Goal: Task Accomplishment & Management: Complete application form

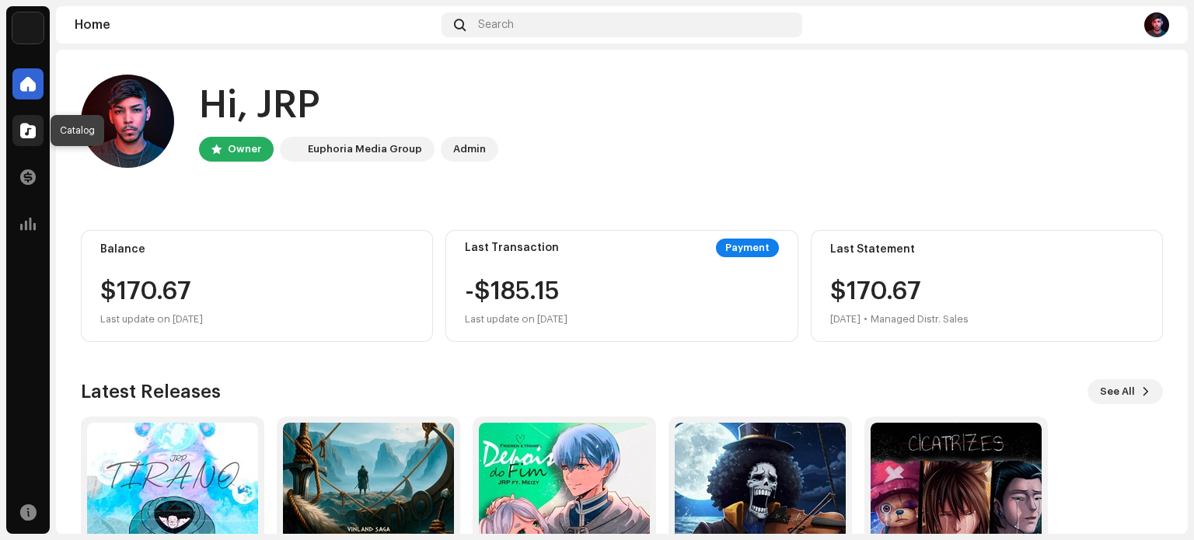
click at [33, 130] on span at bounding box center [28, 130] width 16 height 12
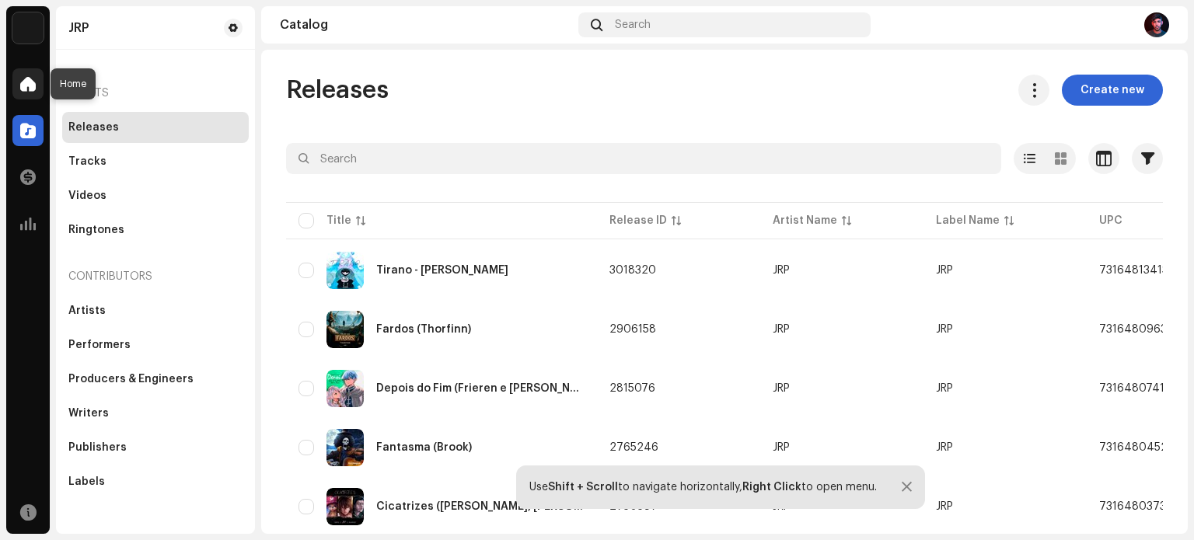
click at [18, 80] on div at bounding box center [27, 83] width 31 height 31
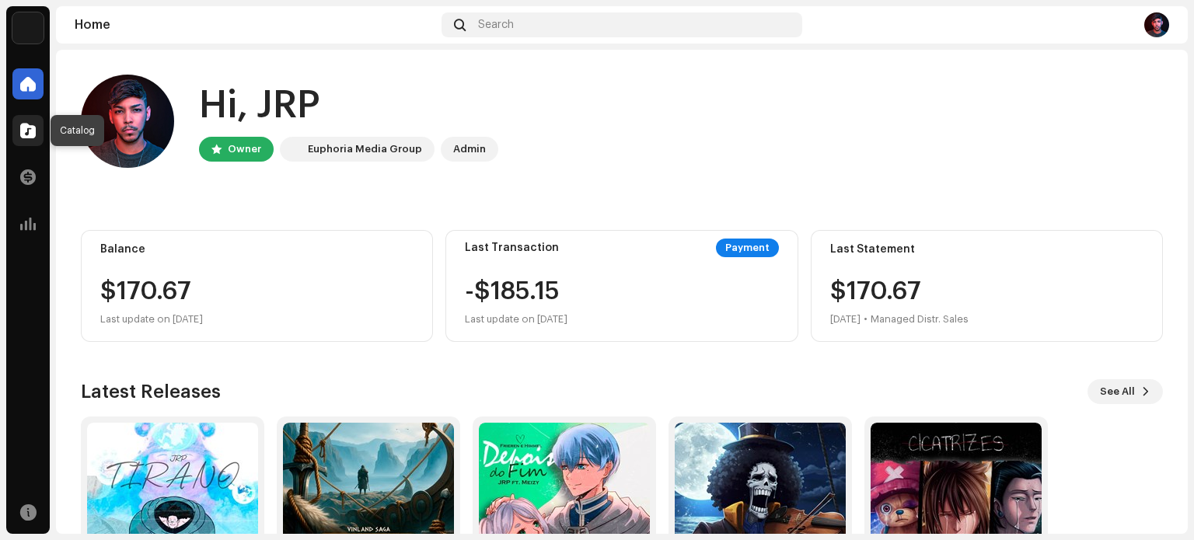
click at [16, 125] on div at bounding box center [27, 130] width 31 height 31
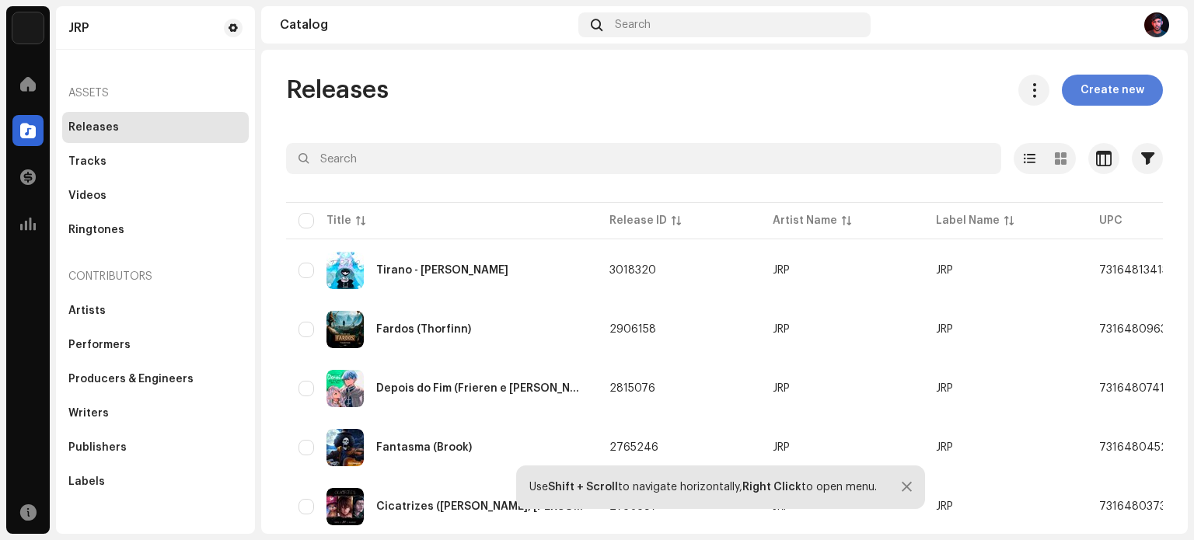
click at [1115, 90] on span "Create new" at bounding box center [1112, 90] width 64 height 31
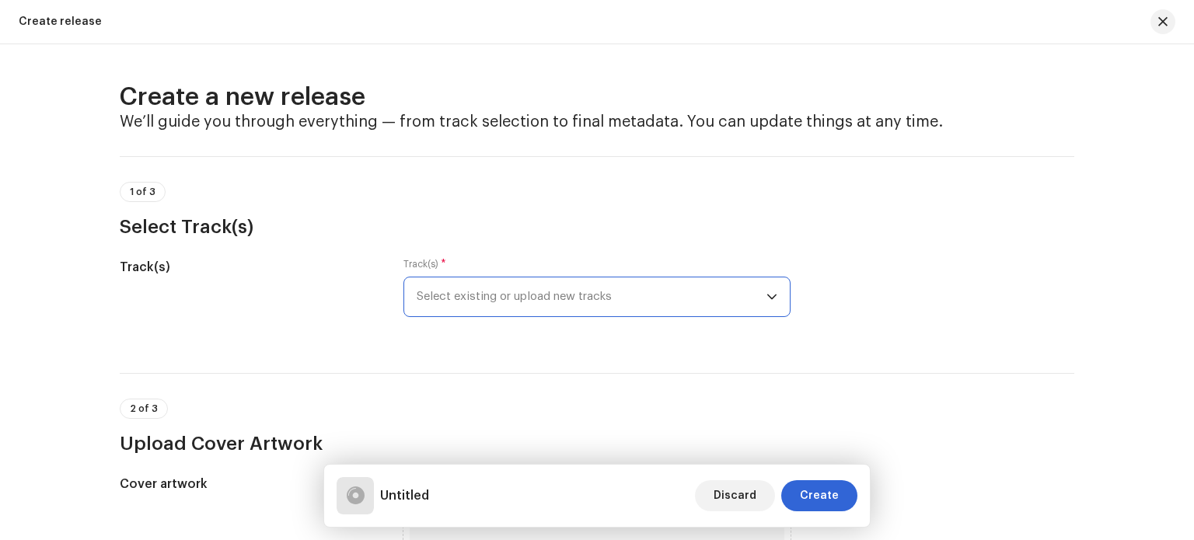
click at [479, 307] on span "Select existing or upload new tracks" at bounding box center [592, 296] width 350 height 39
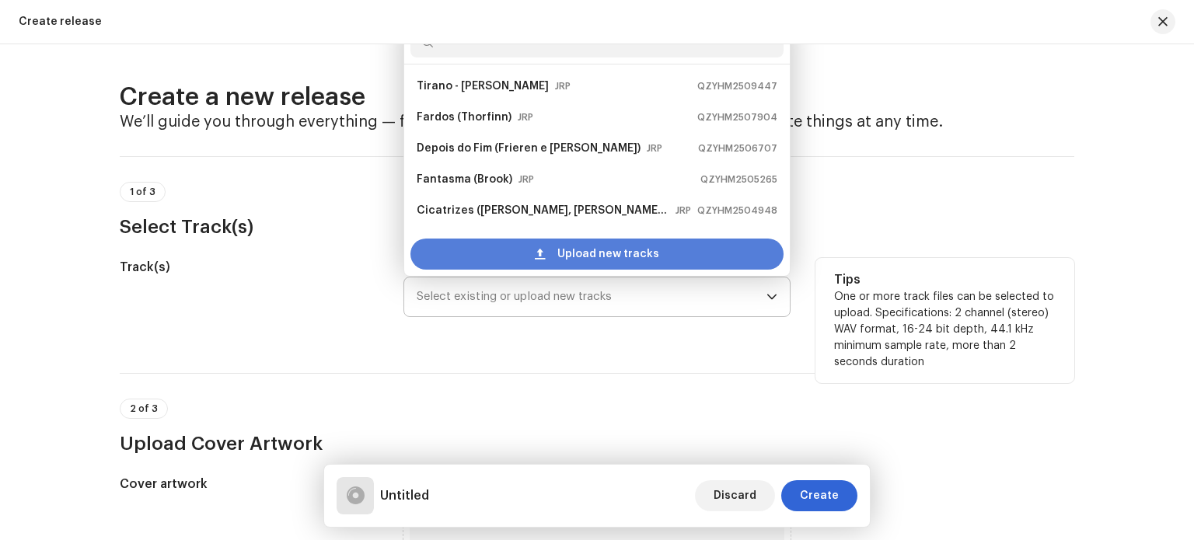
click at [500, 252] on div "Upload new tracks" at bounding box center [596, 254] width 373 height 31
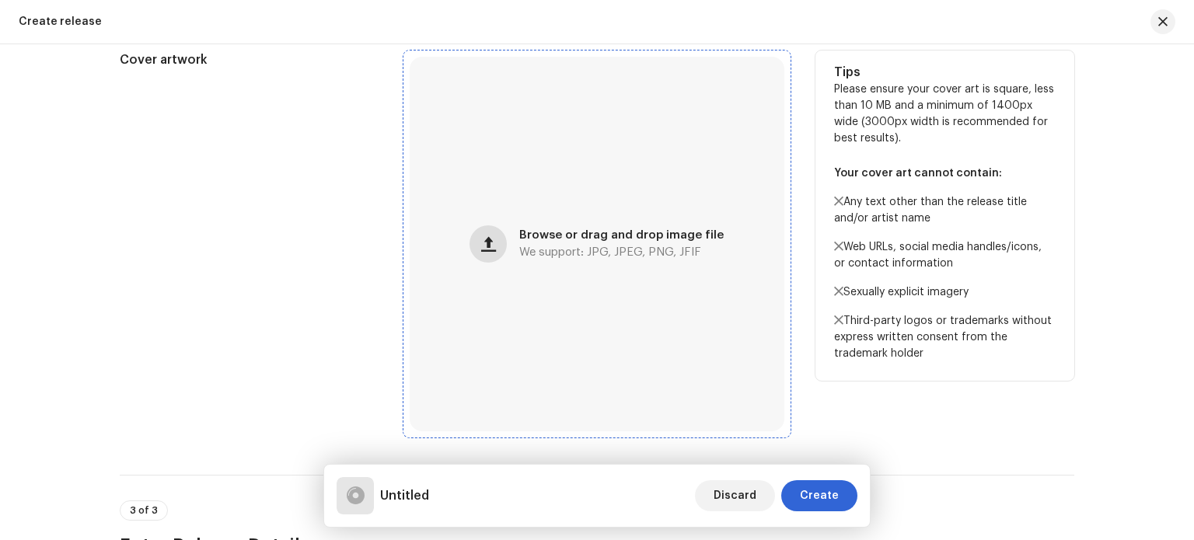
scroll to position [544, 0]
click at [493, 238] on span "button" at bounding box center [488, 242] width 15 height 12
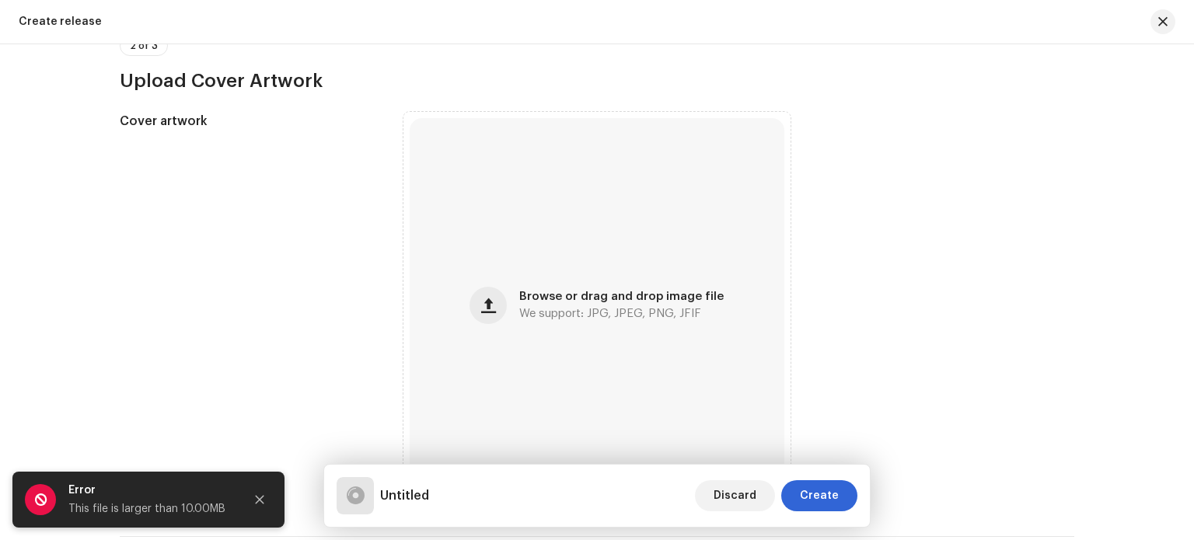
scroll to position [606, 0]
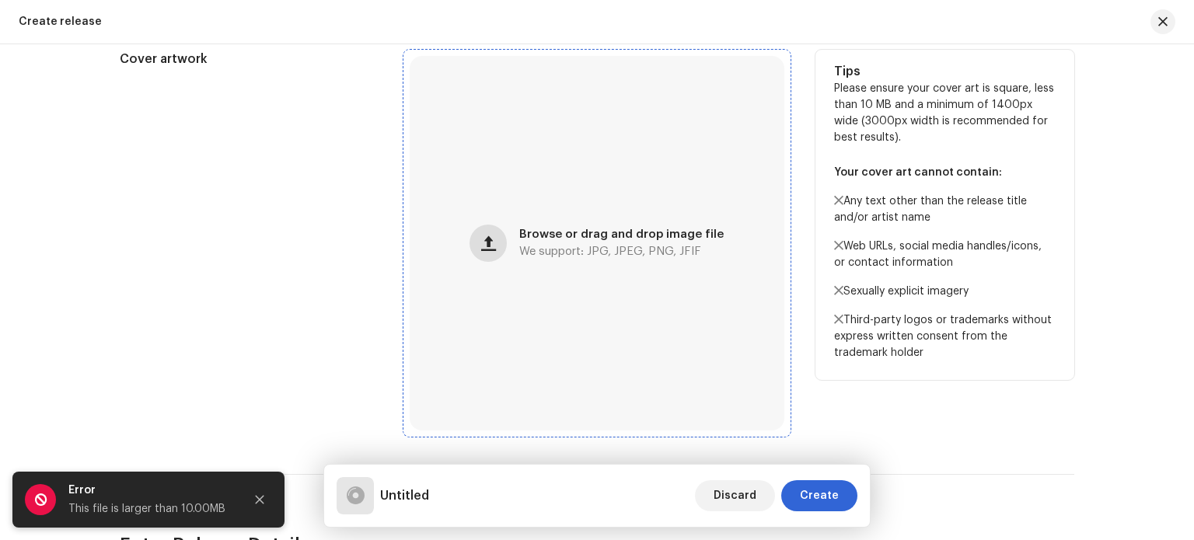
click at [490, 242] on span "button" at bounding box center [488, 243] width 15 height 12
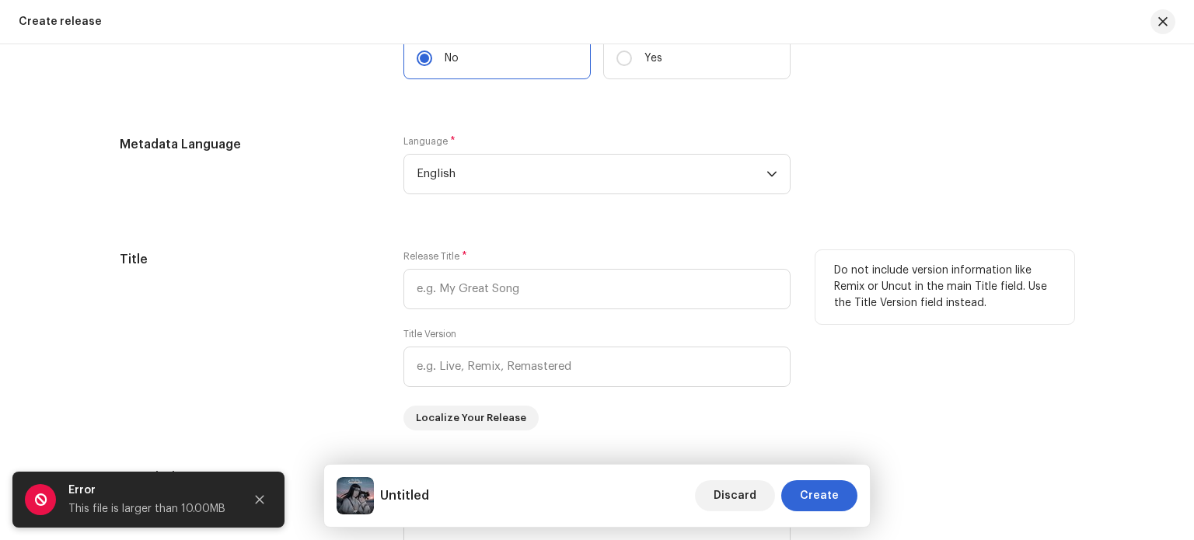
scroll to position [1306, 0]
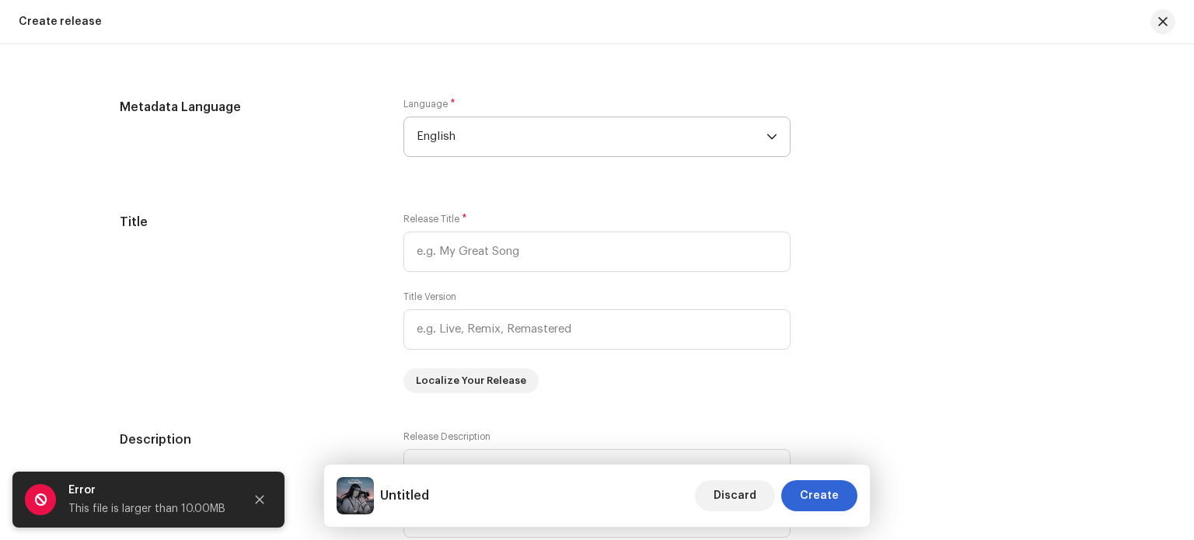
click at [479, 148] on span "English" at bounding box center [592, 136] width 350 height 39
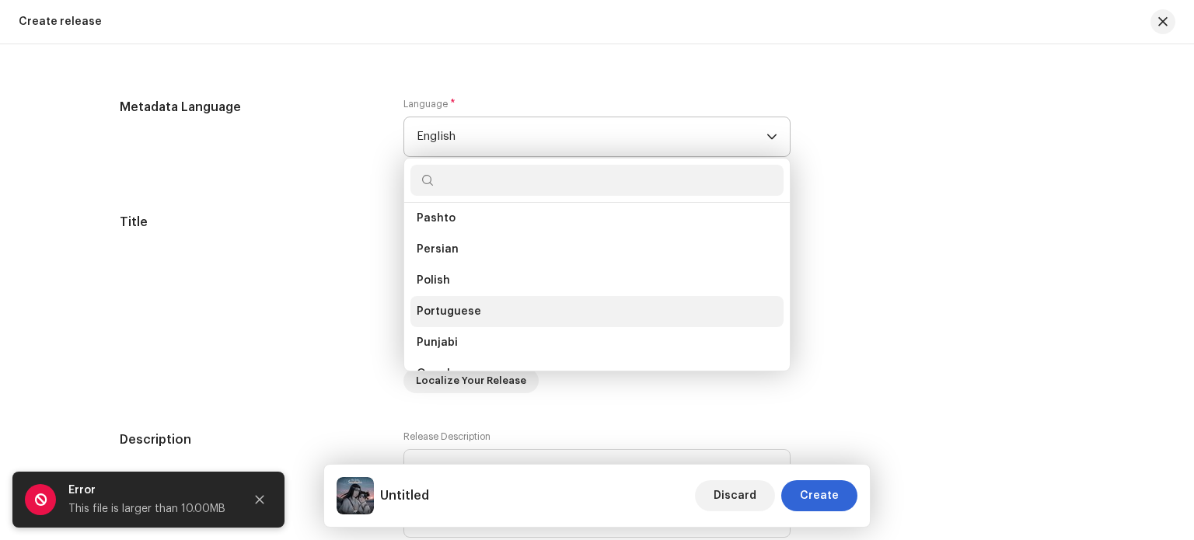
scroll to position [4135, 0]
click at [459, 311] on span "Portuguese" at bounding box center [449, 318] width 65 height 16
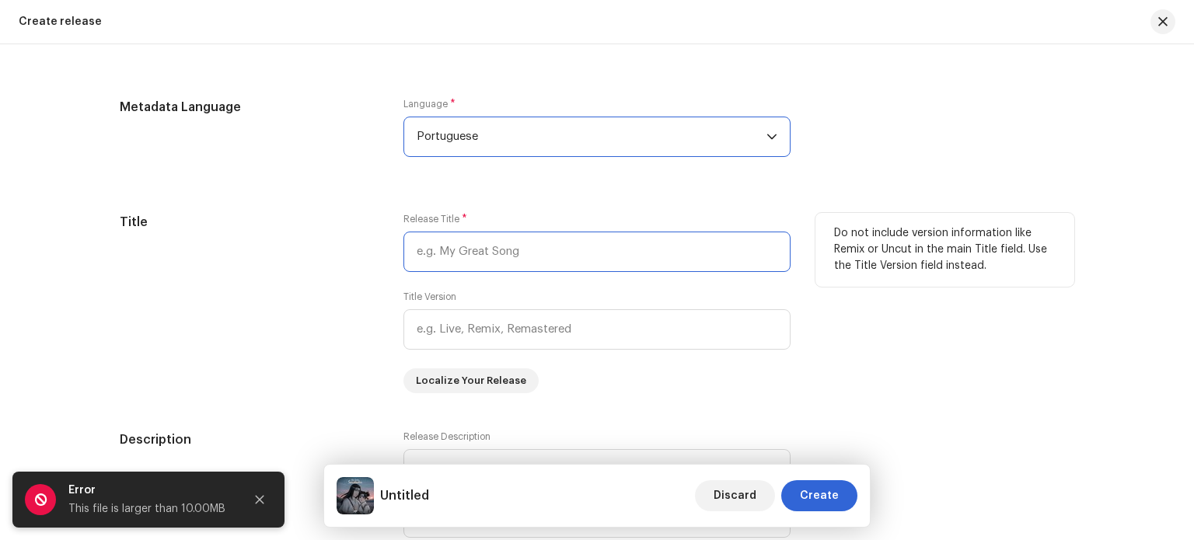
click at [479, 251] on input "text" at bounding box center [596, 252] width 387 height 40
type input "Saudades (Neji e Tenten)"
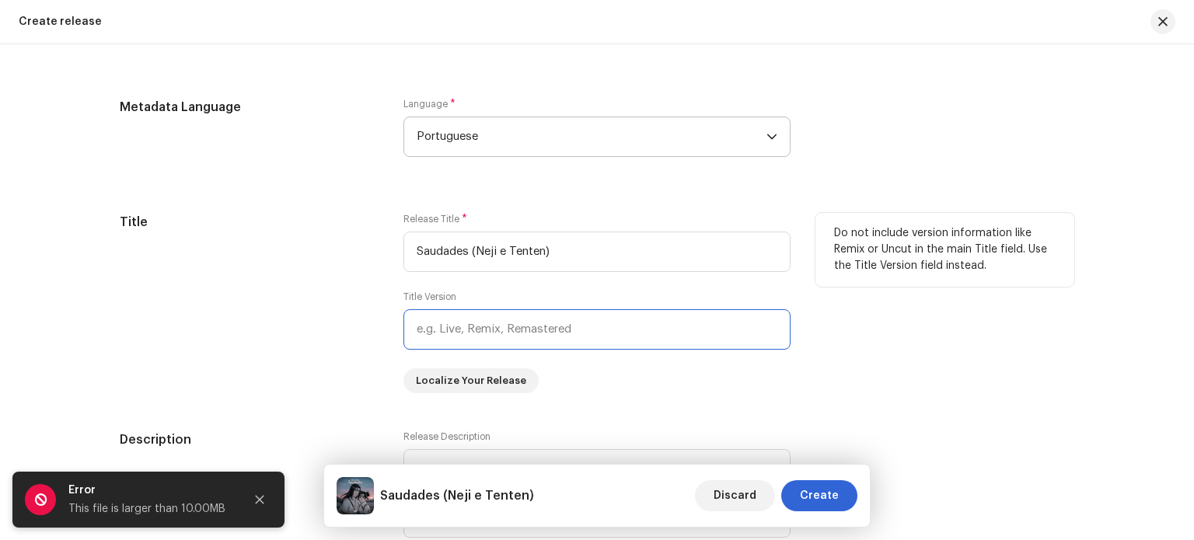
click at [465, 337] on input "text" at bounding box center [596, 329] width 387 height 40
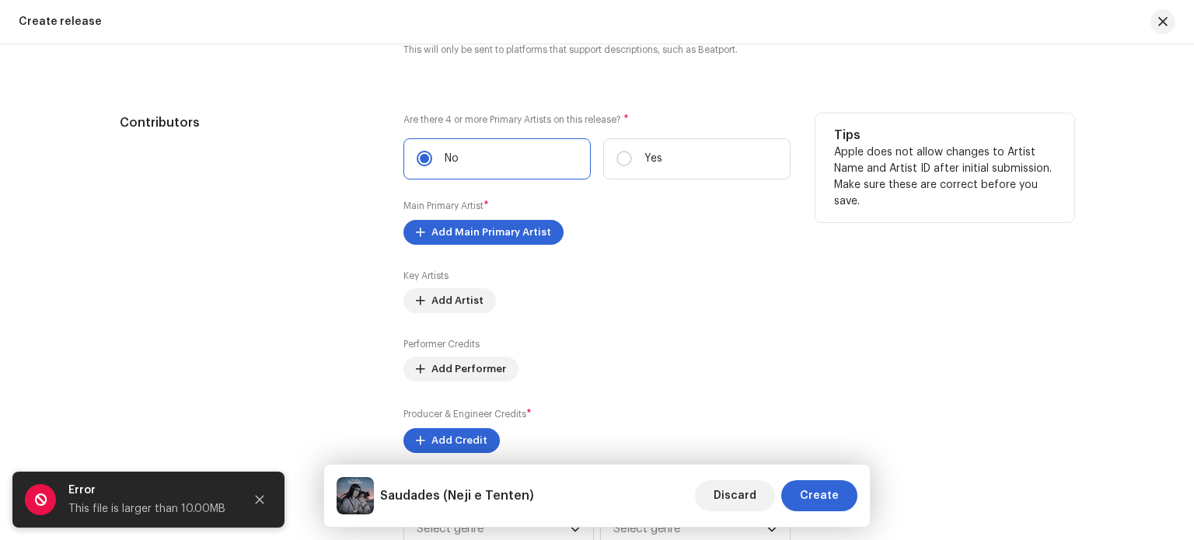
scroll to position [1850, 0]
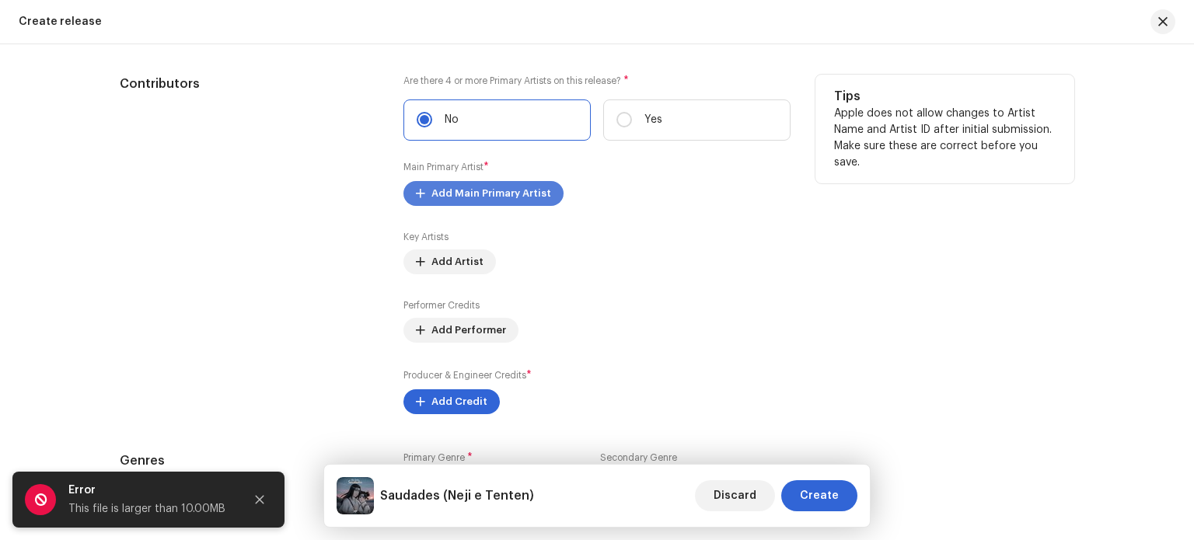
click at [480, 200] on span "Add Main Primary Artist" at bounding box center [491, 193] width 120 height 31
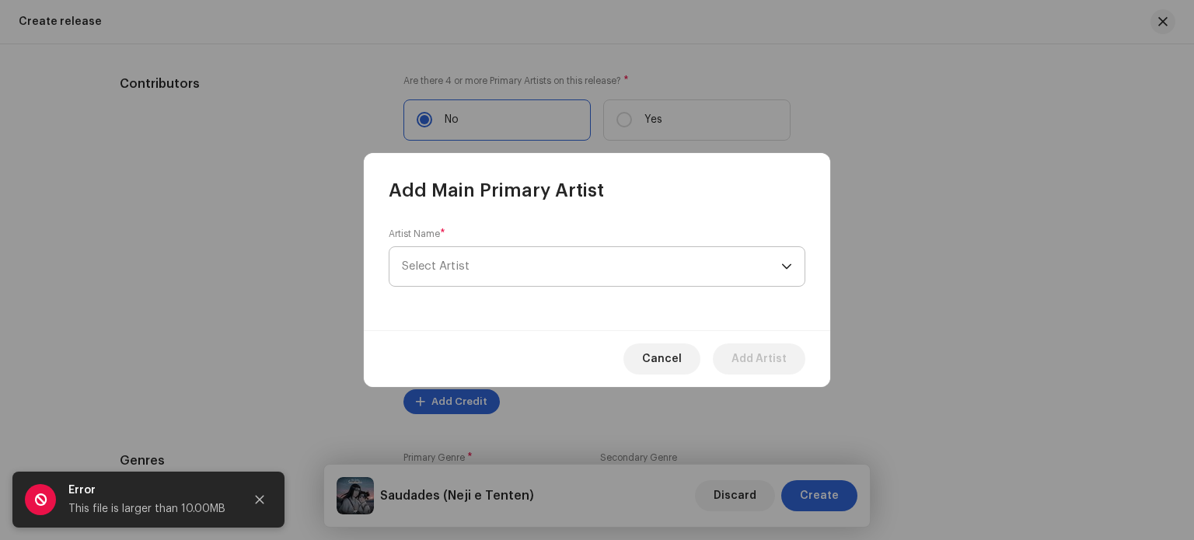
click at [474, 260] on span "Select Artist" at bounding box center [591, 266] width 379 height 39
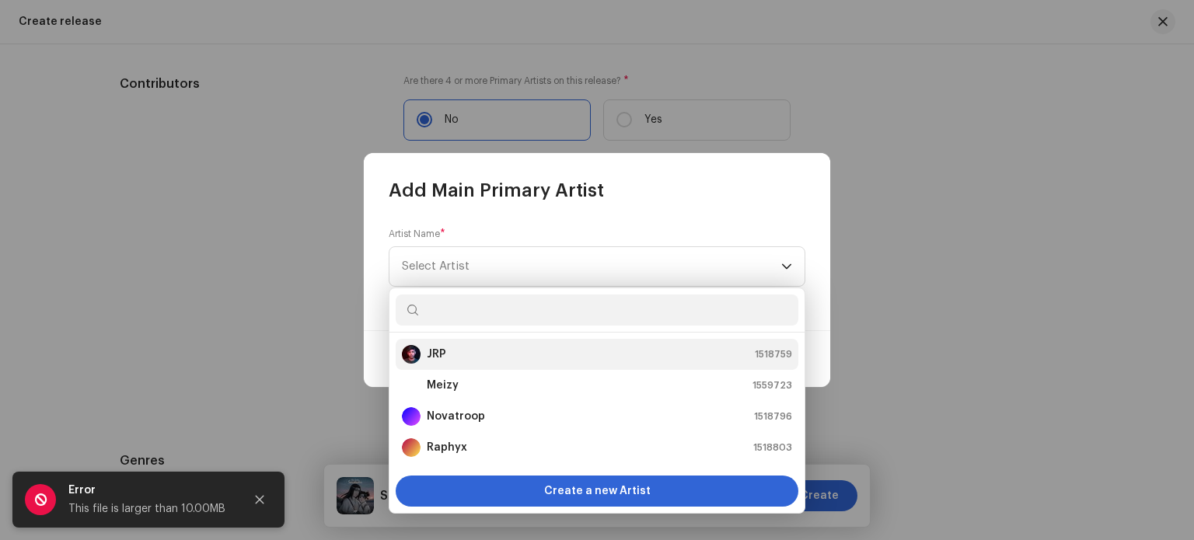
click at [459, 347] on div "JRP 1518759" at bounding box center [597, 354] width 390 height 19
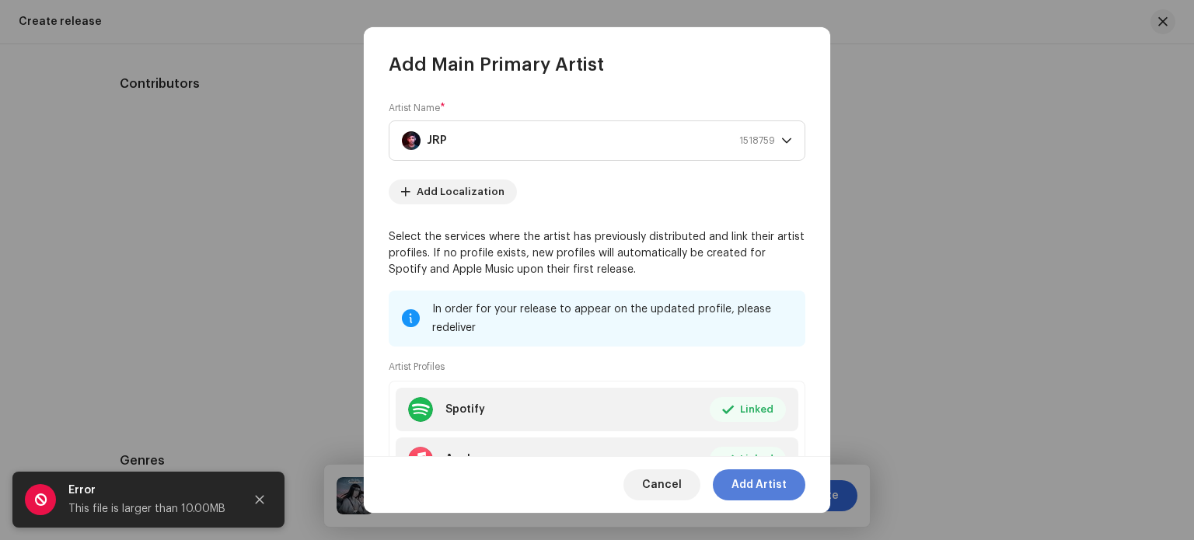
click at [779, 483] on span "Add Artist" at bounding box center [758, 484] width 55 height 31
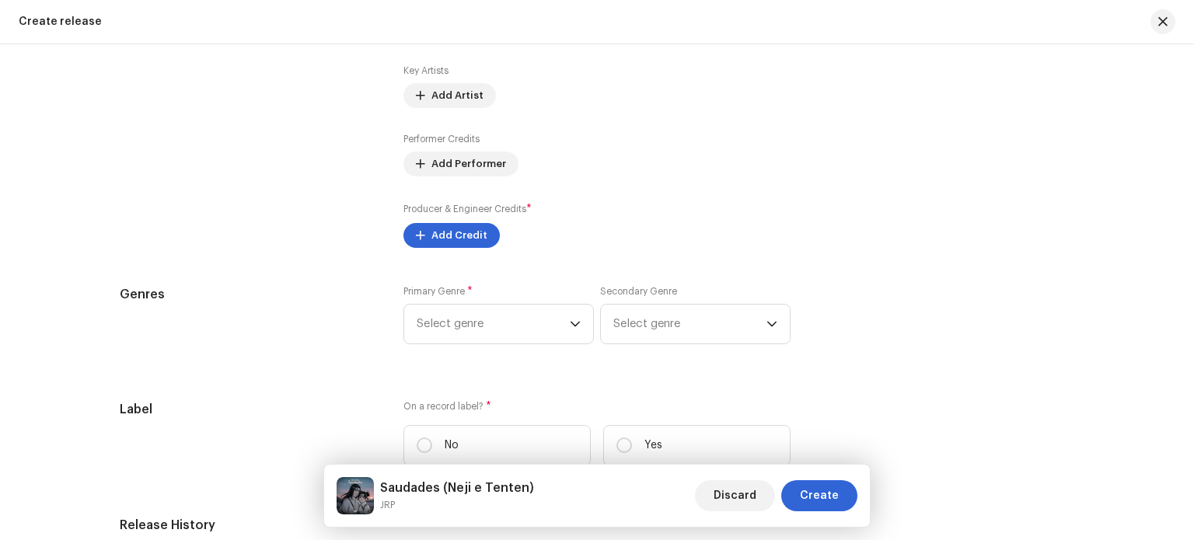
scroll to position [2083, 0]
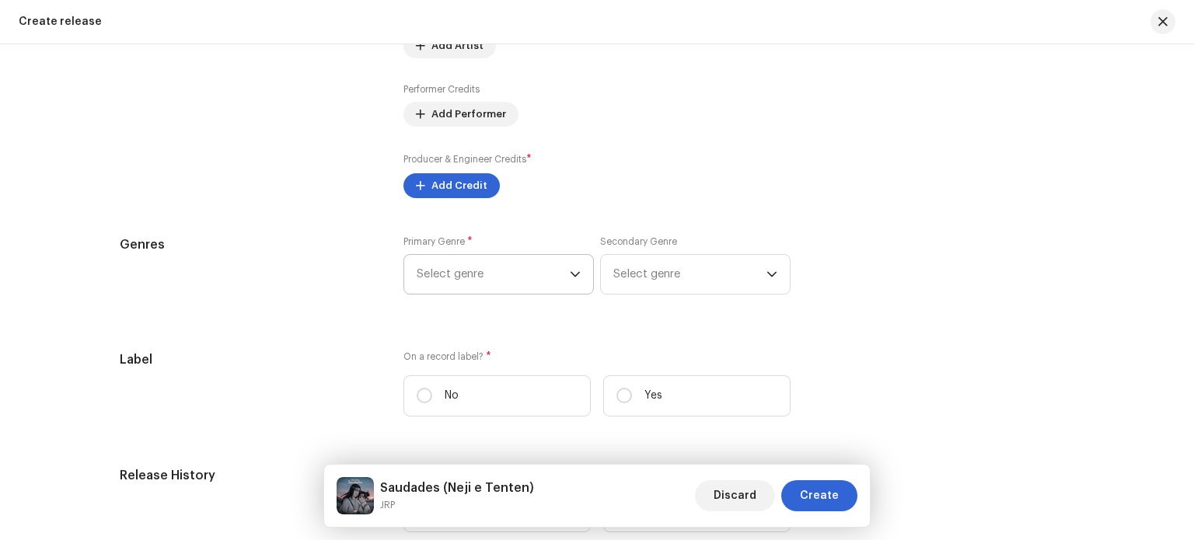
click at [556, 277] on span "Select genre" at bounding box center [493, 274] width 153 height 39
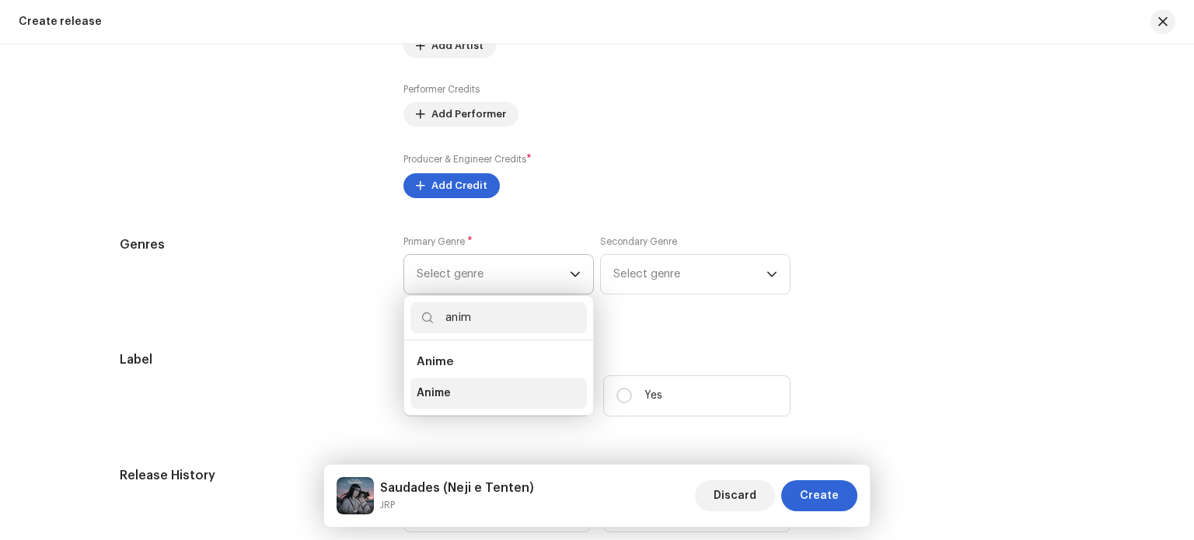
type input "anim"
click at [445, 389] on span "Anime" at bounding box center [434, 393] width 34 height 16
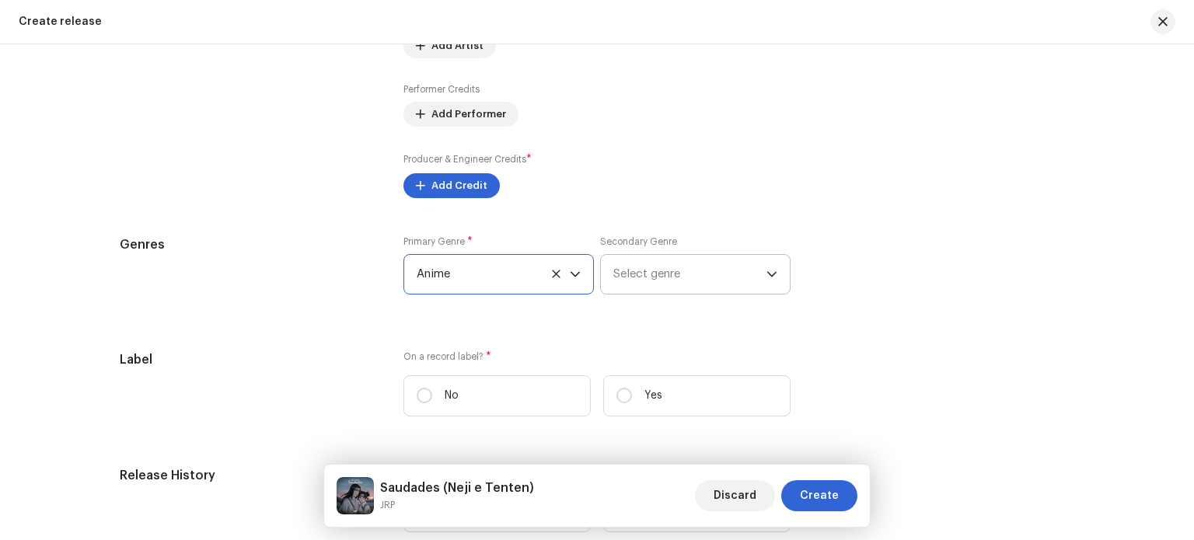
click at [644, 279] on span "Select genre" at bounding box center [689, 274] width 153 height 39
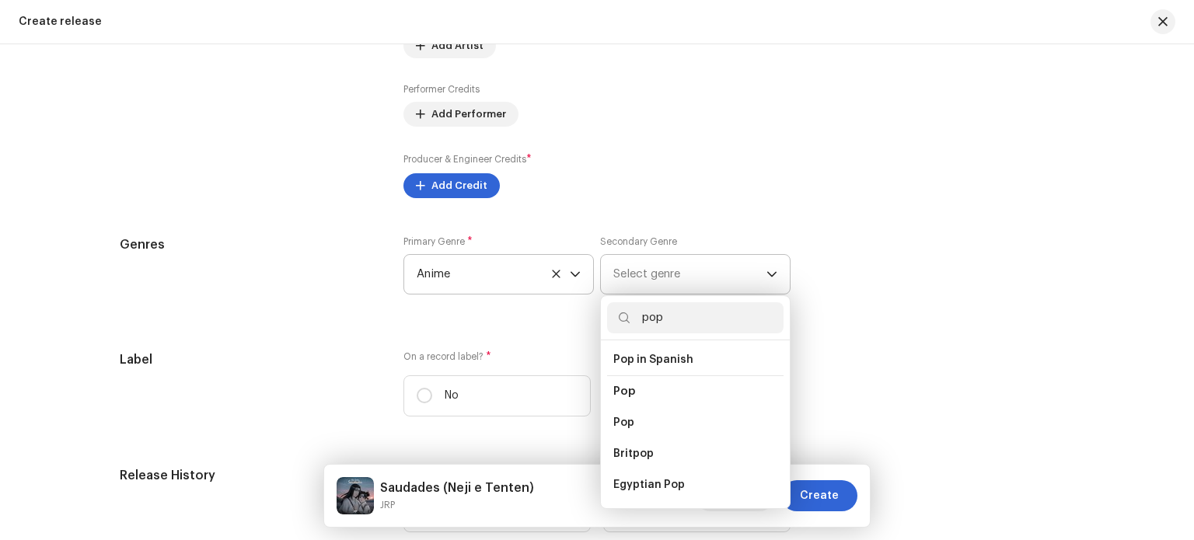
scroll to position [544, 0]
type input "pop"
click at [653, 415] on li "Pop" at bounding box center [695, 427] width 176 height 31
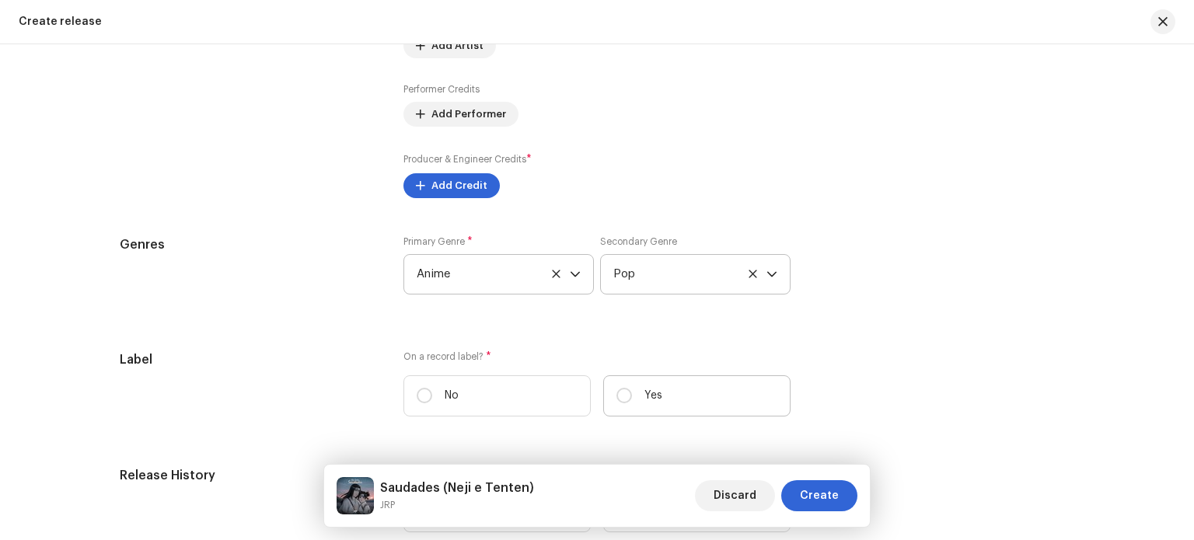
click at [633, 396] on label "Yes" at bounding box center [696, 395] width 187 height 41
click at [632, 396] on input "Yes" at bounding box center [624, 396] width 16 height 16
radio input "true"
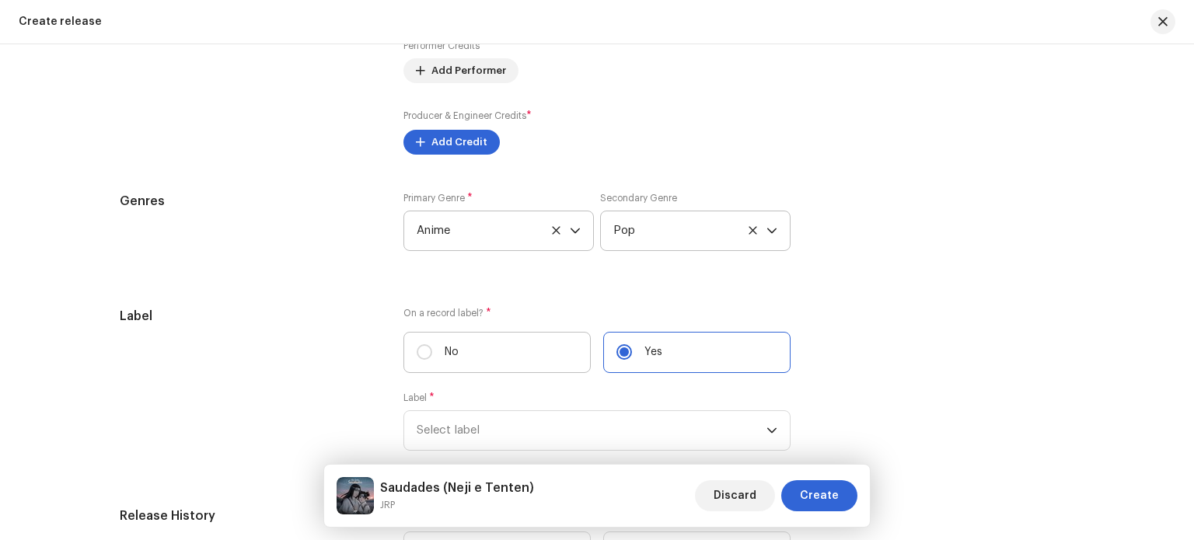
scroll to position [2238, 0]
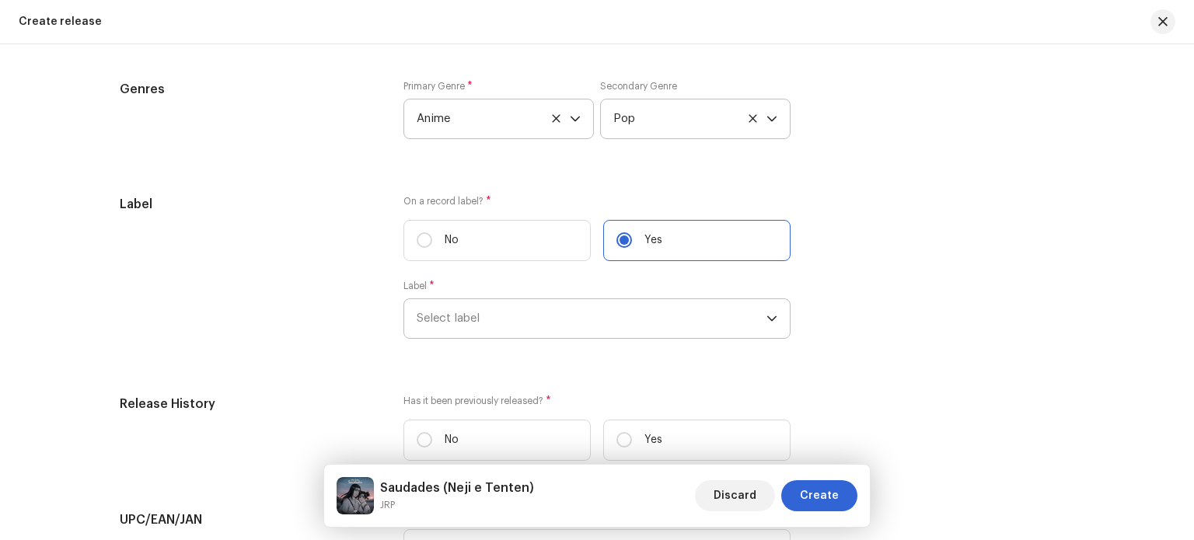
click at [466, 311] on span "Select label" at bounding box center [592, 318] width 350 height 39
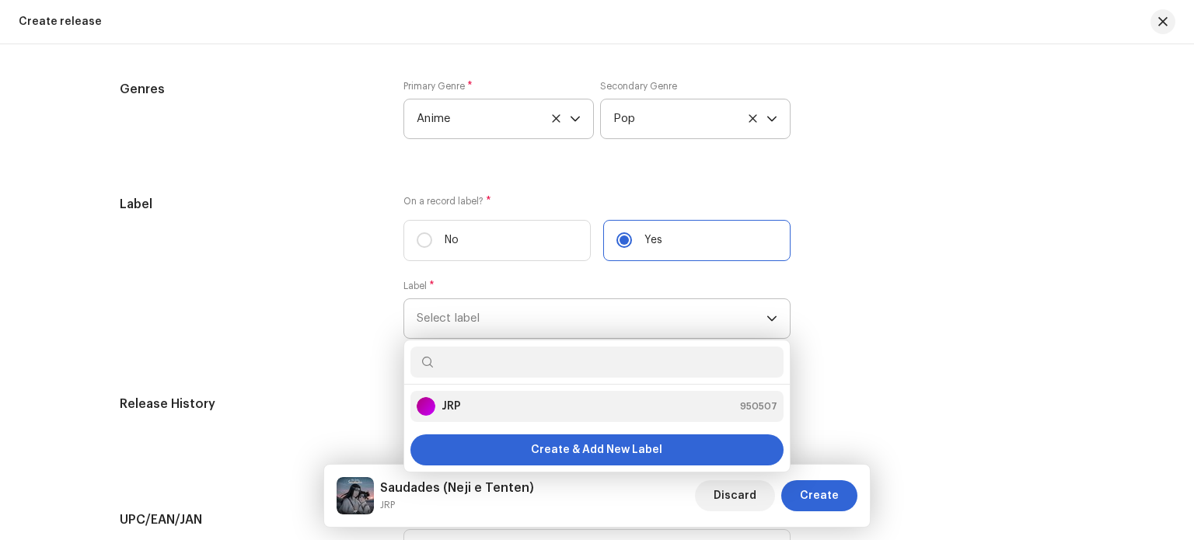
click at [441, 407] on strong "JRP" at bounding box center [450, 407] width 19 height 16
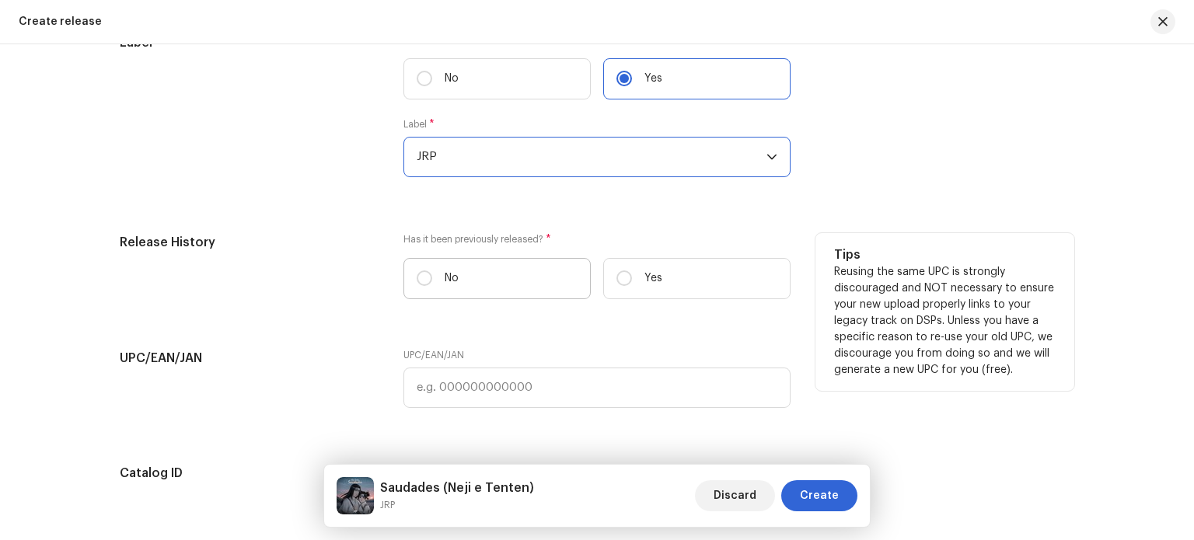
scroll to position [2471, 0]
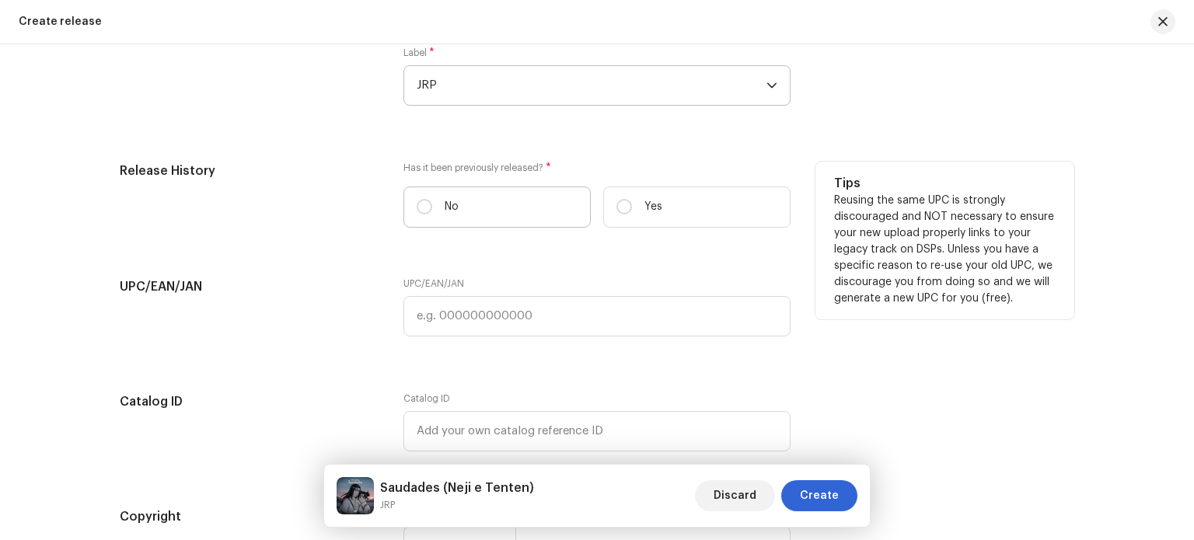
click at [434, 207] on label "No" at bounding box center [496, 207] width 187 height 41
click at [432, 207] on input "No" at bounding box center [425, 207] width 16 height 16
radio input "true"
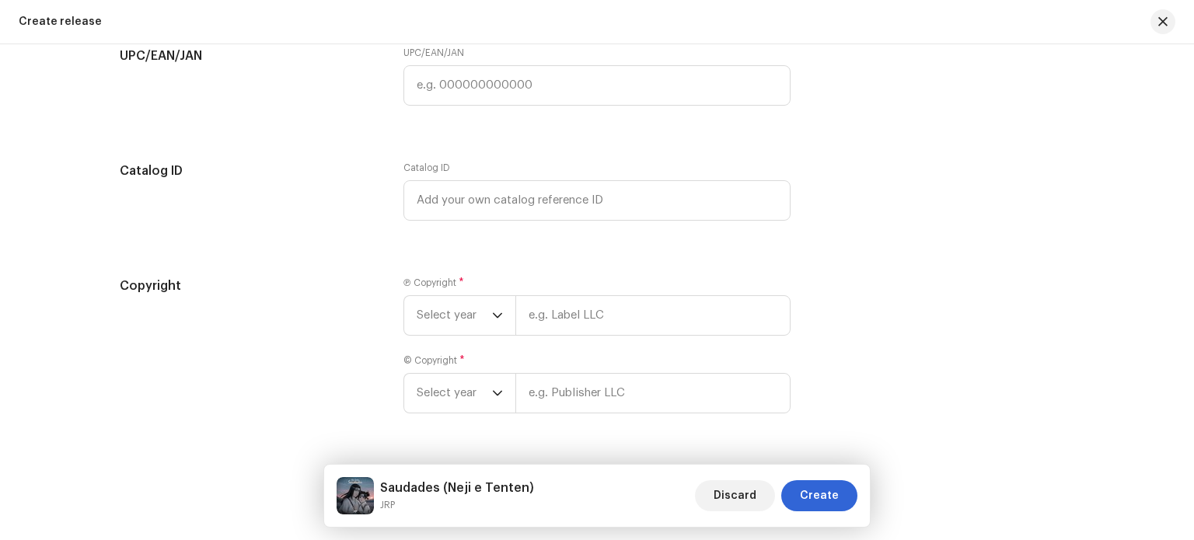
scroll to position [2705, 0]
click at [477, 310] on span "Select year" at bounding box center [454, 313] width 75 height 39
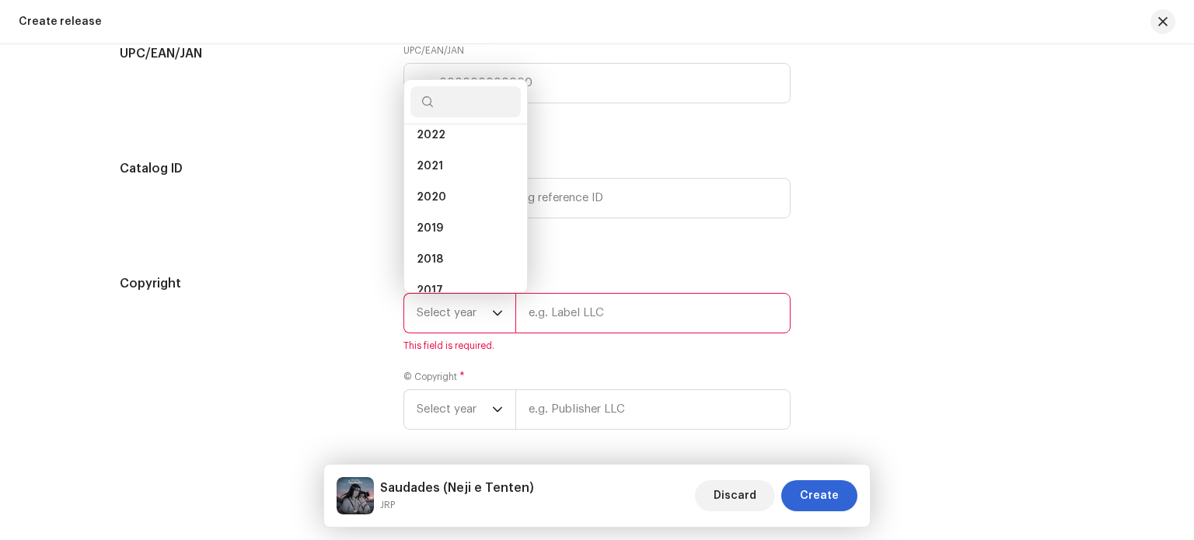
scroll to position [25, 0]
click at [445, 159] on li "2025" at bounding box center [465, 152] width 110 height 31
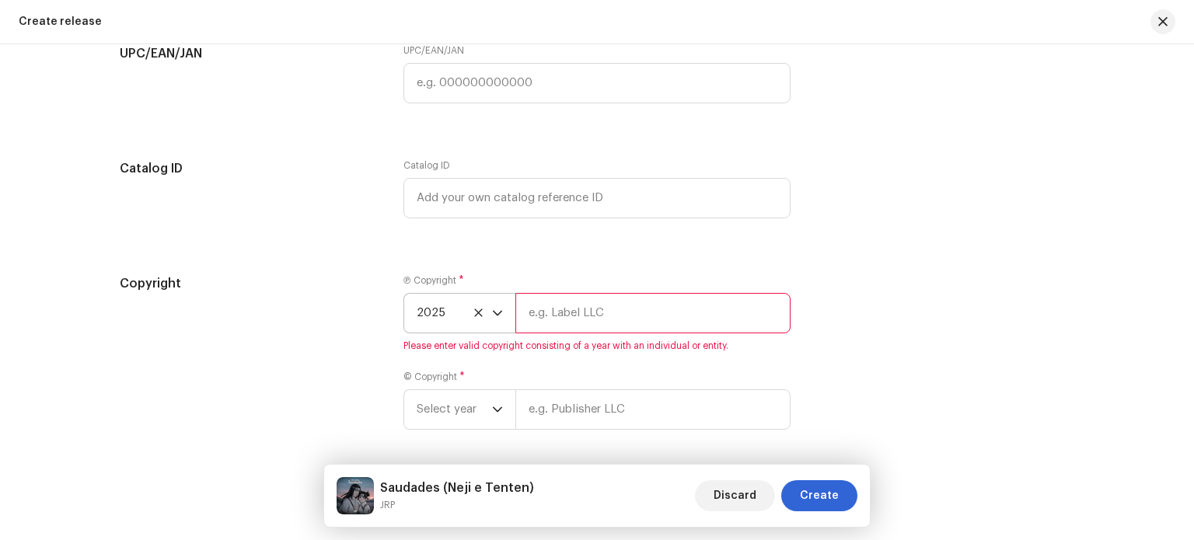
click at [553, 323] on input "text" at bounding box center [652, 313] width 275 height 40
type input "JRP"
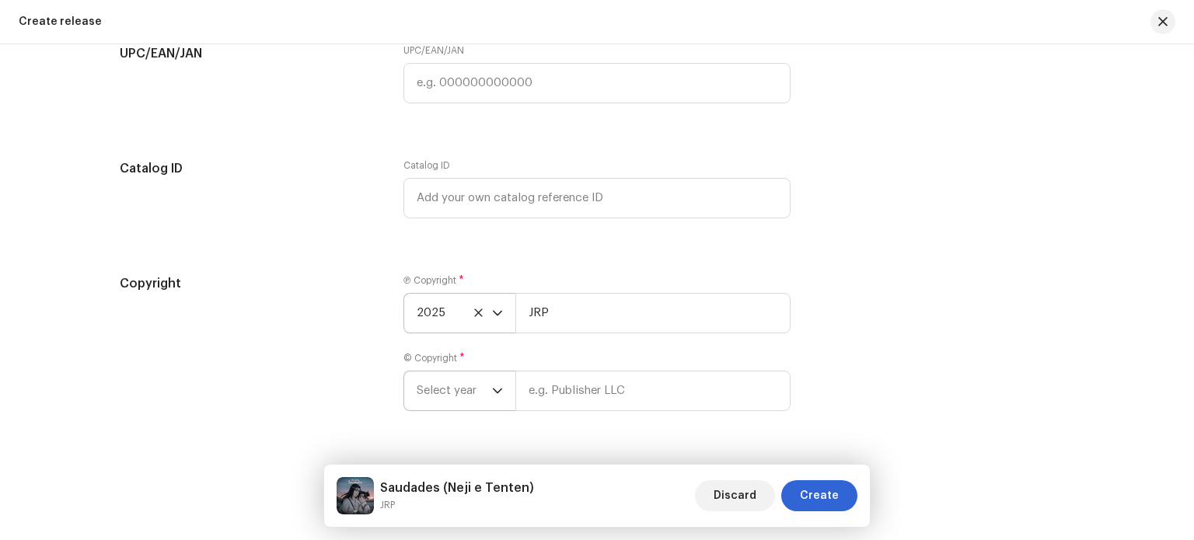
click at [420, 394] on span "Select year" at bounding box center [454, 390] width 75 height 39
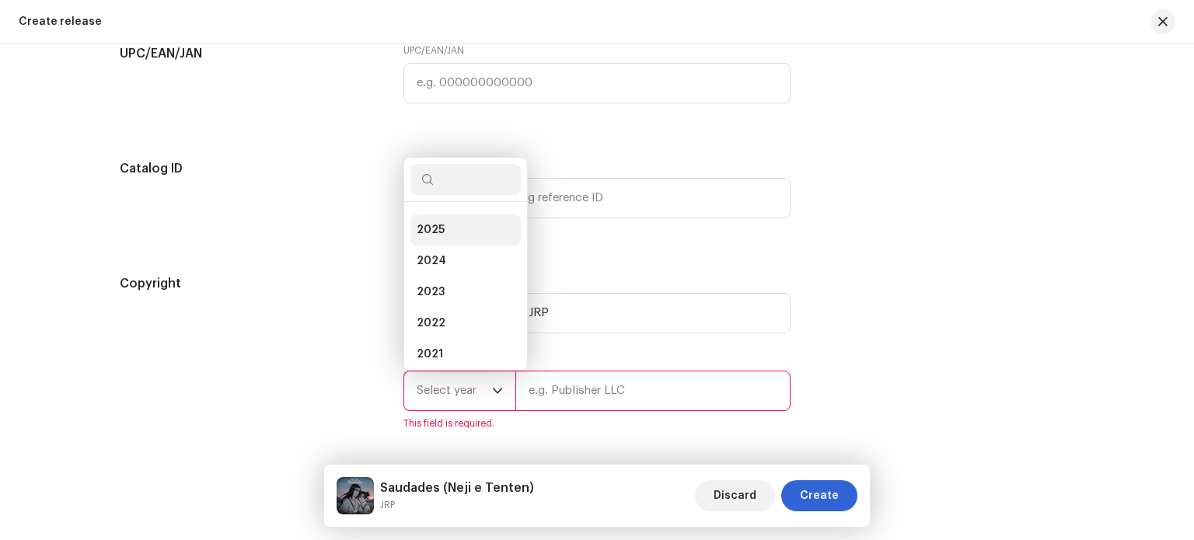
click at [434, 238] on span "2025" at bounding box center [431, 230] width 28 height 16
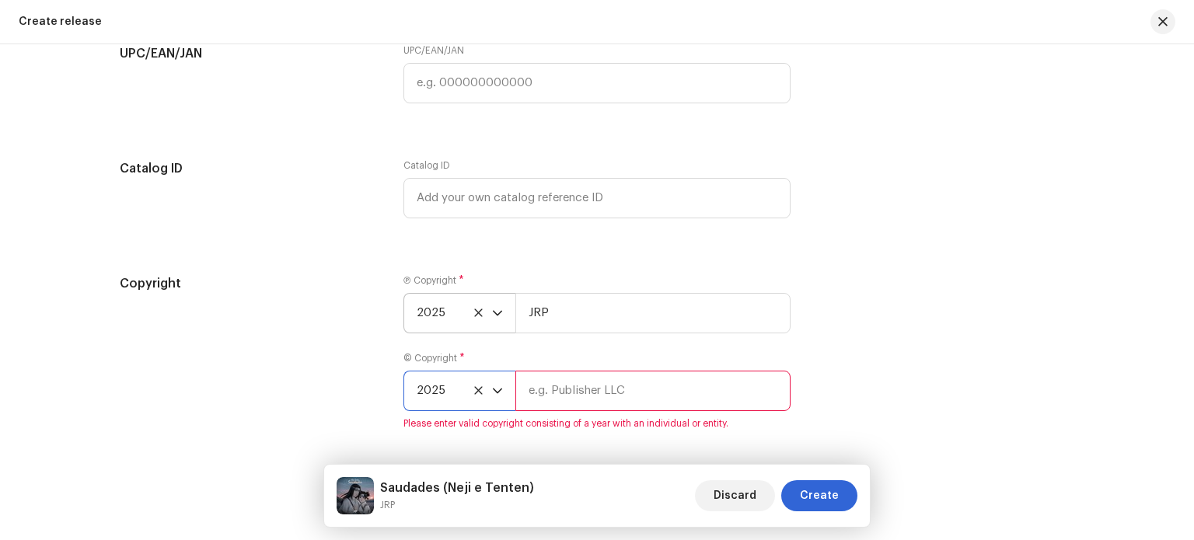
click at [549, 384] on input "text" at bounding box center [652, 391] width 275 height 40
type input "JRP"
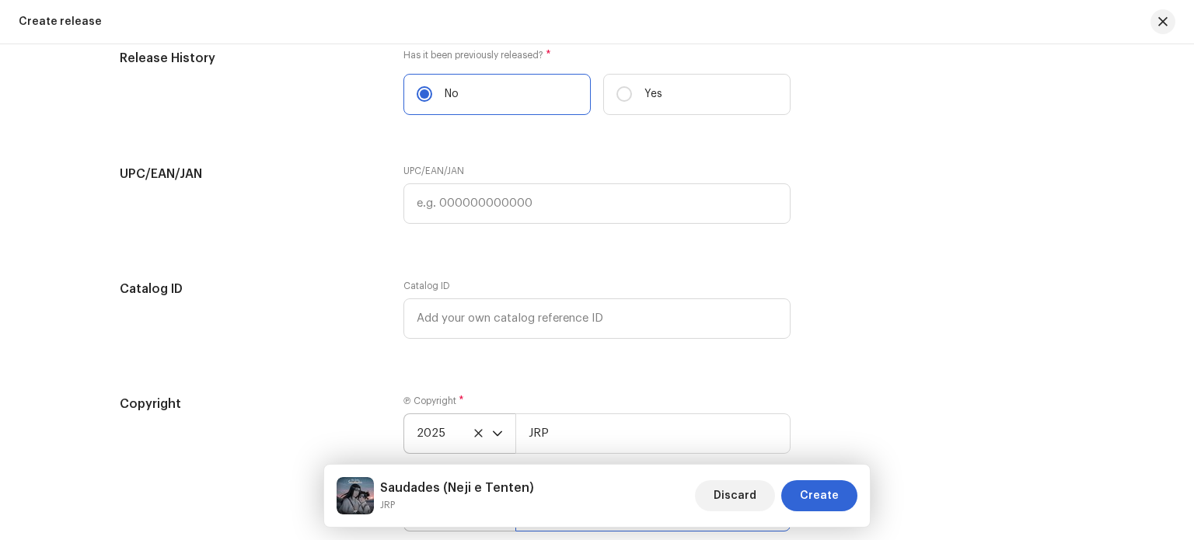
scroll to position [2749, 0]
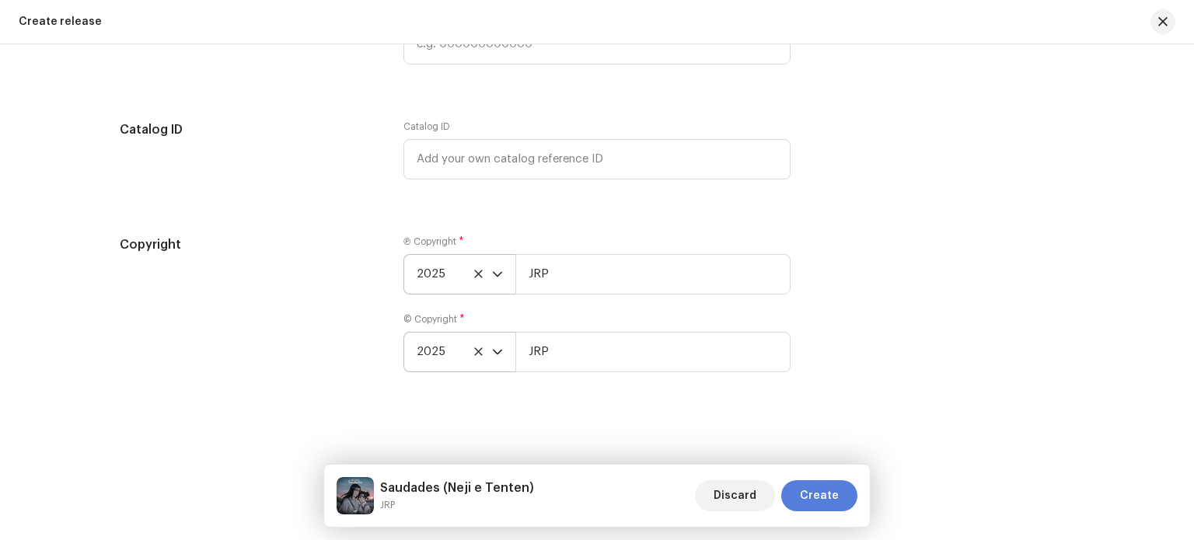
click at [821, 493] on span "Create" at bounding box center [819, 495] width 39 height 31
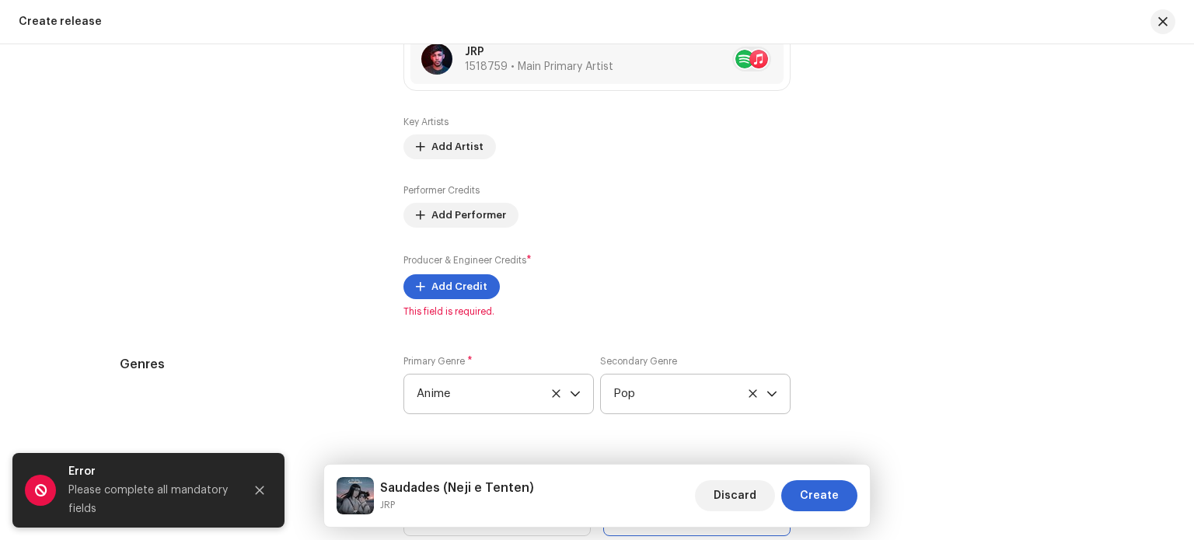
scroll to position [1931, 0]
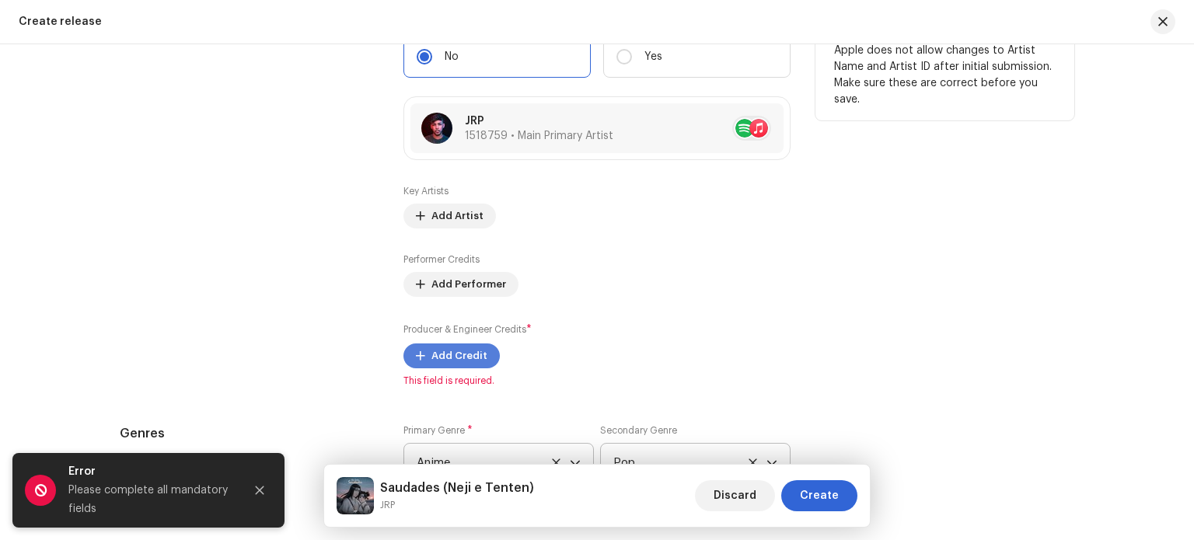
click at [423, 351] on button "Add Credit" at bounding box center [451, 356] width 96 height 25
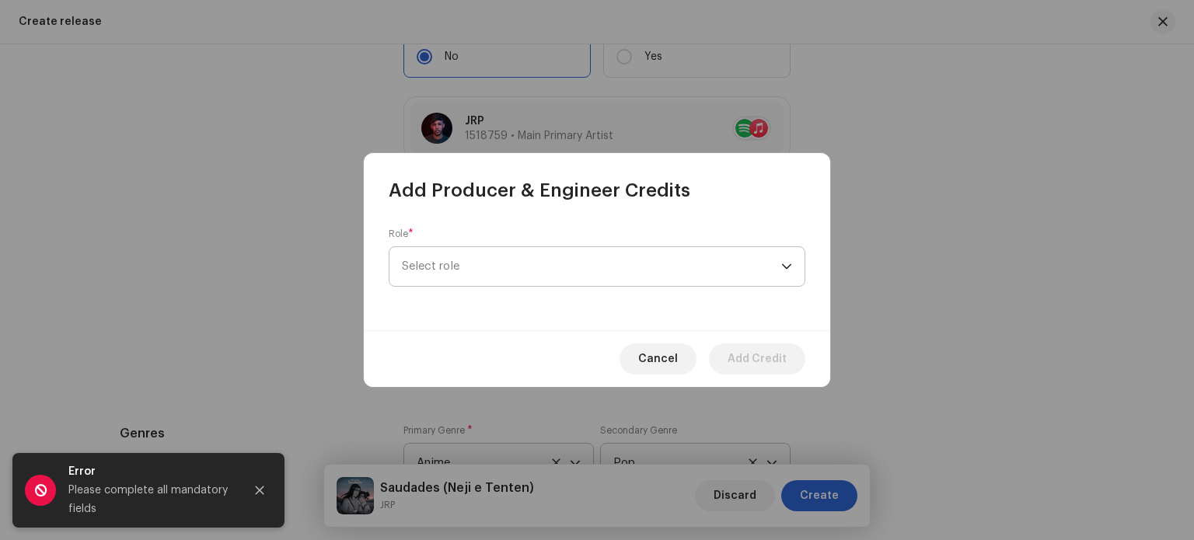
click at [559, 279] on span "Select role" at bounding box center [591, 266] width 379 height 39
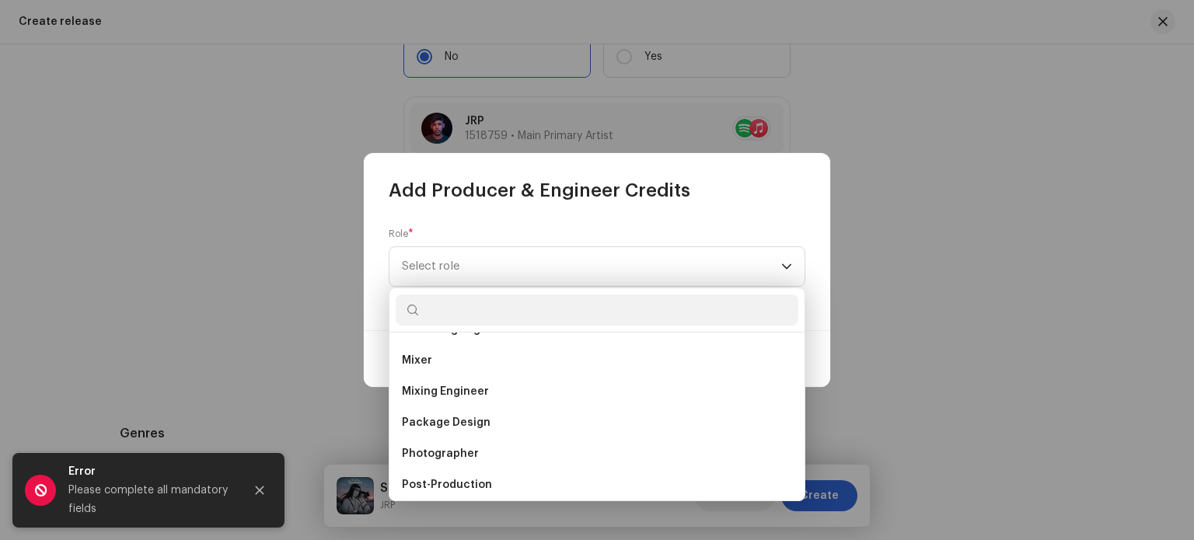
scroll to position [466, 0]
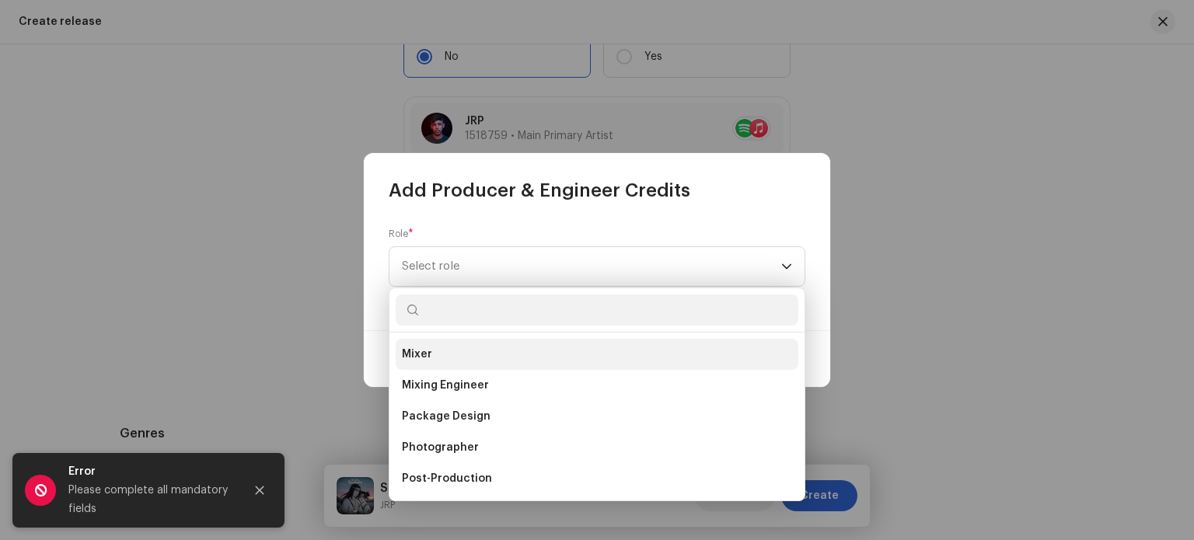
click at [461, 362] on li "Mixer" at bounding box center [597, 354] width 403 height 31
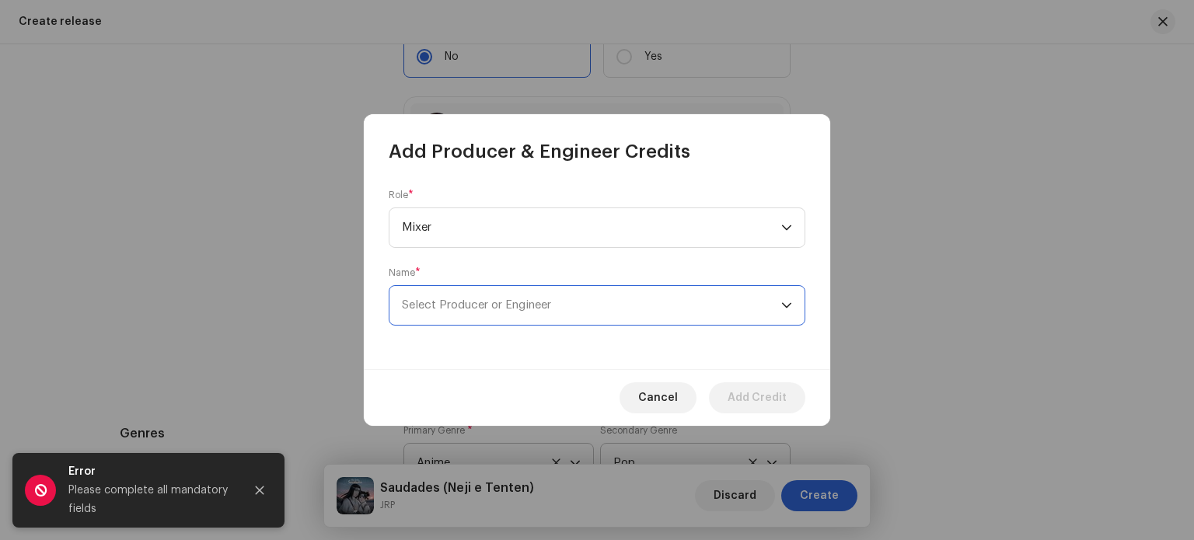
click at [462, 295] on span "Select Producer or Engineer" at bounding box center [591, 305] width 379 height 39
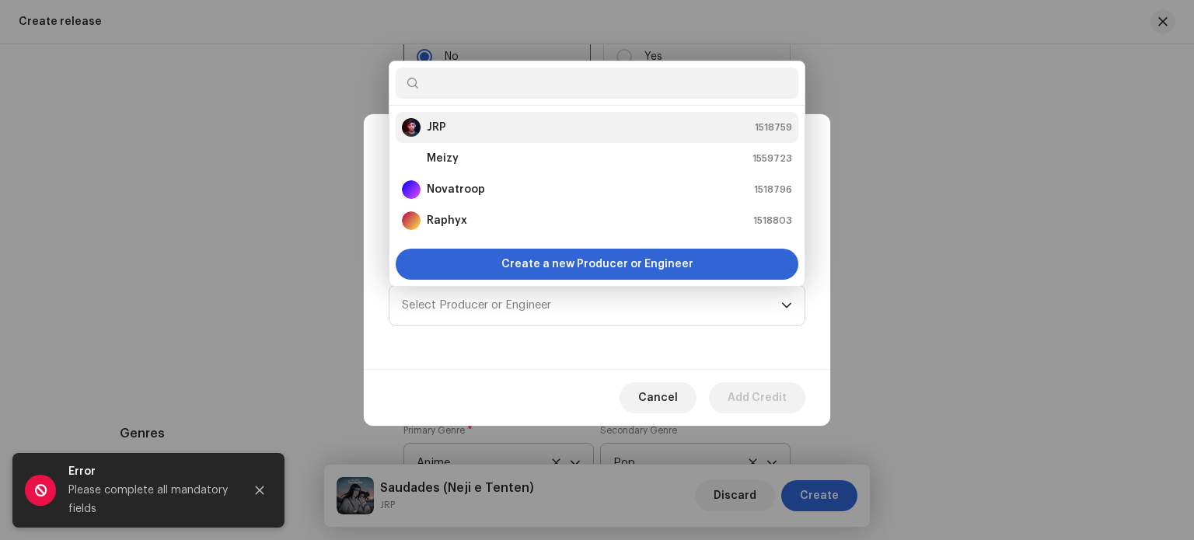
click at [447, 128] on div "JRP 1518759" at bounding box center [597, 127] width 390 height 19
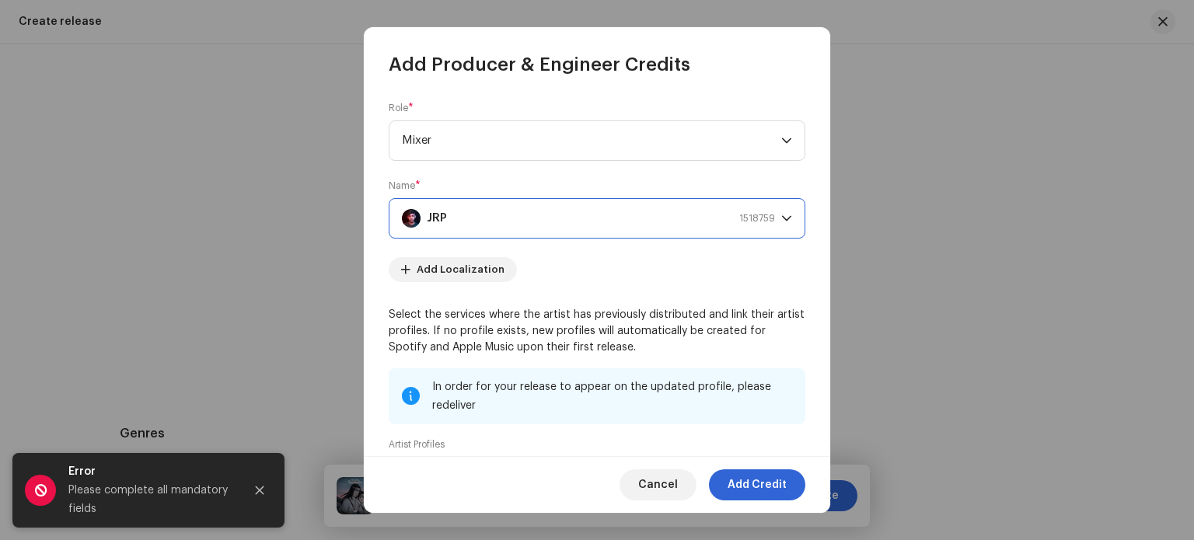
click at [489, 140] on span "Mixer" at bounding box center [591, 140] width 379 height 39
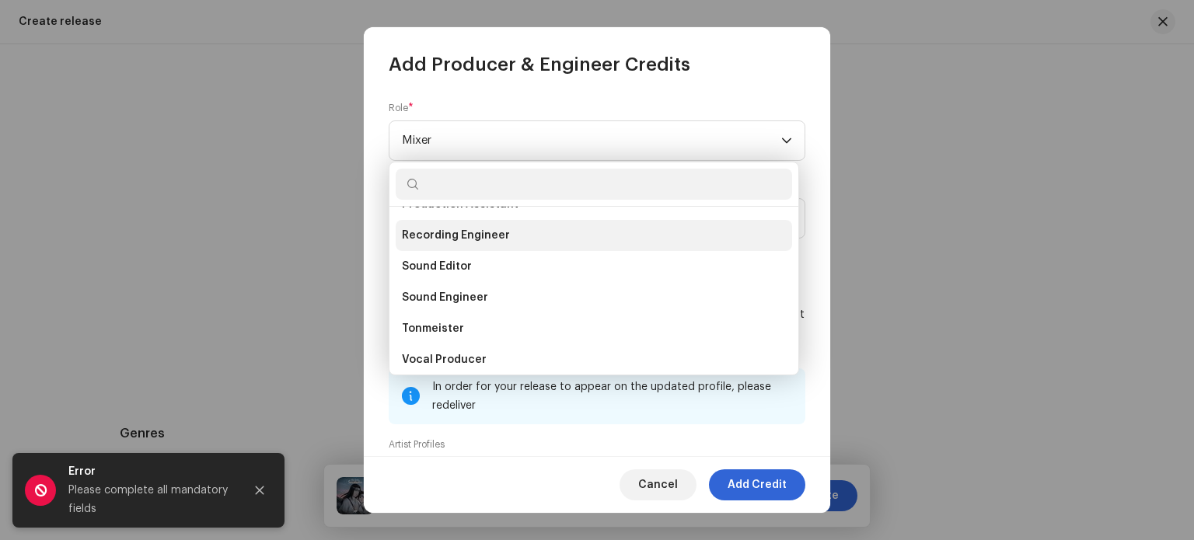
scroll to position [684, 0]
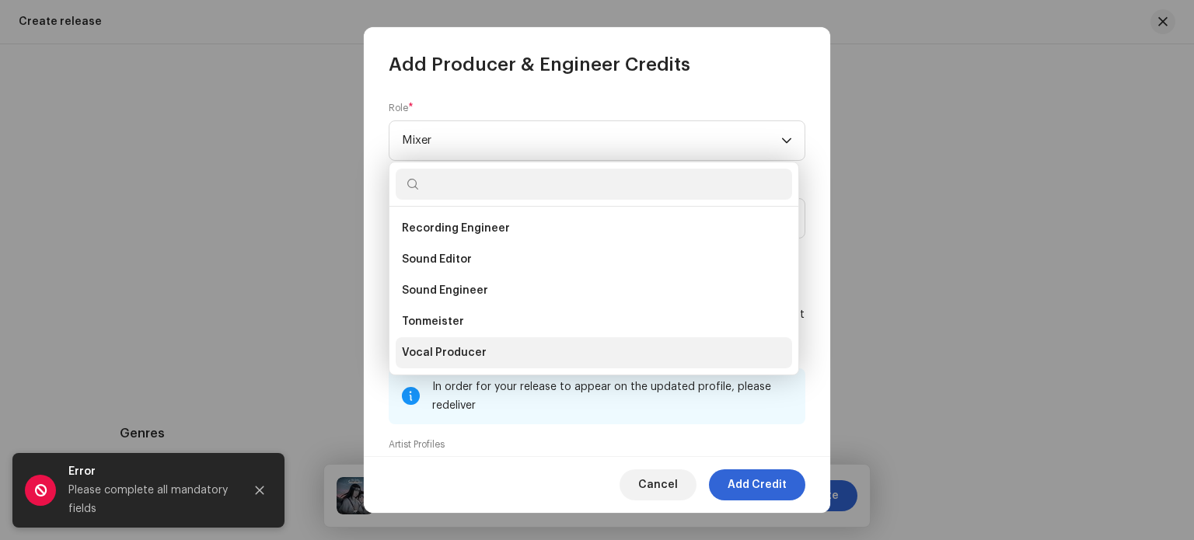
click at [491, 341] on li "Vocal Producer" at bounding box center [594, 352] width 396 height 31
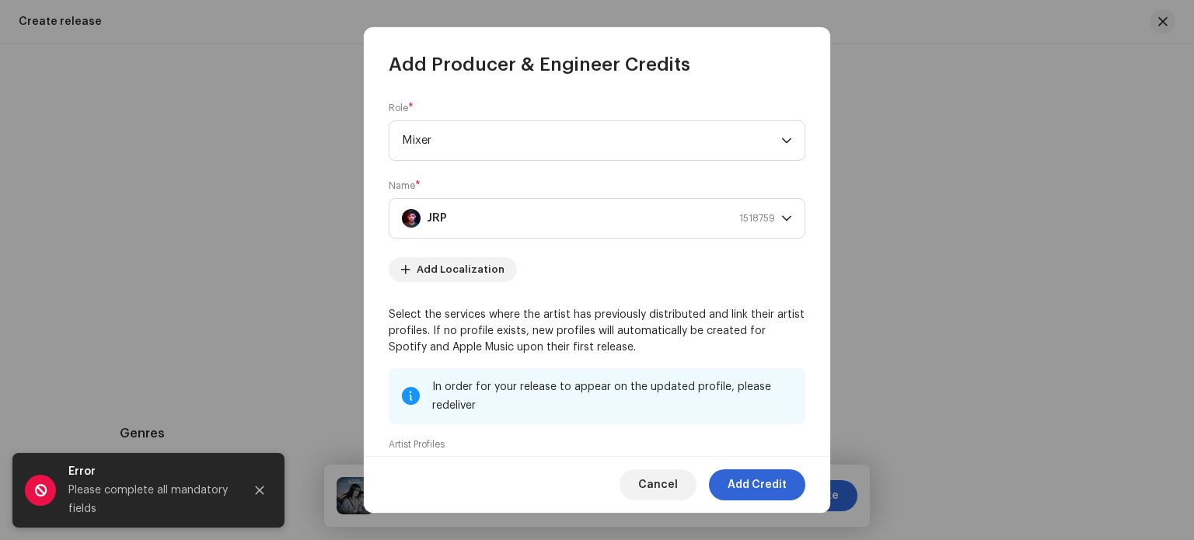
scroll to position [473, 0]
click at [772, 483] on span "Add Credit" at bounding box center [756, 484] width 59 height 31
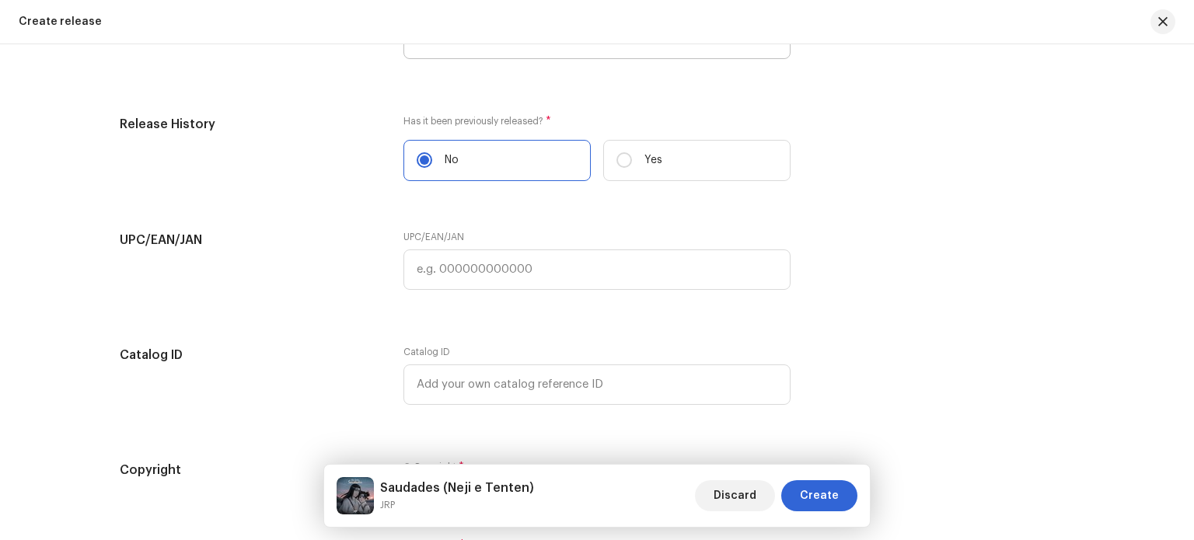
scroll to position [2833, 0]
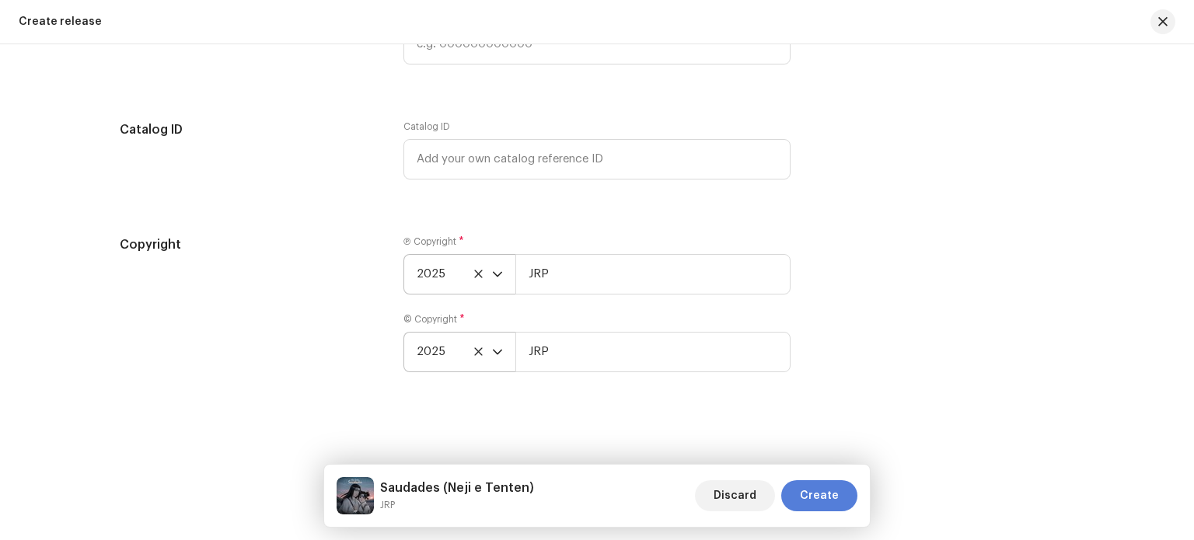
click at [819, 493] on span "Create" at bounding box center [819, 495] width 39 height 31
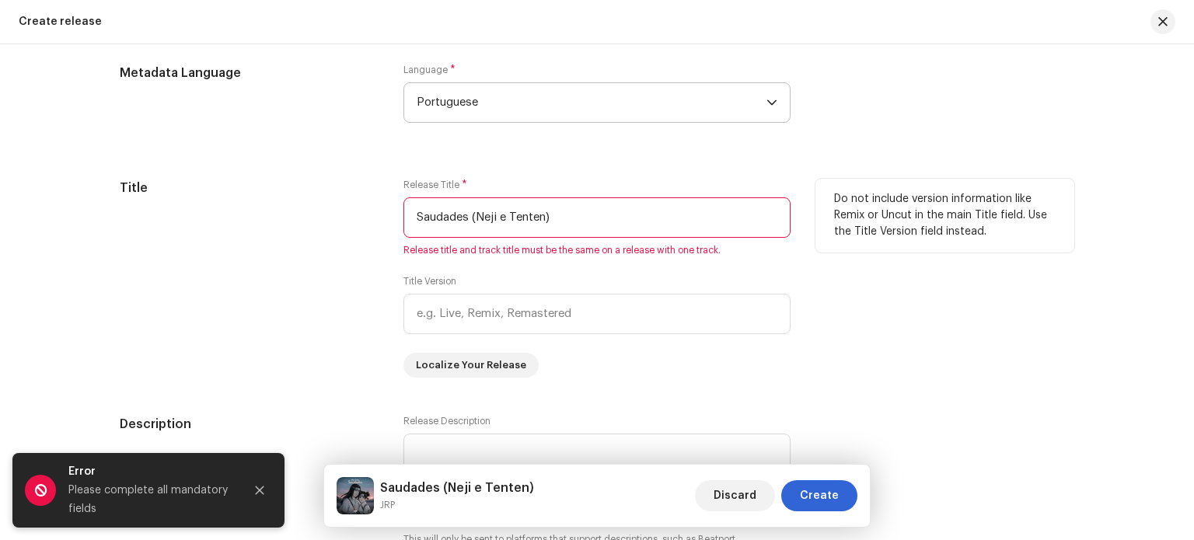
scroll to position [1356, 0]
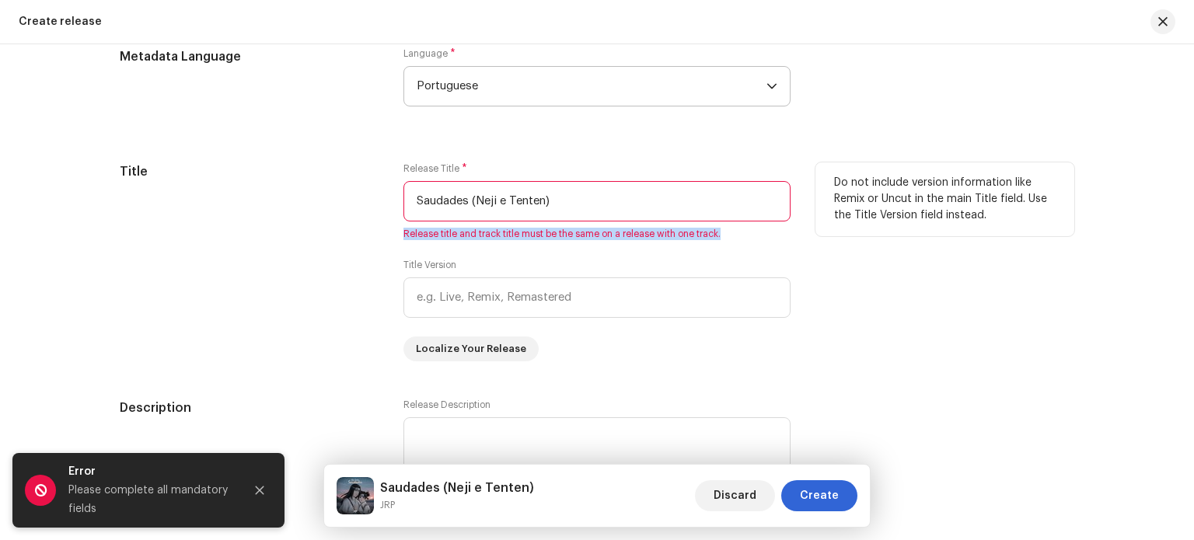
drag, startPoint x: 725, startPoint y: 229, endPoint x: 401, endPoint y: 223, distance: 324.1
click at [387, 225] on div "Title Release Title * Saudades ([PERSON_NAME] e Tenten) Release title and track…" at bounding box center [597, 261] width 954 height 199
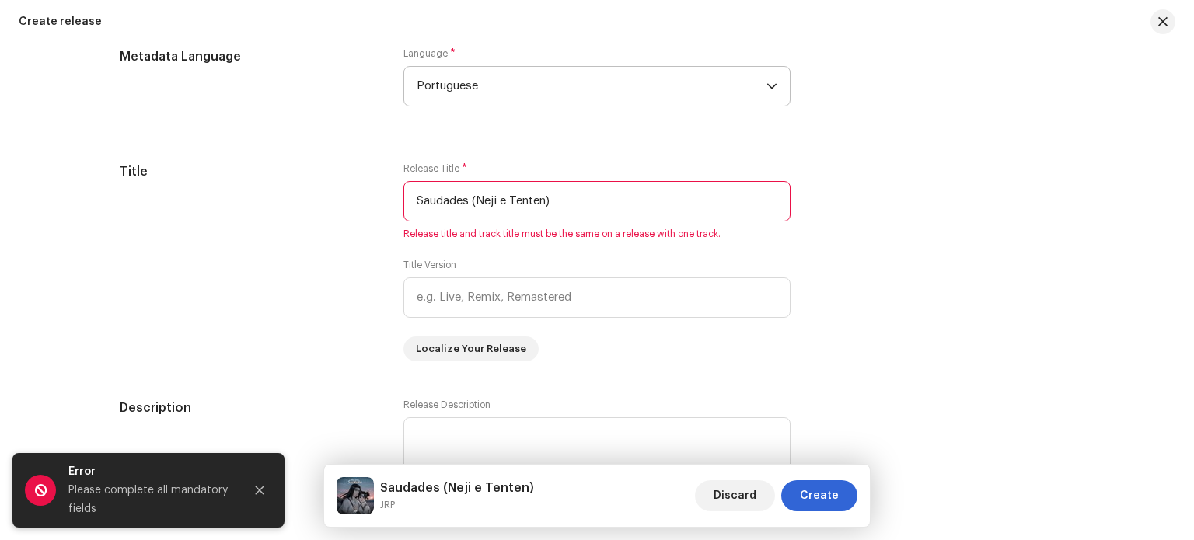
drag, startPoint x: 598, startPoint y: 201, endPoint x: 237, endPoint y: 139, distance: 365.8
type input "Saudades (Neji e Tenten)"
click at [824, 496] on span "Create" at bounding box center [819, 495] width 39 height 31
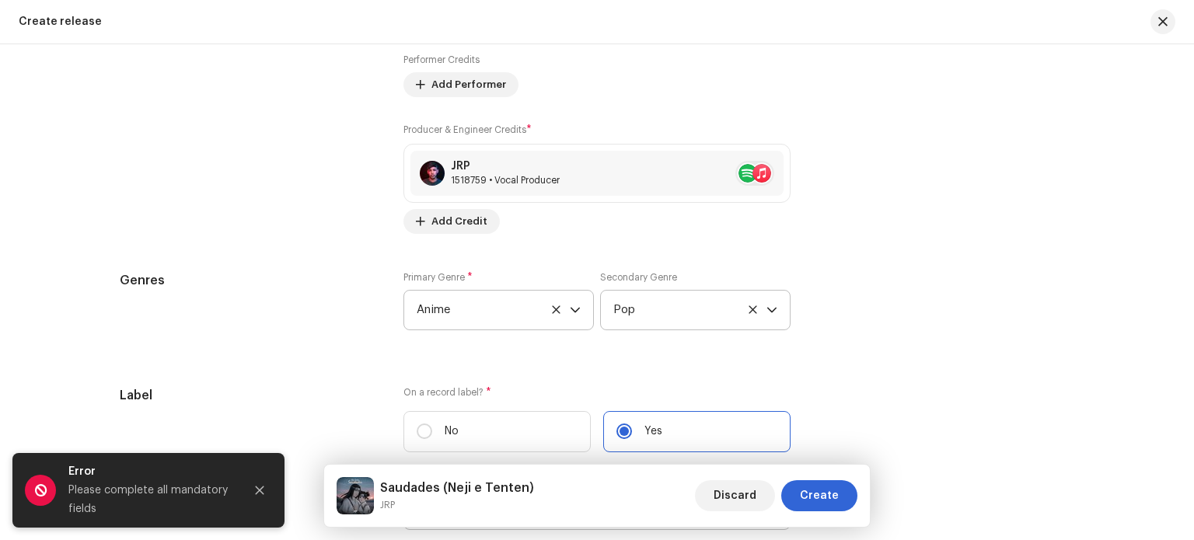
scroll to position [2211, 0]
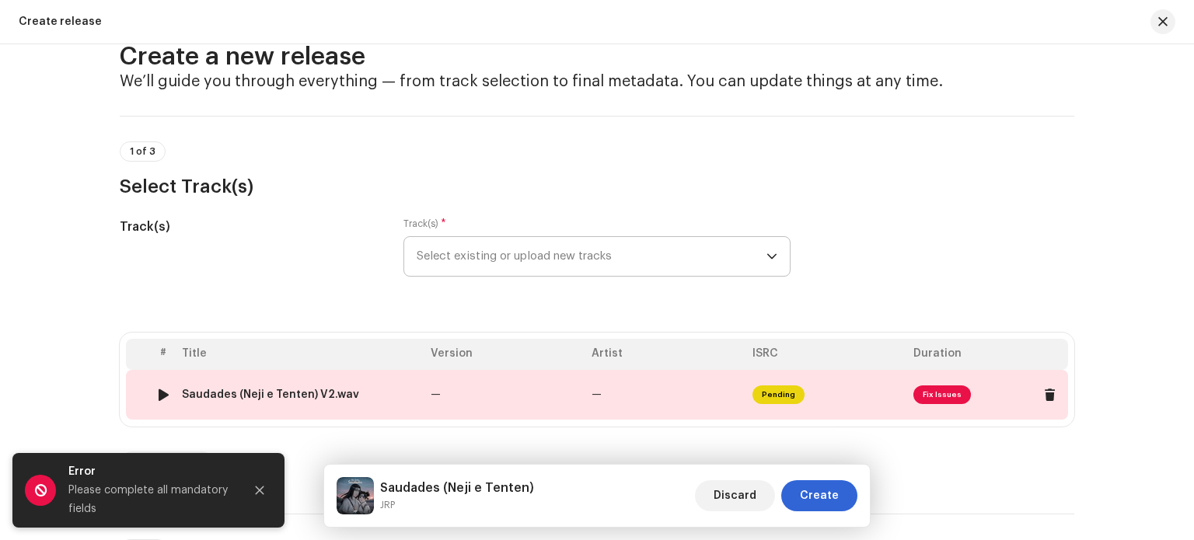
scroll to position [35, 0]
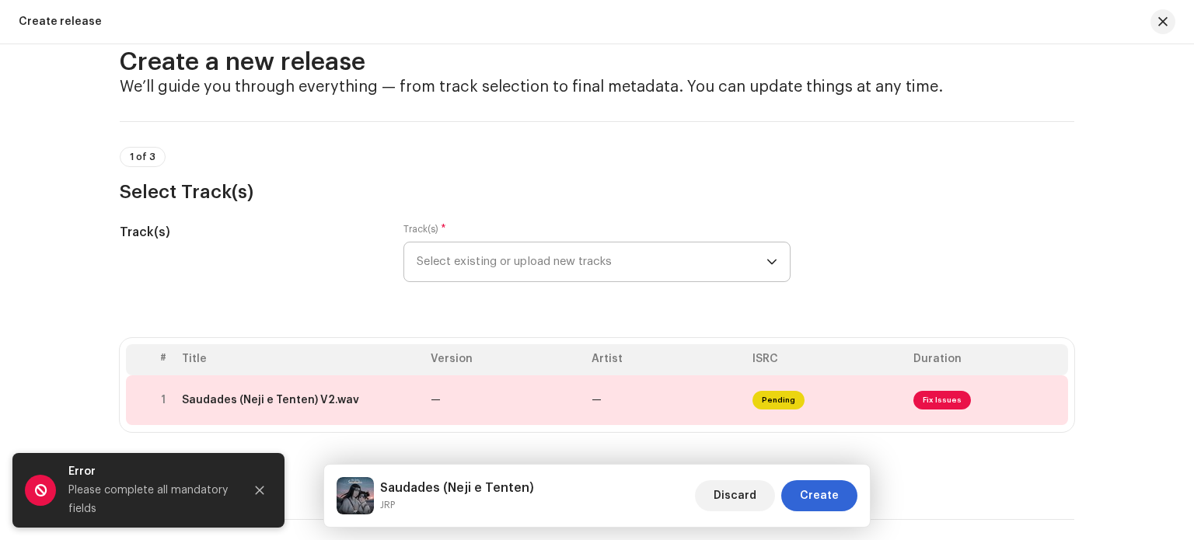
click at [769, 260] on icon "dropdown trigger" at bounding box center [771, 261] width 11 height 11
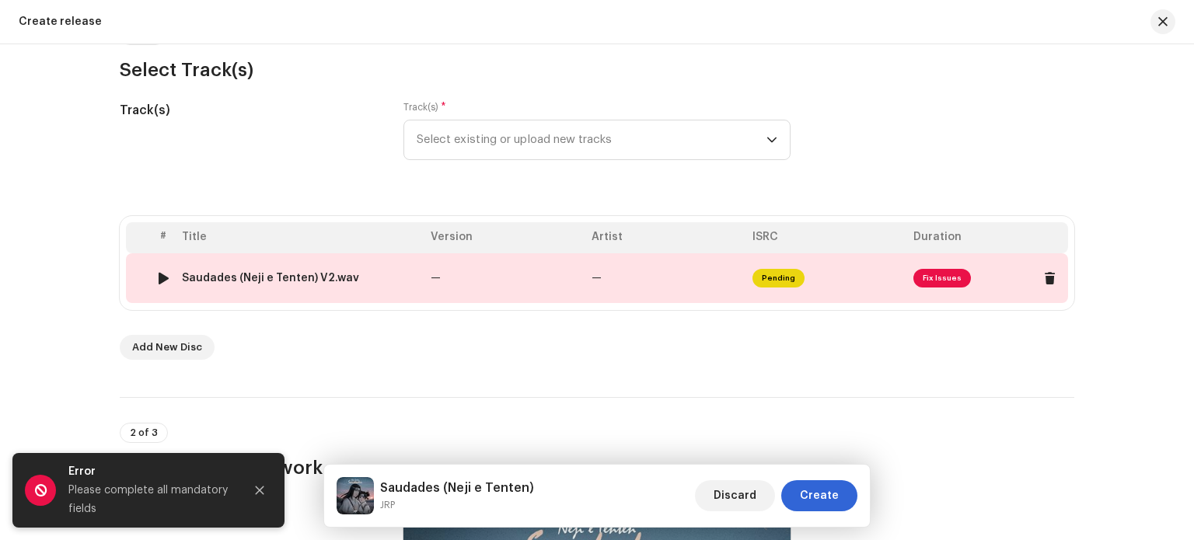
scroll to position [113, 0]
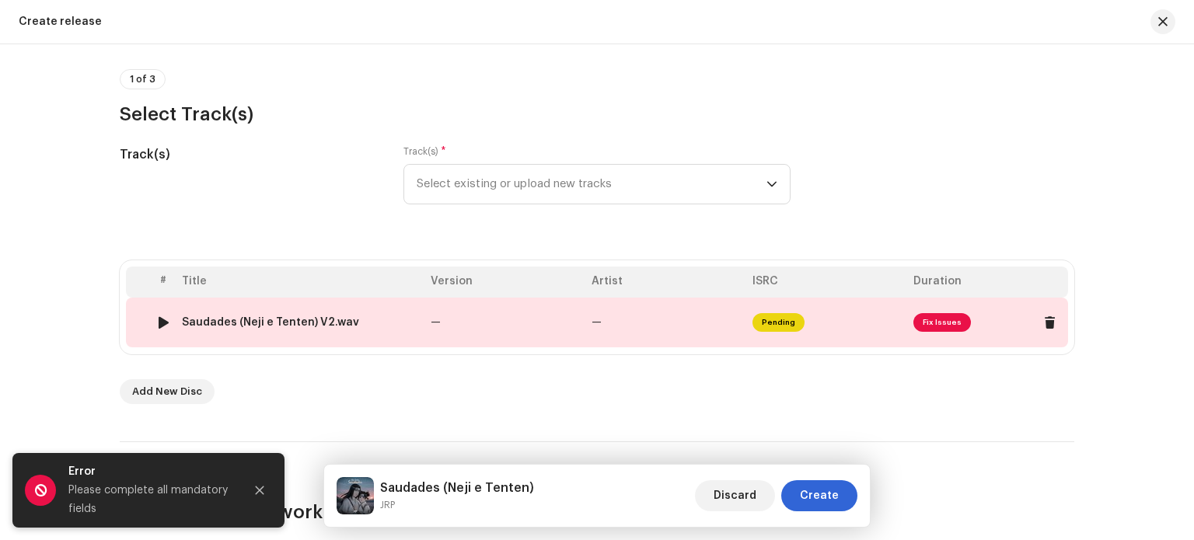
click at [922, 319] on span "Fix Issues" at bounding box center [942, 322] width 58 height 19
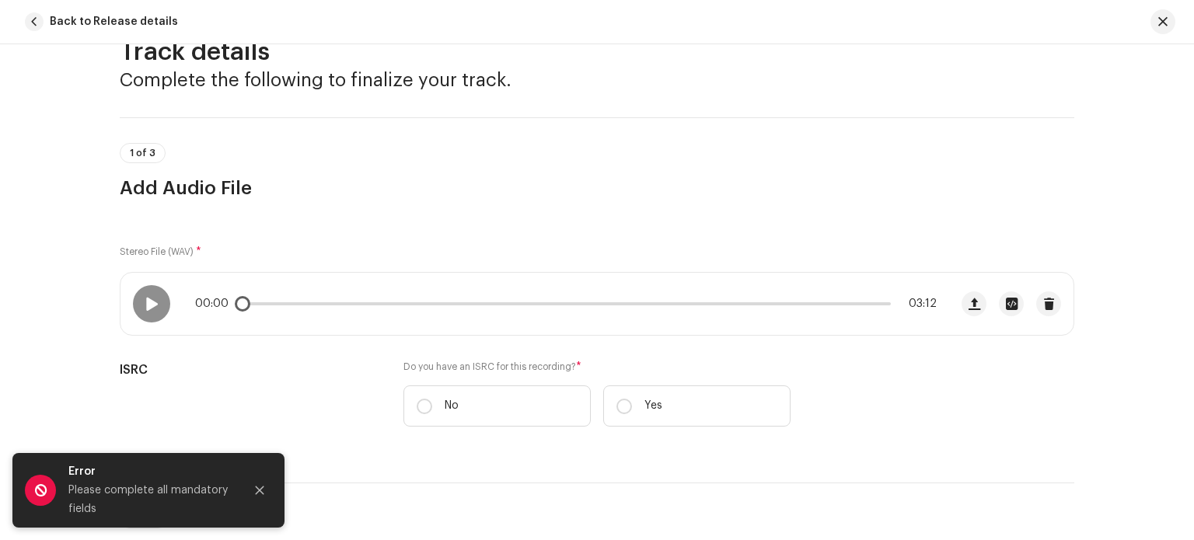
scroll to position [233, 0]
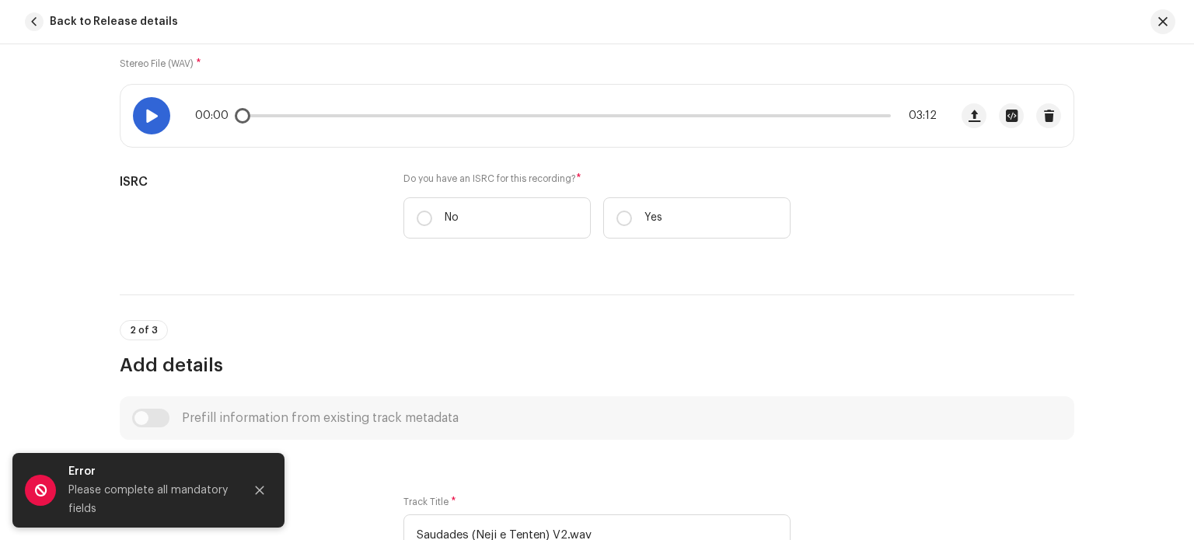
click at [154, 113] on span at bounding box center [151, 116] width 13 height 12
click at [293, 118] on div "00:03 03:12" at bounding box center [565, 116] width 741 height 12
click at [299, 111] on div "00:03 03:12" at bounding box center [565, 116] width 741 height 12
click at [314, 120] on div "00:03 03:12" at bounding box center [565, 116] width 741 height 12
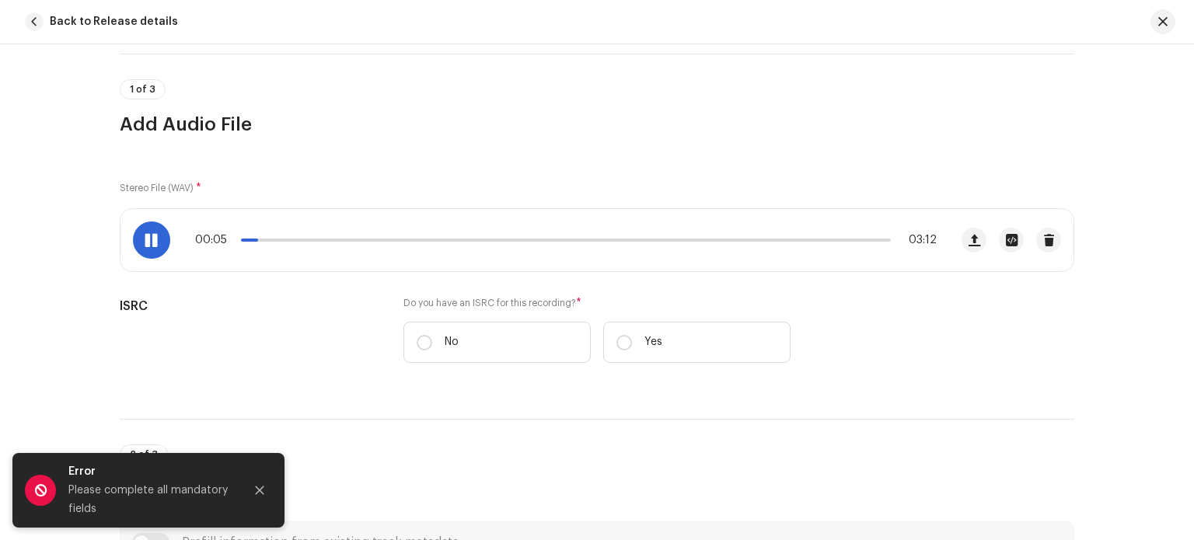
scroll to position [78, 0]
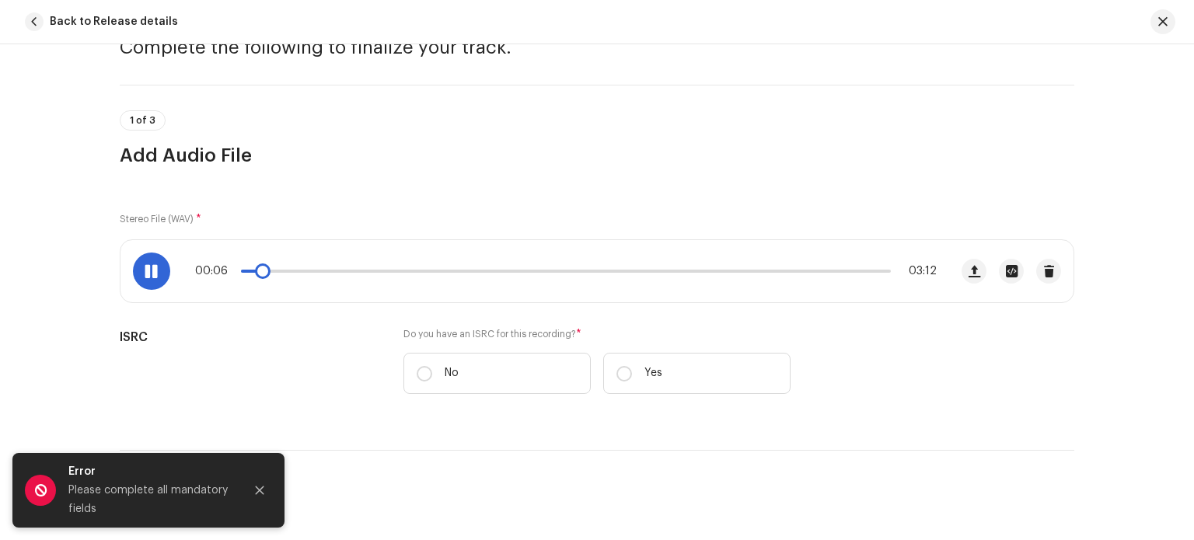
drag, startPoint x: 267, startPoint y: 273, endPoint x: 336, endPoint y: 272, distance: 68.4
click at [336, 272] on div "00:06 03:12" at bounding box center [565, 271] width 741 height 12
click at [308, 270] on p-slider at bounding box center [566, 271] width 650 height 3
click at [329, 272] on p-slider at bounding box center [566, 271] width 650 height 3
drag, startPoint x: 368, startPoint y: 272, endPoint x: 385, endPoint y: 272, distance: 17.9
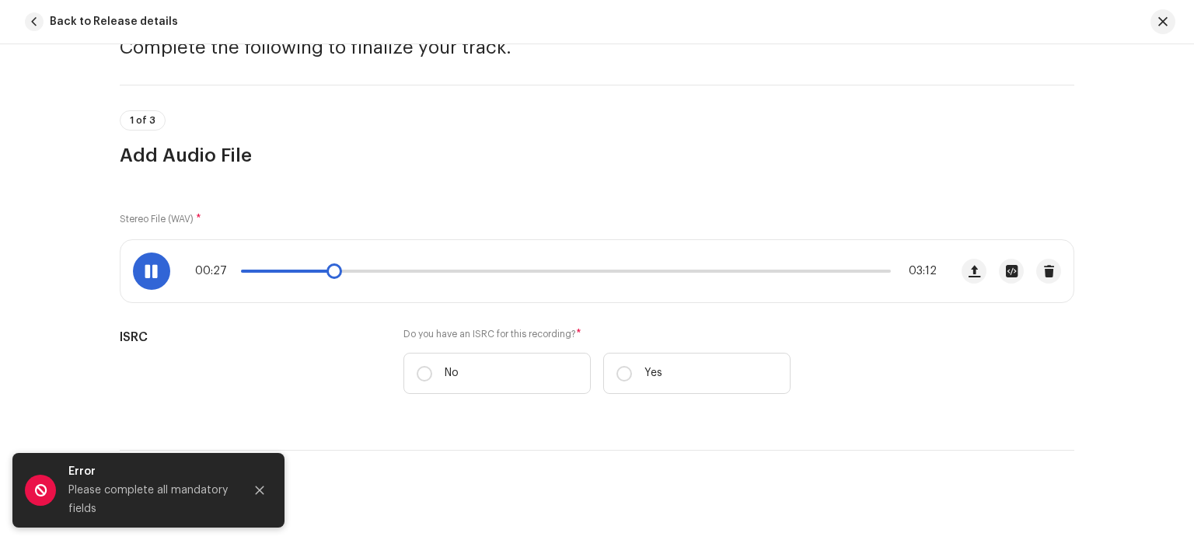
click at [368, 272] on p-slider at bounding box center [566, 271] width 650 height 3
click at [398, 270] on p-slider at bounding box center [566, 271] width 650 height 3
drag, startPoint x: 483, startPoint y: 268, endPoint x: 575, endPoint y: 274, distance: 92.6
click at [485, 268] on div "00:48 03:12" at bounding box center [565, 271] width 741 height 12
drag, startPoint x: 584, startPoint y: 275, endPoint x: 606, endPoint y: 272, distance: 22.8
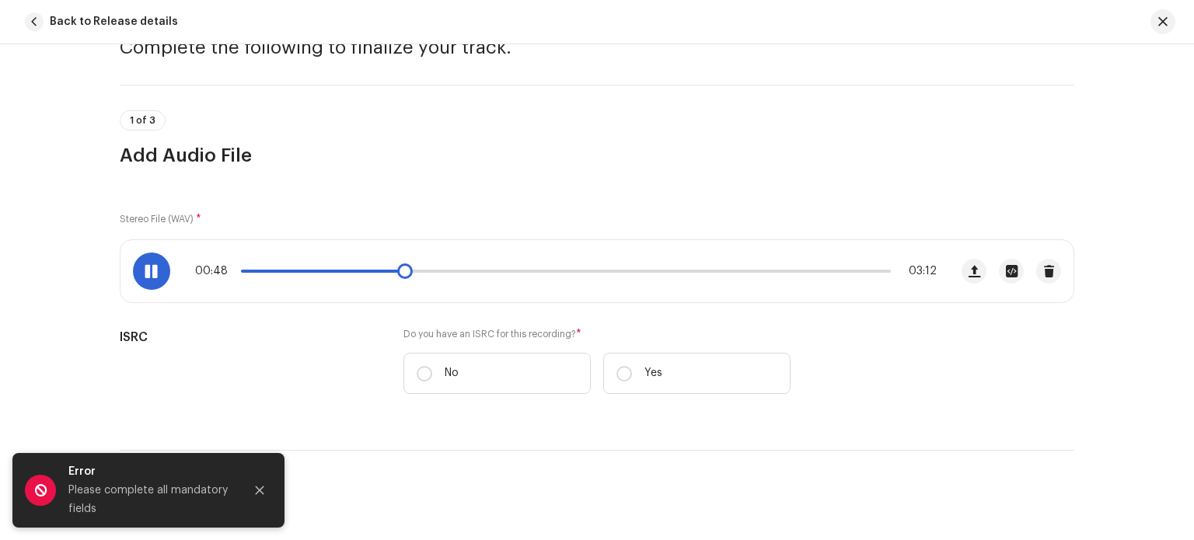
click at [587, 275] on div "00:48 03:12" at bounding box center [565, 271] width 741 height 12
click at [606, 272] on p-slider at bounding box center [566, 271] width 650 height 3
click at [643, 270] on p-slider at bounding box center [566, 271] width 650 height 3
click at [673, 270] on p-slider at bounding box center [566, 271] width 650 height 3
click at [695, 271] on p-slider at bounding box center [566, 271] width 650 height 3
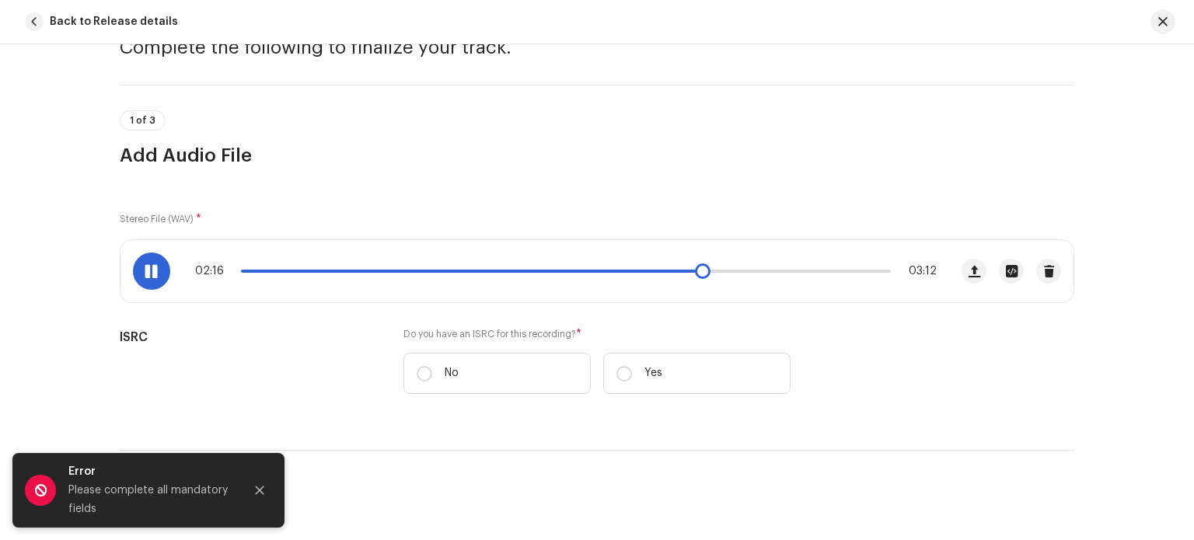
click at [718, 272] on p-slider at bounding box center [566, 271] width 650 height 3
click at [734, 272] on span at bounding box center [493, 271] width 504 height 3
click at [727, 270] on span at bounding box center [489, 271] width 497 height 3
click at [154, 273] on span at bounding box center [151, 271] width 13 height 12
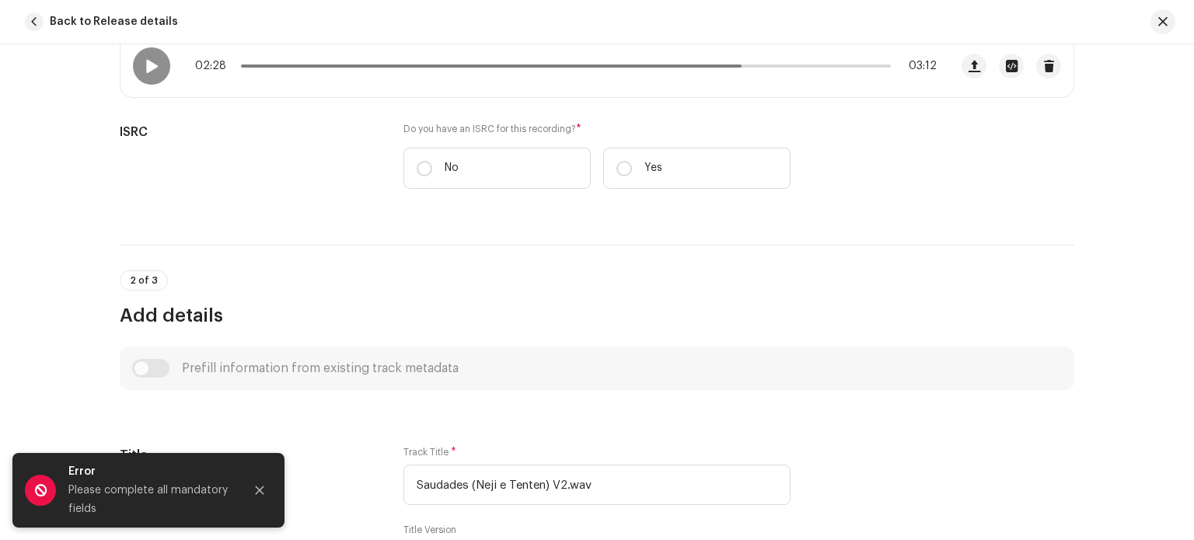
scroll to position [233, 0]
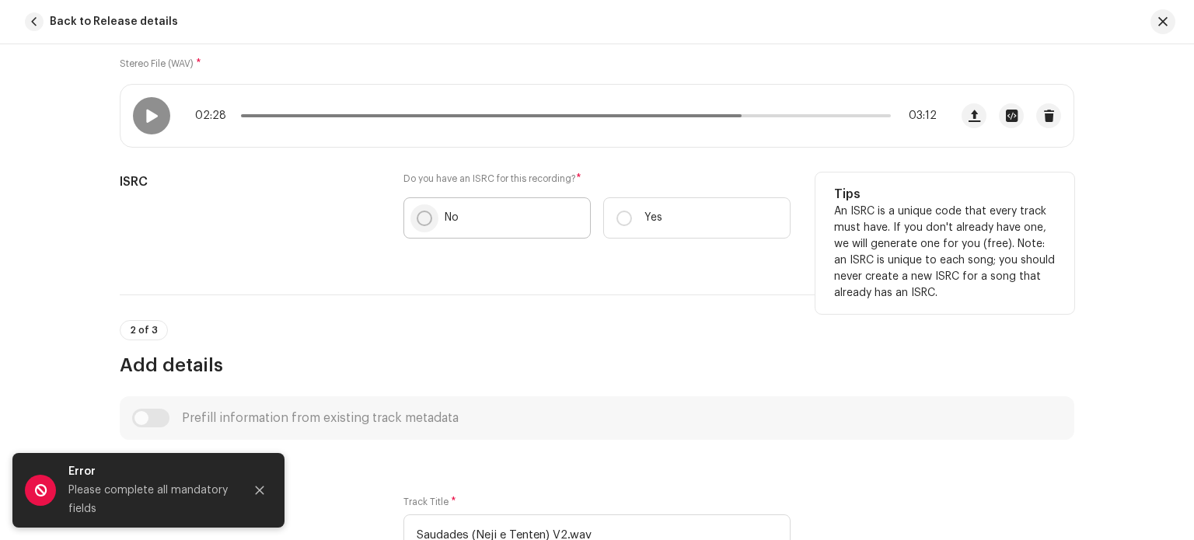
click at [421, 217] on input "No" at bounding box center [425, 219] width 16 height 16
radio input "true"
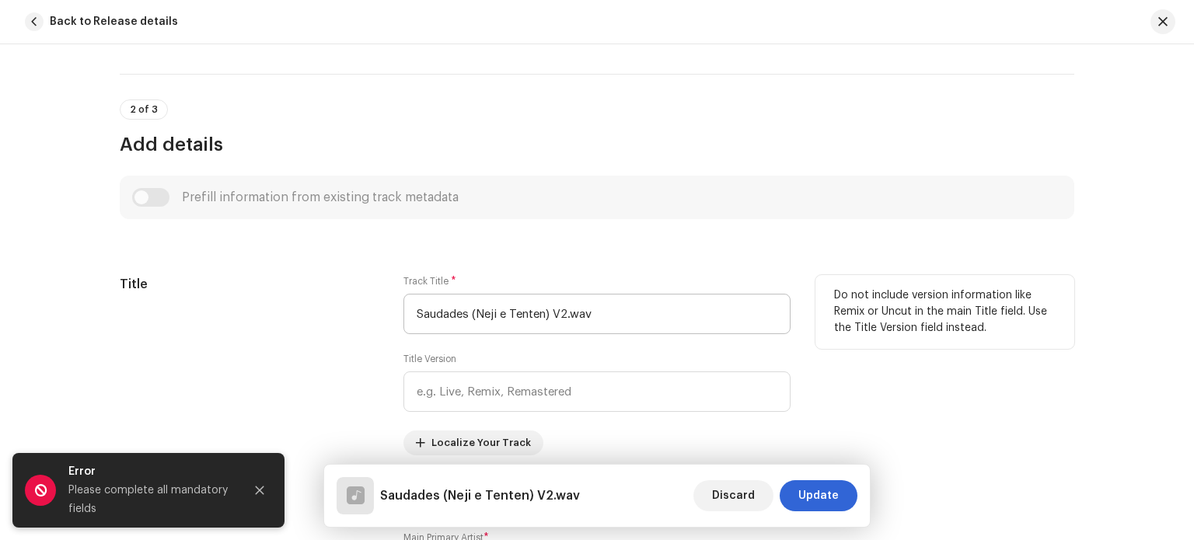
scroll to position [544, 0]
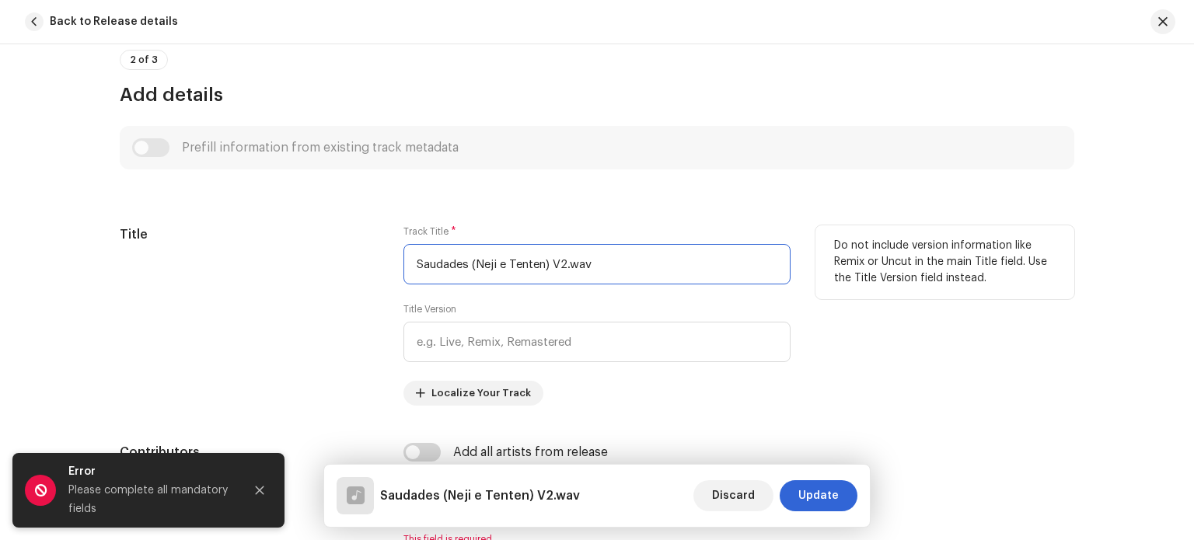
drag, startPoint x: 550, startPoint y: 262, endPoint x: 703, endPoint y: 261, distance: 152.3
click at [703, 261] on input "Saudades (Neji e Tenten) V2.wav" at bounding box center [596, 264] width 387 height 40
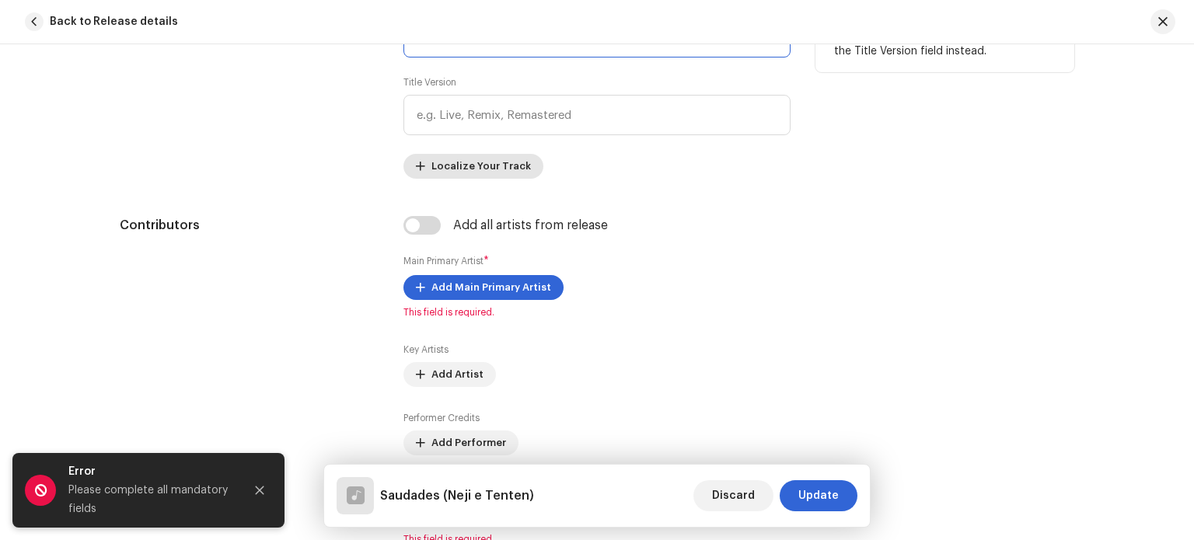
scroll to position [777, 0]
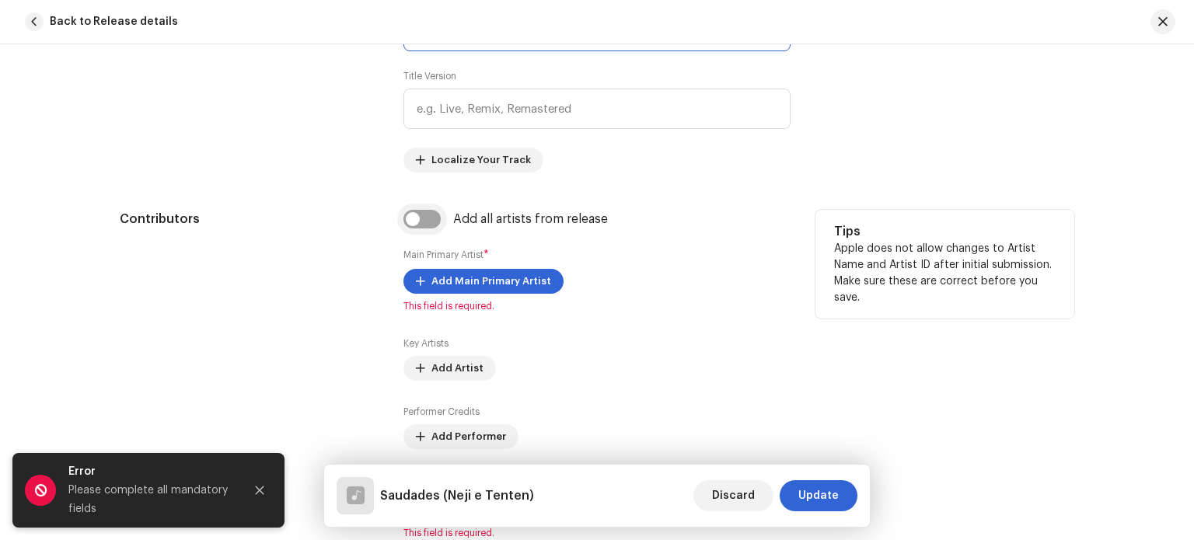
type input "Saudades (Neji e Tenten)"
click at [416, 220] on input "checkbox" at bounding box center [421, 219] width 37 height 19
checkbox input "true"
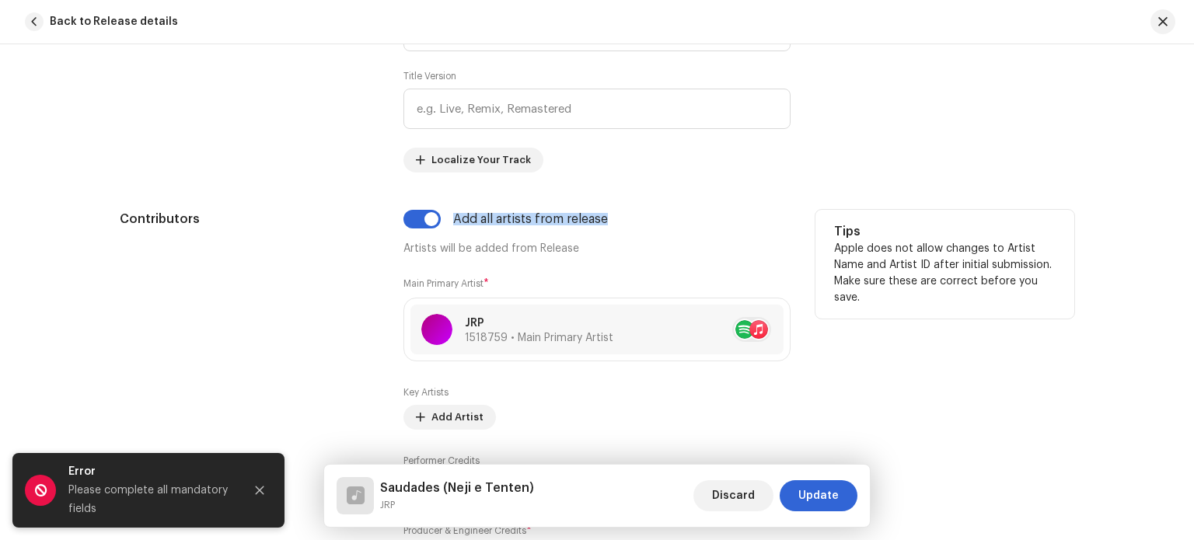
drag, startPoint x: 634, startPoint y: 228, endPoint x: 452, endPoint y: 220, distance: 182.1
click at [452, 221] on div "Add all artists from release" at bounding box center [596, 219] width 387 height 19
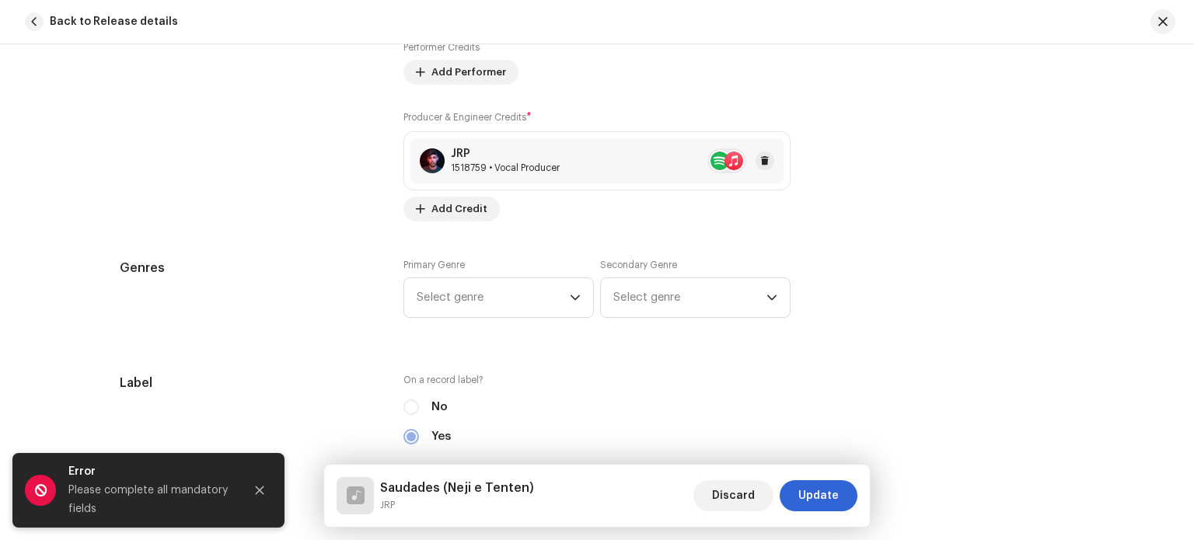
scroll to position [1243, 0]
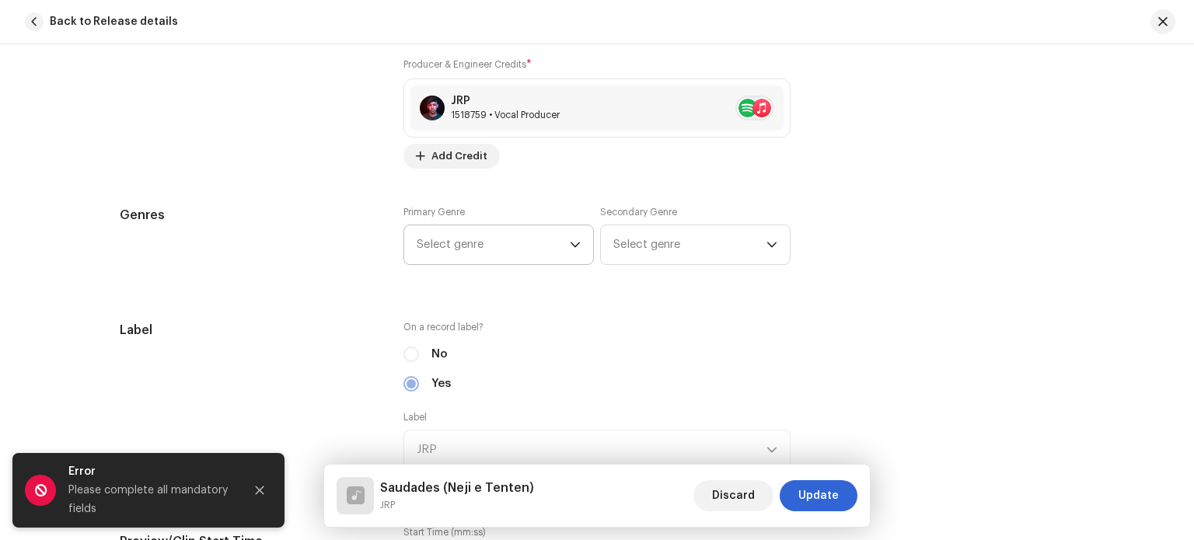
click at [556, 248] on span "Select genre" at bounding box center [493, 244] width 153 height 39
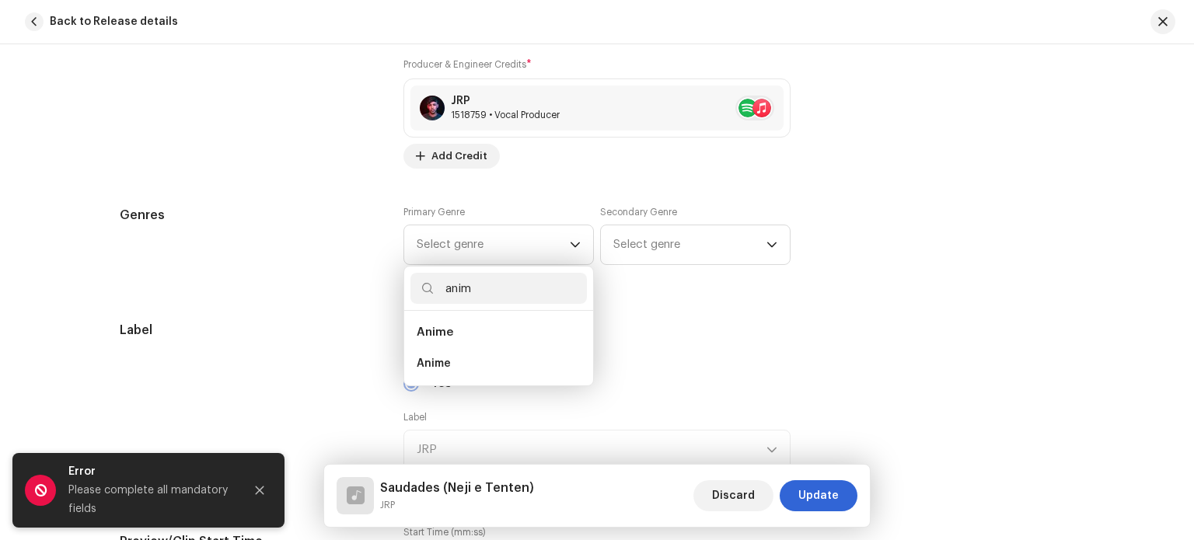
scroll to position [0, 0]
type input "anime"
click at [485, 371] on li "Anime" at bounding box center [498, 363] width 176 height 31
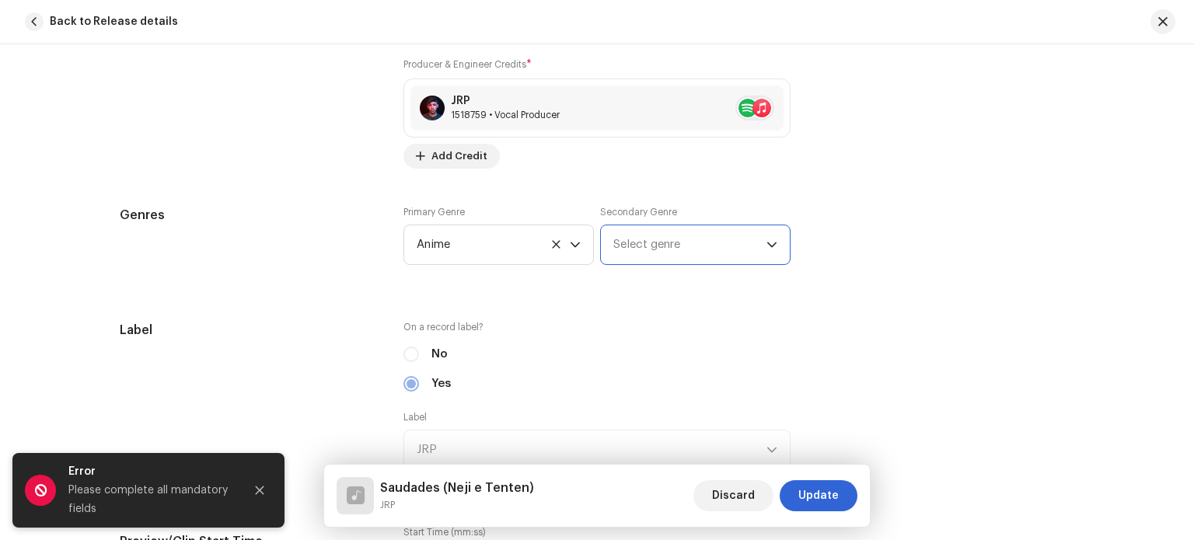
click at [678, 247] on span "Select genre" at bounding box center [689, 244] width 153 height 39
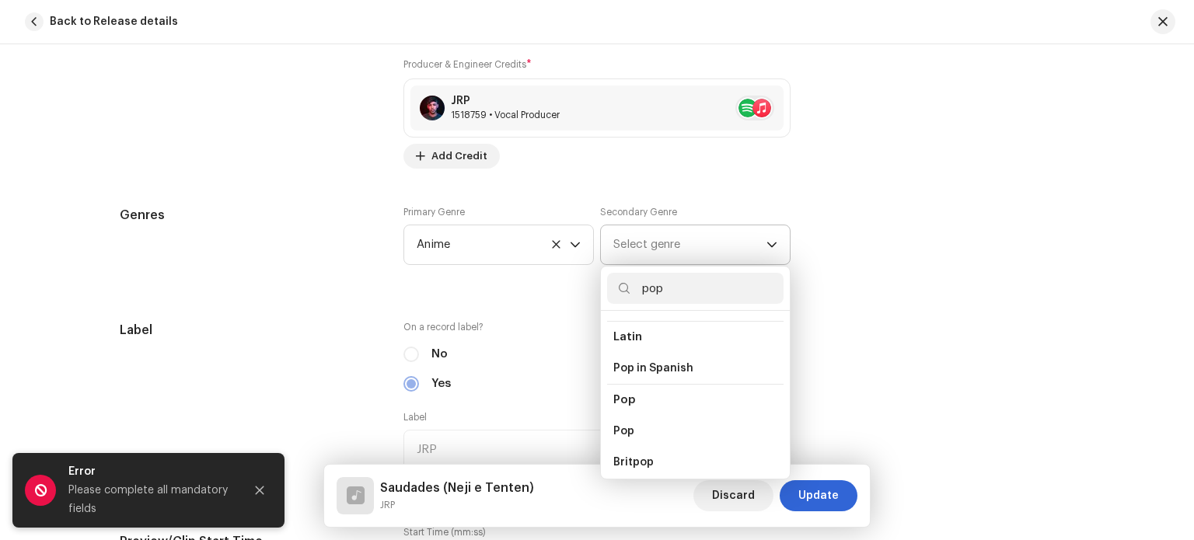
scroll to position [544, 0]
type input "pop"
click at [668, 388] on li "Pop" at bounding box center [695, 397] width 176 height 31
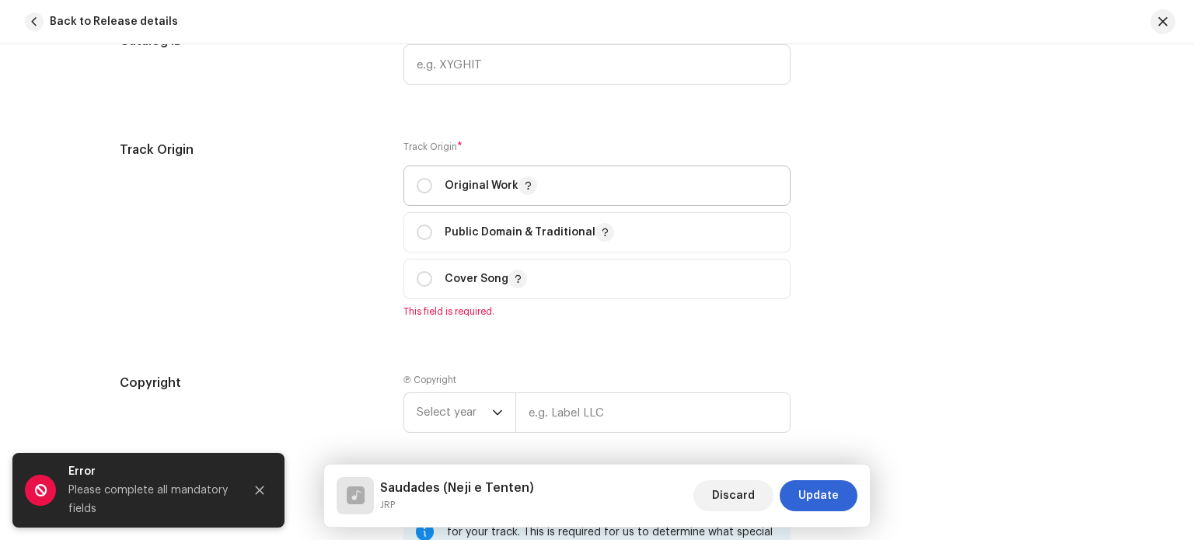
scroll to position [1865, 0]
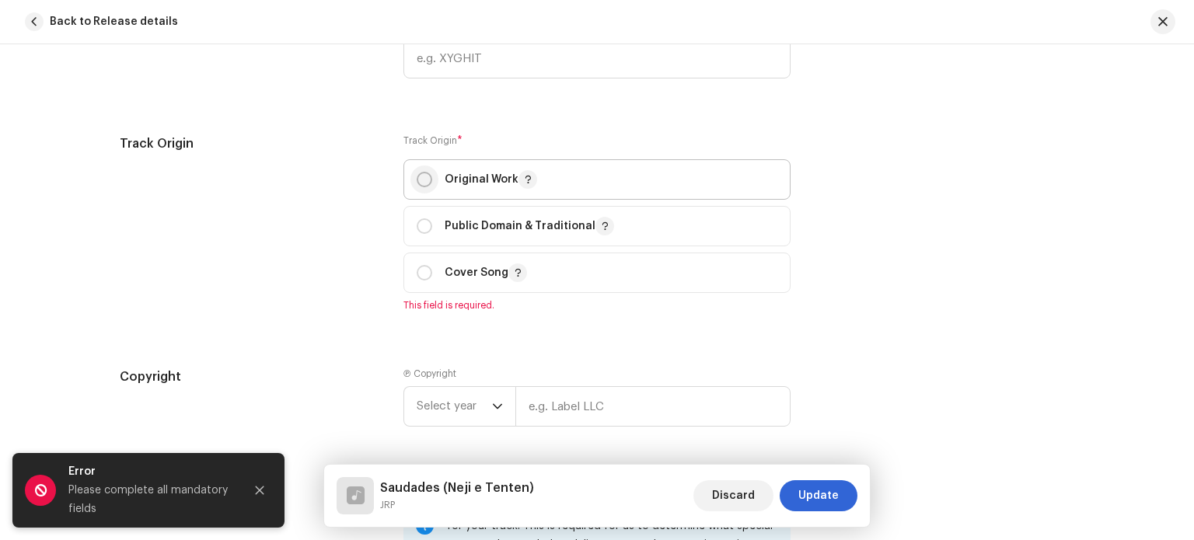
click at [418, 180] on input "radio" at bounding box center [425, 180] width 16 height 16
radio input "true"
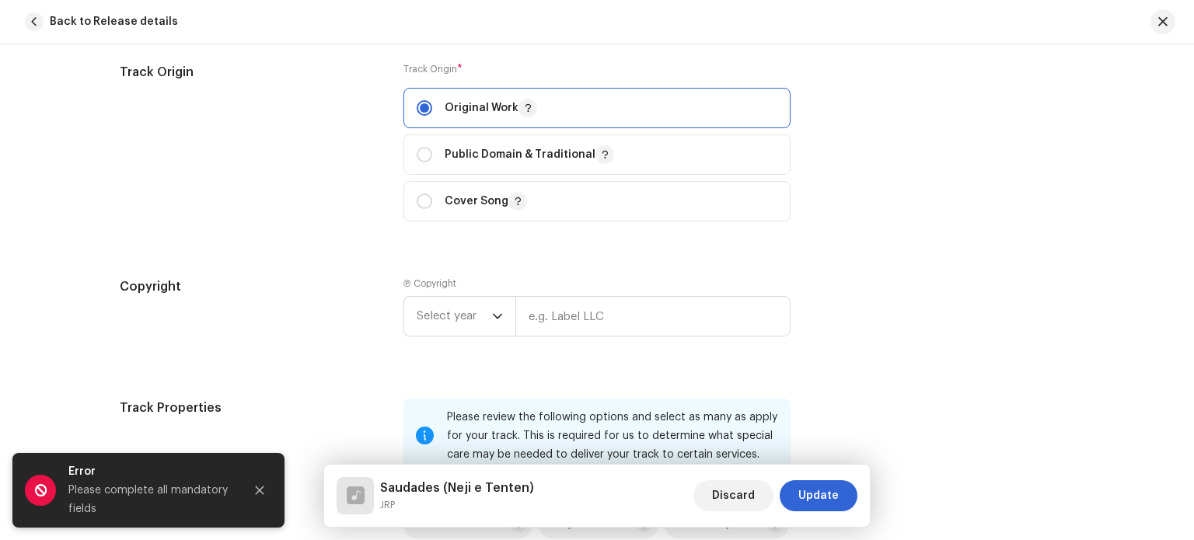
scroll to position [1943, 0]
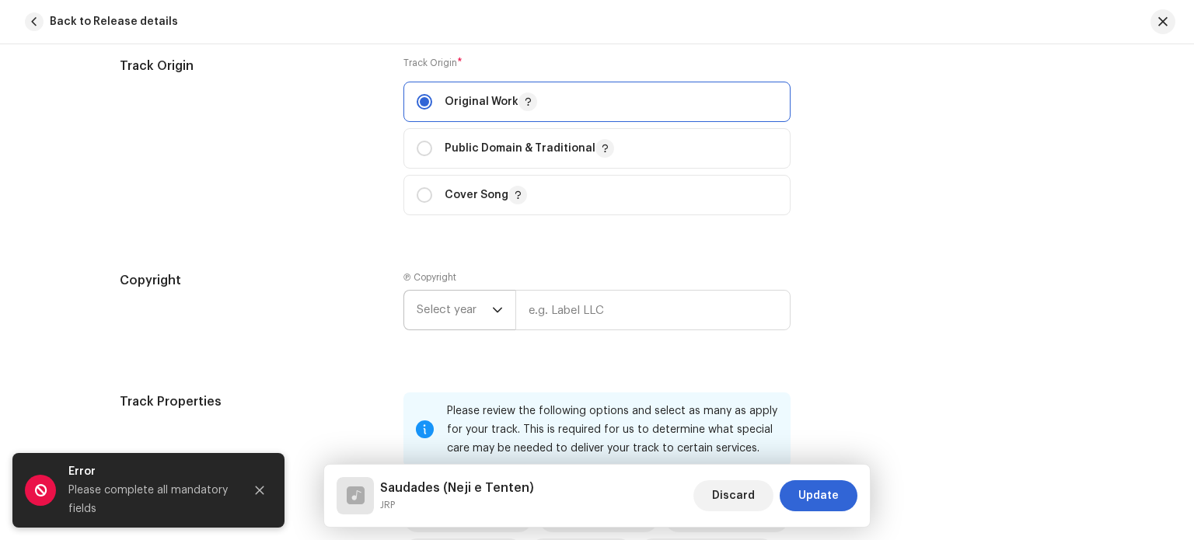
click at [504, 305] on p-select "Select year" at bounding box center [459, 310] width 112 height 40
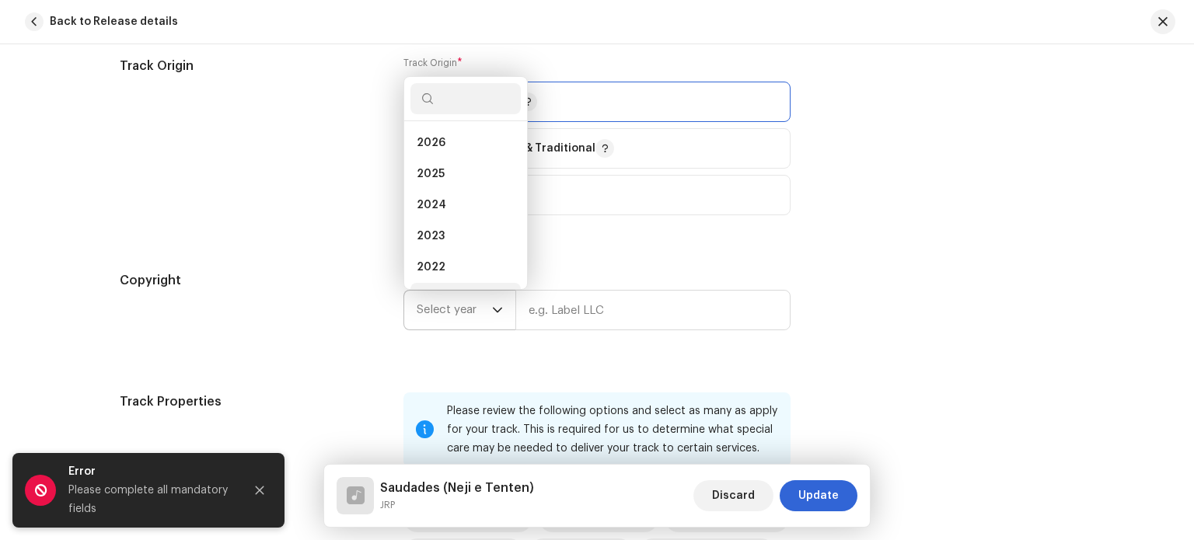
scroll to position [25, 0]
click at [454, 150] on li "2025" at bounding box center [465, 149] width 110 height 31
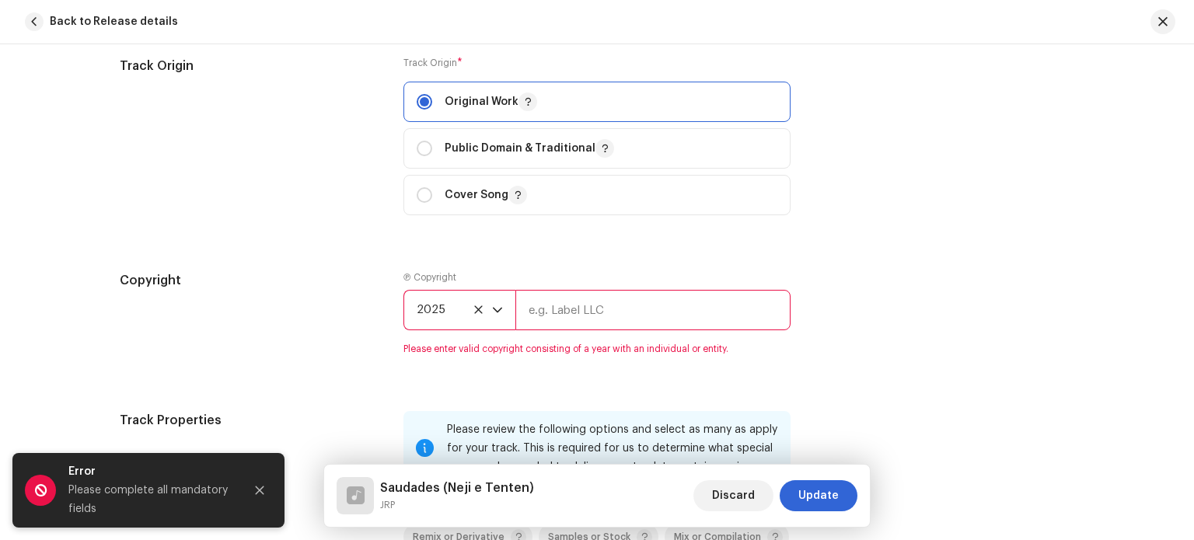
click at [583, 319] on input "text" at bounding box center [652, 310] width 275 height 40
type input "JRP"
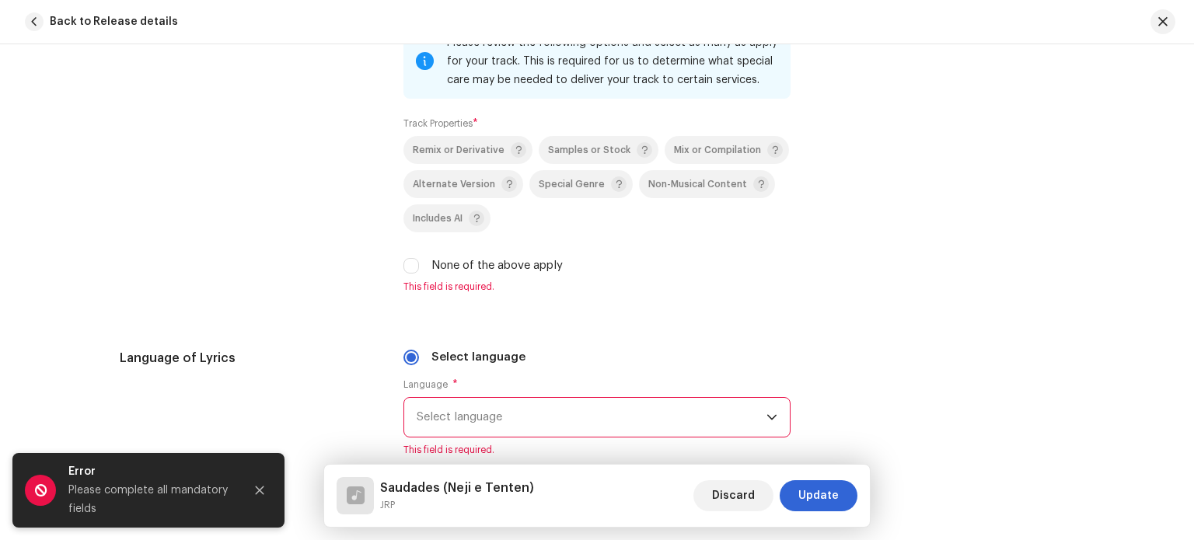
scroll to position [2331, 0]
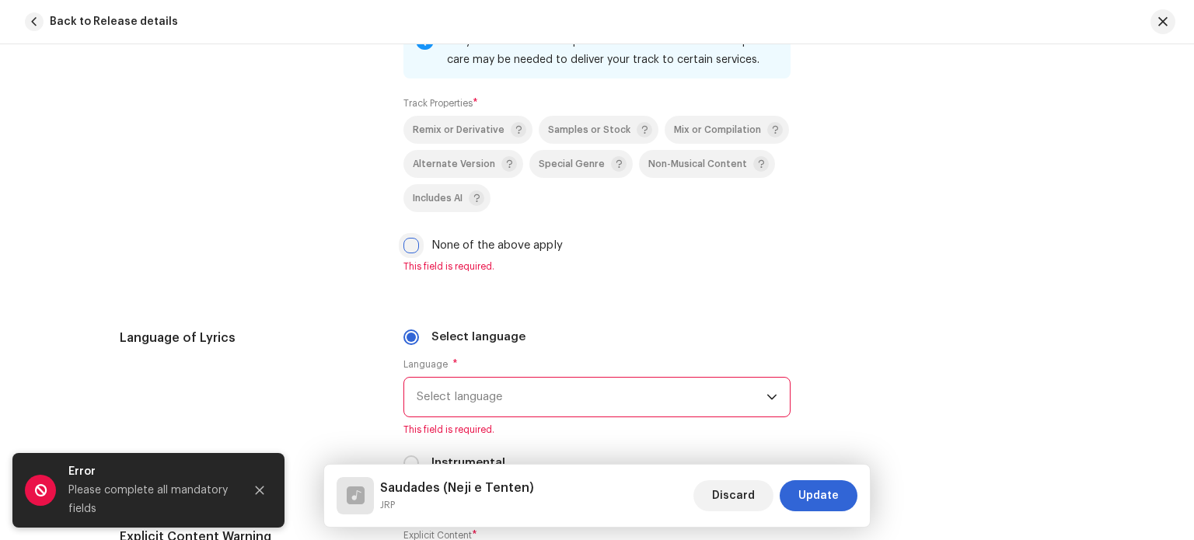
click at [410, 248] on input "None of the above apply" at bounding box center [411, 246] width 16 height 16
checkbox input "true"
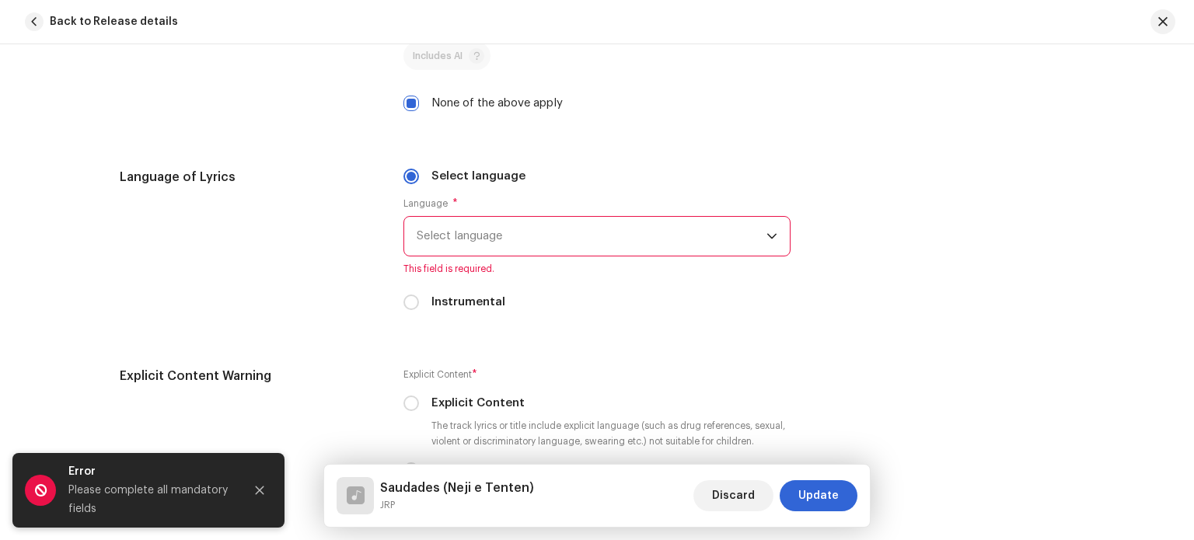
scroll to position [2487, 0]
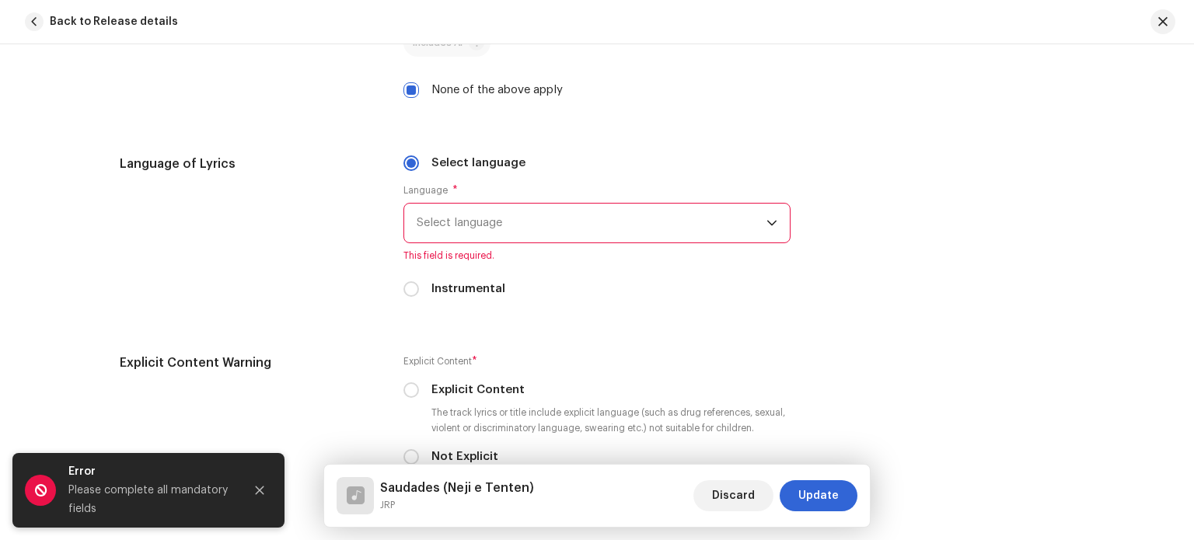
click at [486, 226] on span "Select language" at bounding box center [592, 223] width 350 height 39
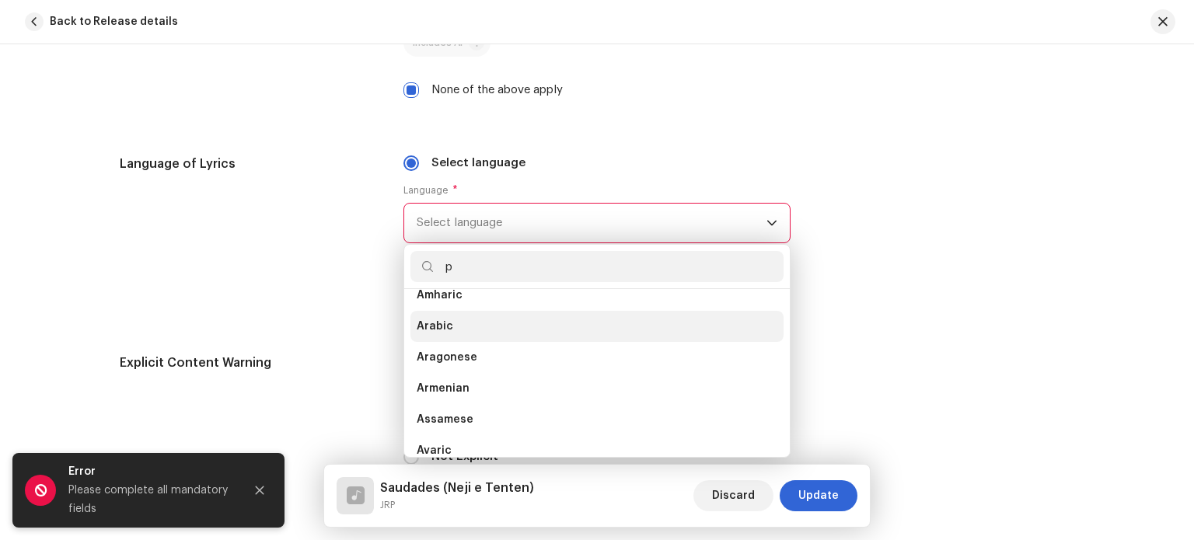
scroll to position [0, 0]
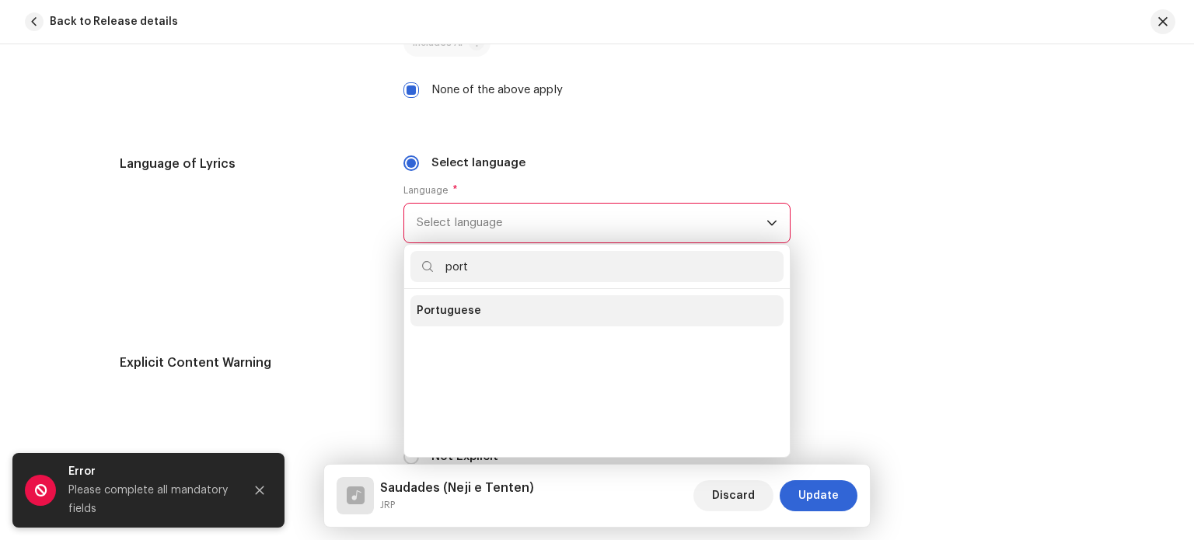
type input "port"
click at [510, 316] on li "Portuguese" at bounding box center [596, 310] width 373 height 31
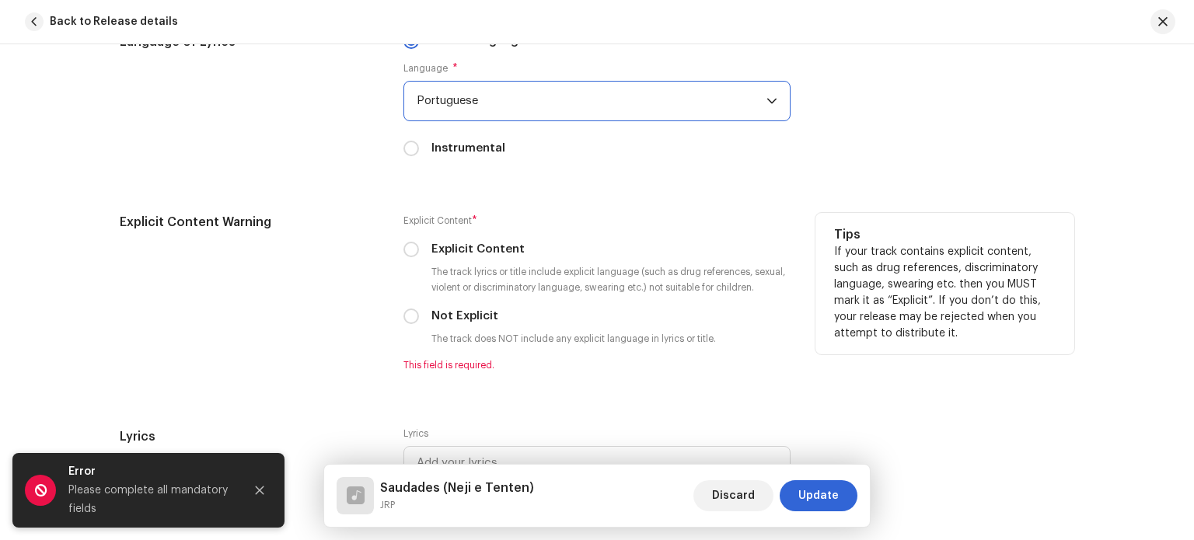
scroll to position [2642, 0]
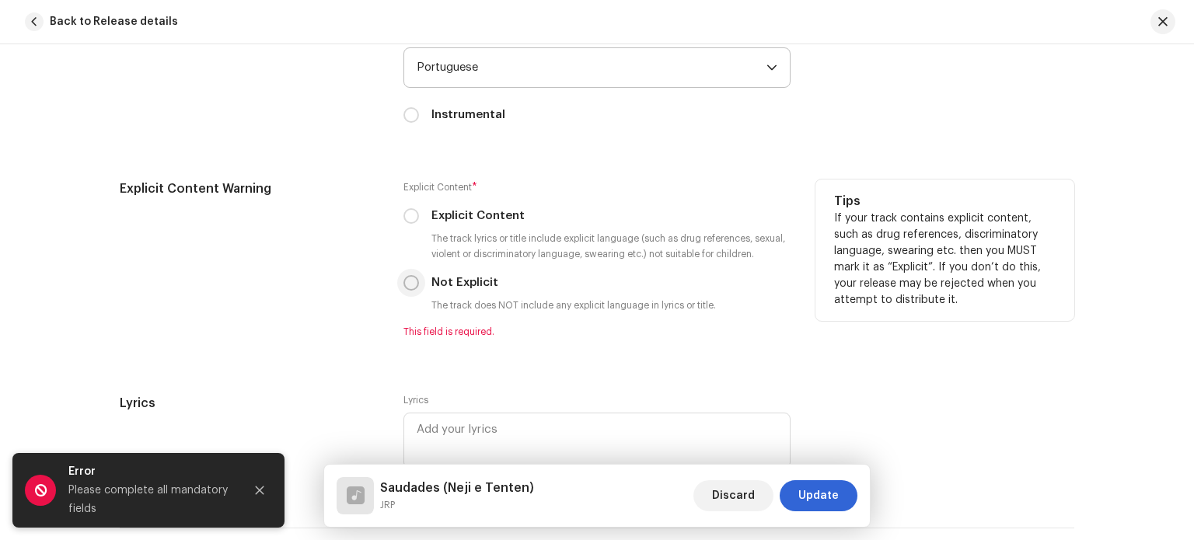
click at [408, 288] on input "Not Explicit" at bounding box center [411, 283] width 16 height 16
radio input "true"
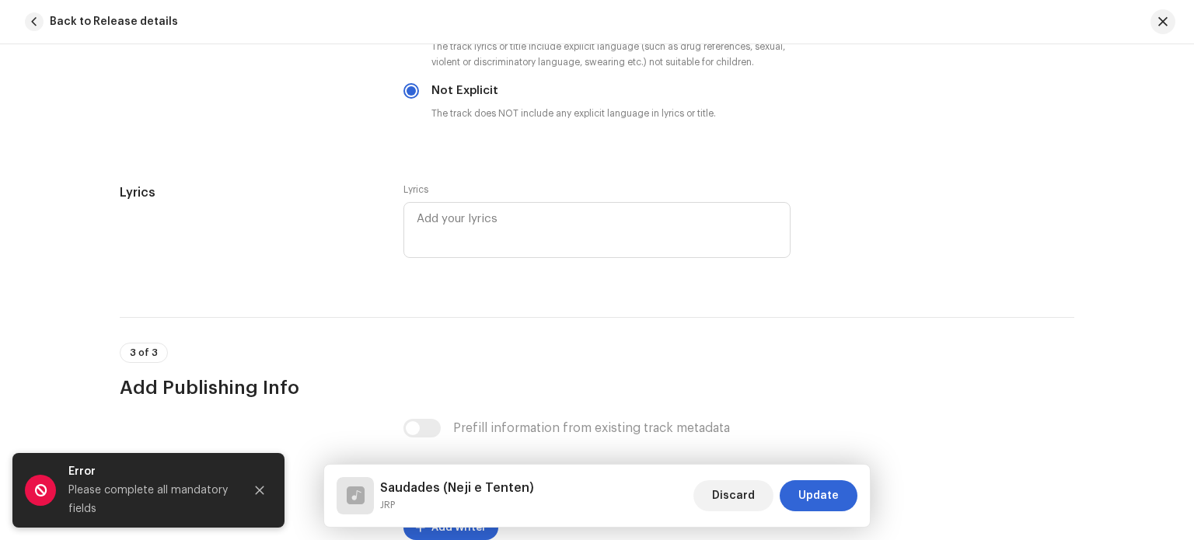
scroll to position [2876, 0]
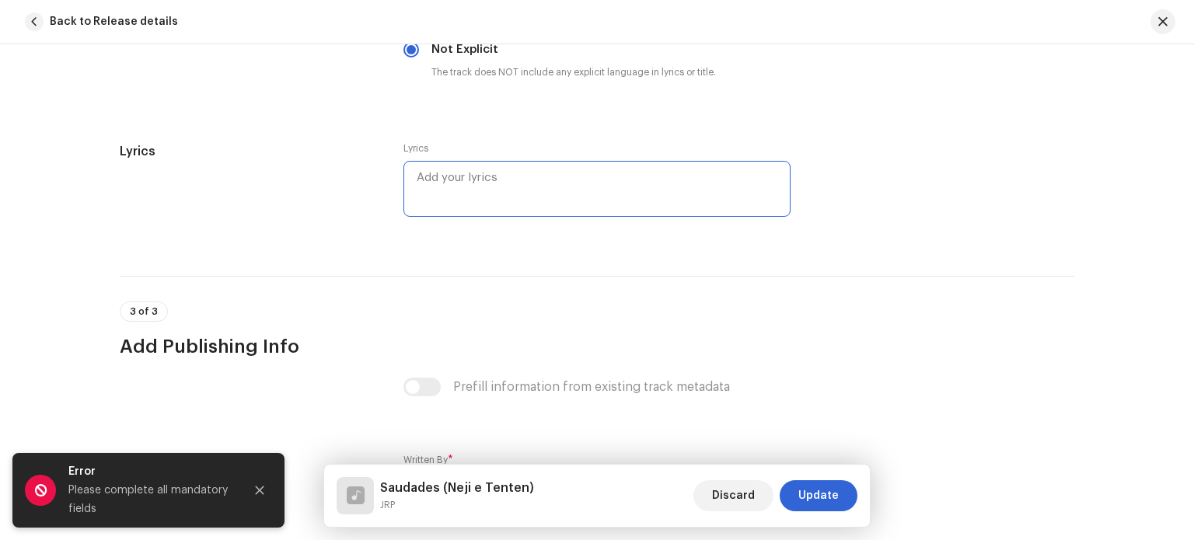
click at [485, 181] on textarea at bounding box center [596, 189] width 387 height 56
click at [490, 180] on textarea at bounding box center [596, 189] width 387 height 56
paste textarea "Lorem ipsumdo si ametco Adi e seddoei tem in utlab etdolor Mag al enim adminimv…"
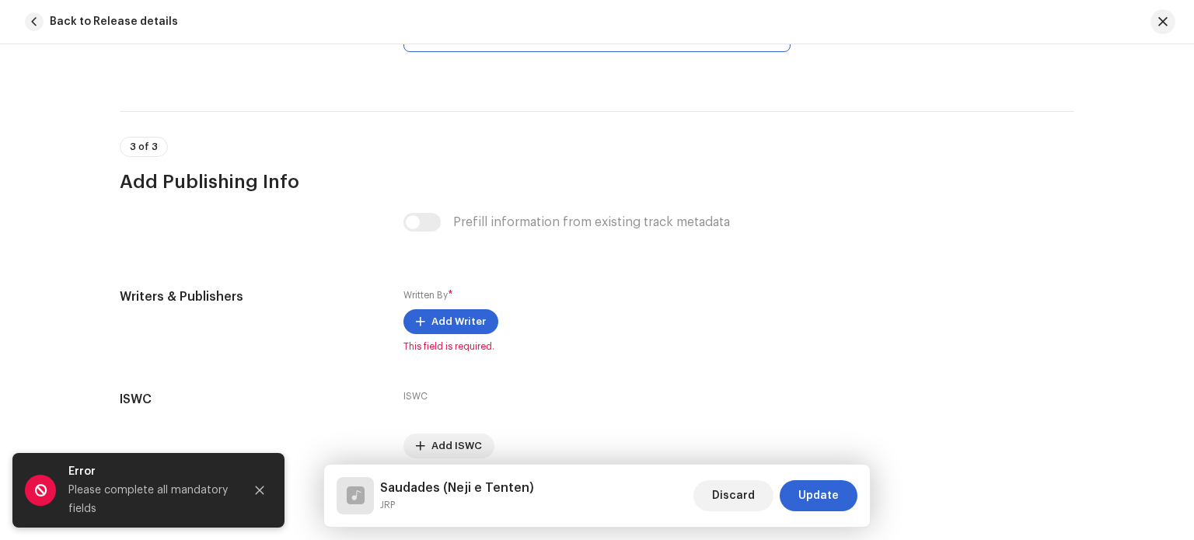
scroll to position [3976, 0]
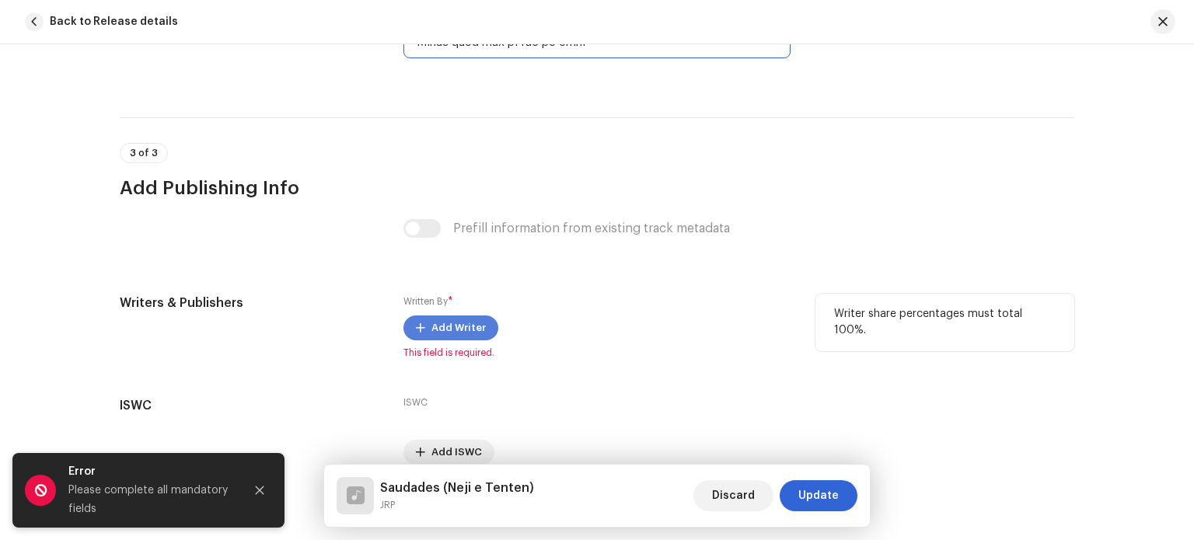
type textarea "Lorem ipsumdo si ametco Adi e seddoei tem in utlab etdolor Mag al enim adminimv…"
click at [445, 332] on span "Add Writer" at bounding box center [458, 327] width 54 height 31
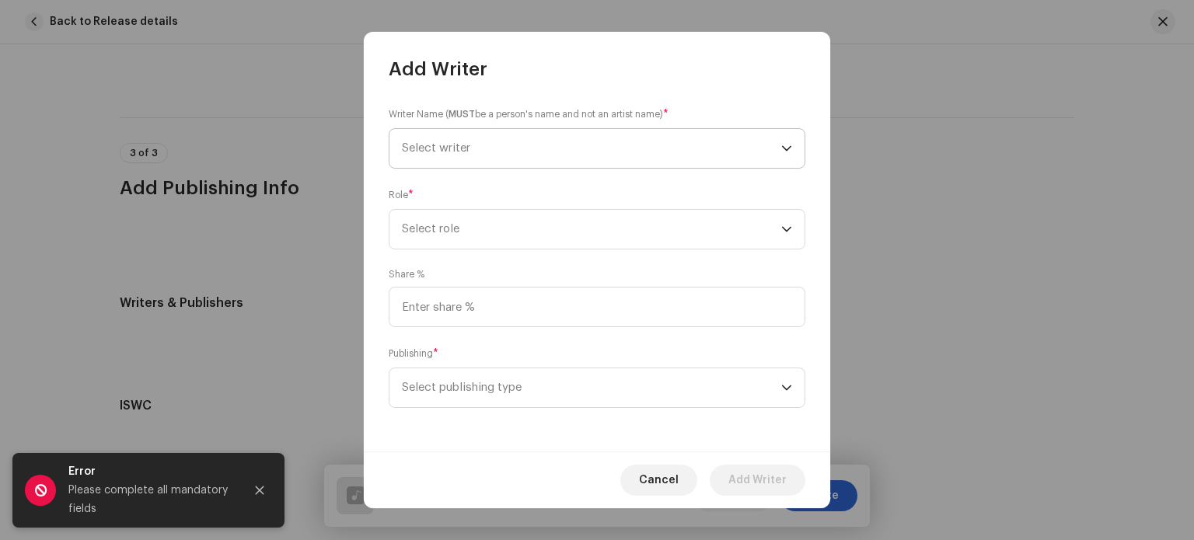
click at [469, 136] on span "Select writer" at bounding box center [591, 148] width 379 height 39
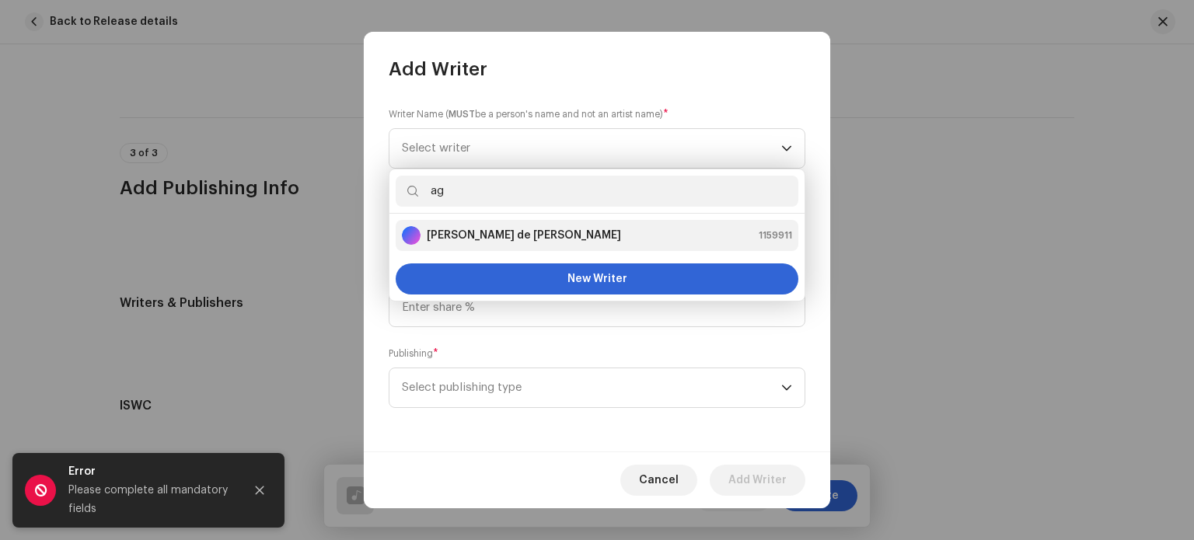
type input "ag"
click at [508, 228] on strong "[PERSON_NAME] de [PERSON_NAME]" at bounding box center [524, 236] width 194 height 16
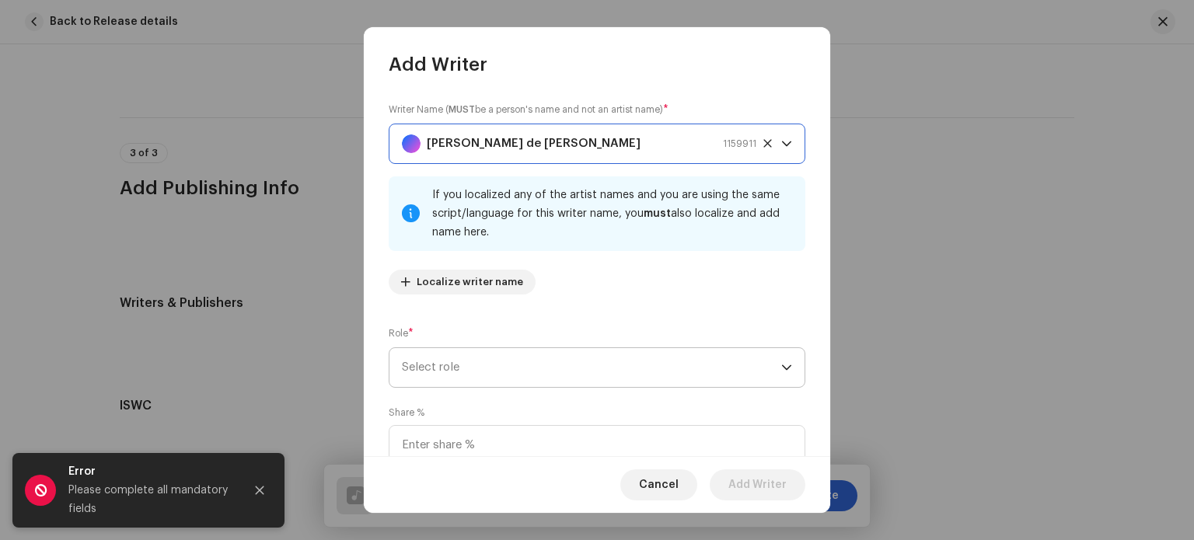
click at [449, 354] on span "Select role" at bounding box center [591, 367] width 379 height 39
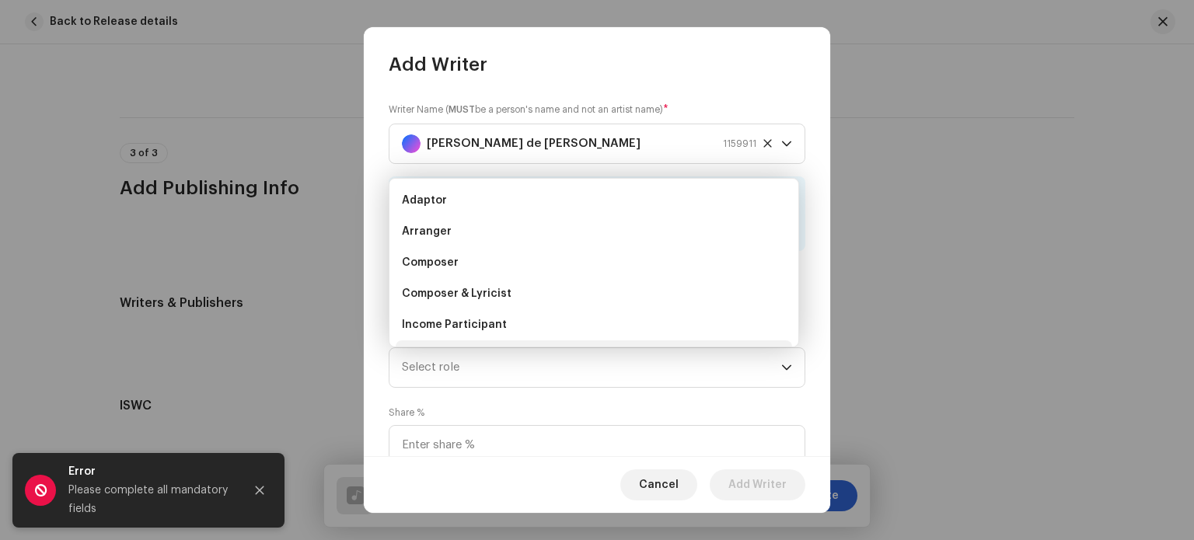
scroll to position [25, 0]
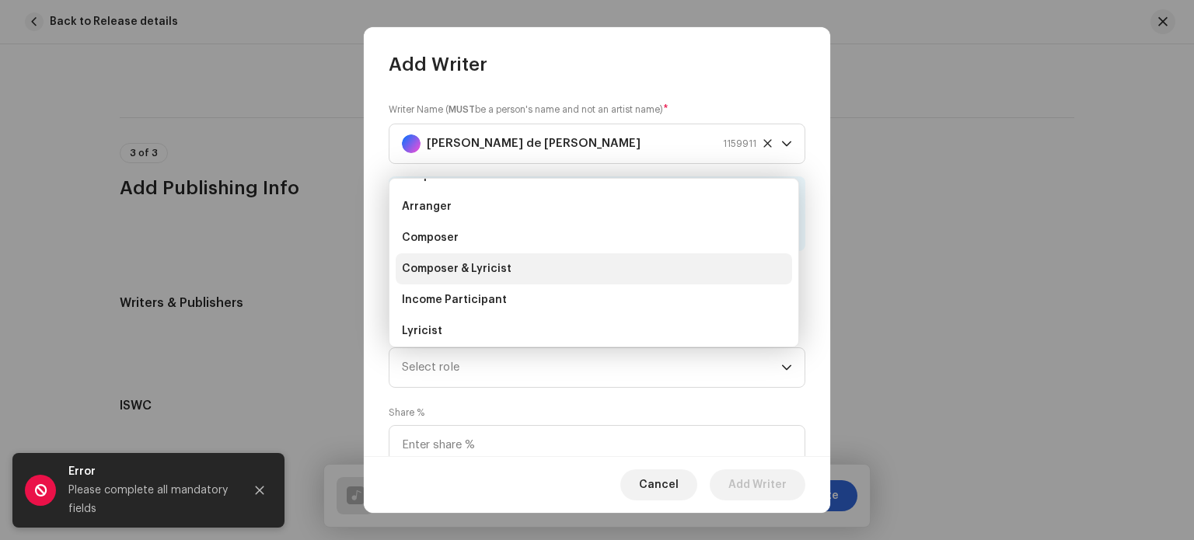
click at [465, 263] on span "Composer & Lyricist" at bounding box center [457, 269] width 110 height 16
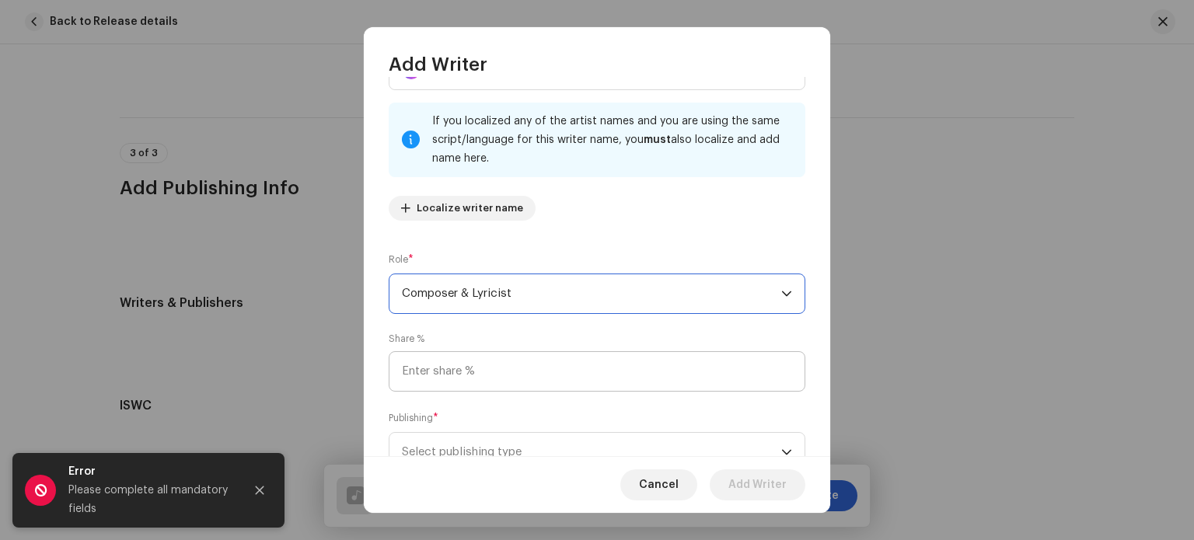
scroll to position [78, 0]
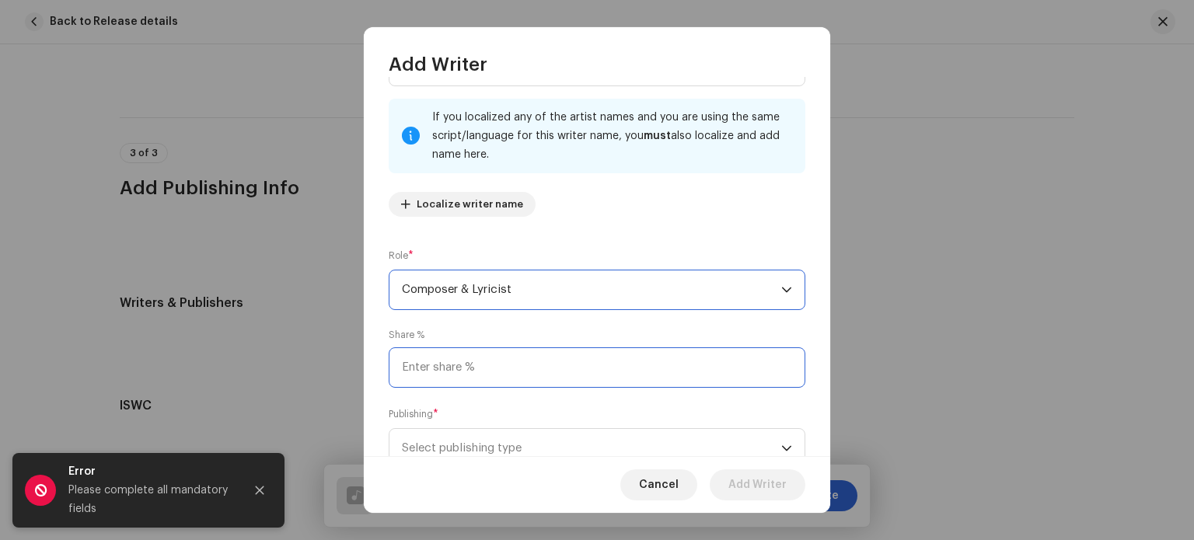
click at [485, 364] on input at bounding box center [597, 367] width 417 height 40
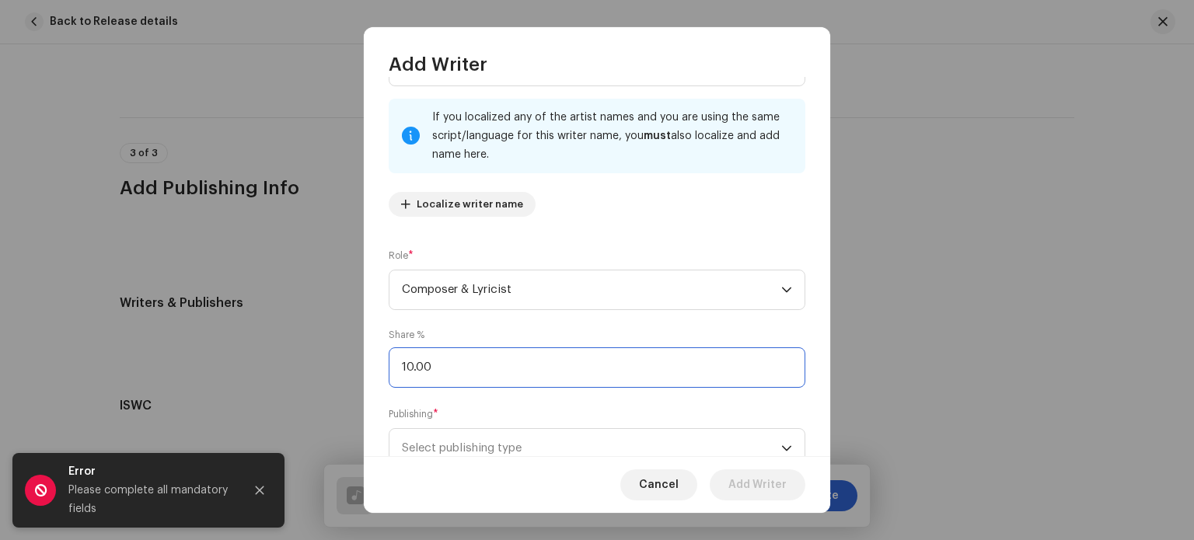
type input "100.00"
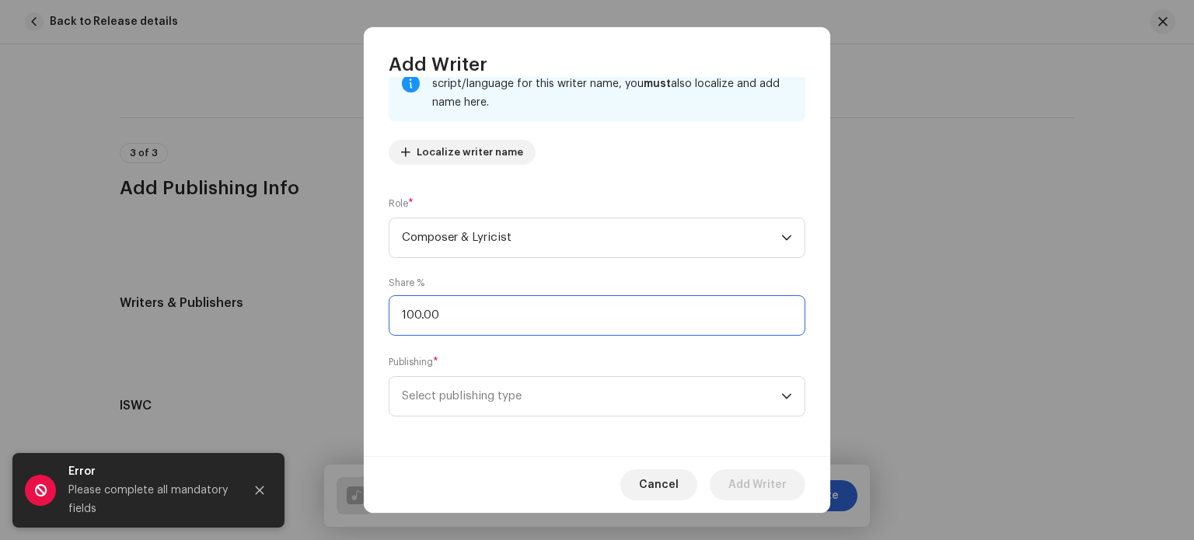
scroll to position [133, 0]
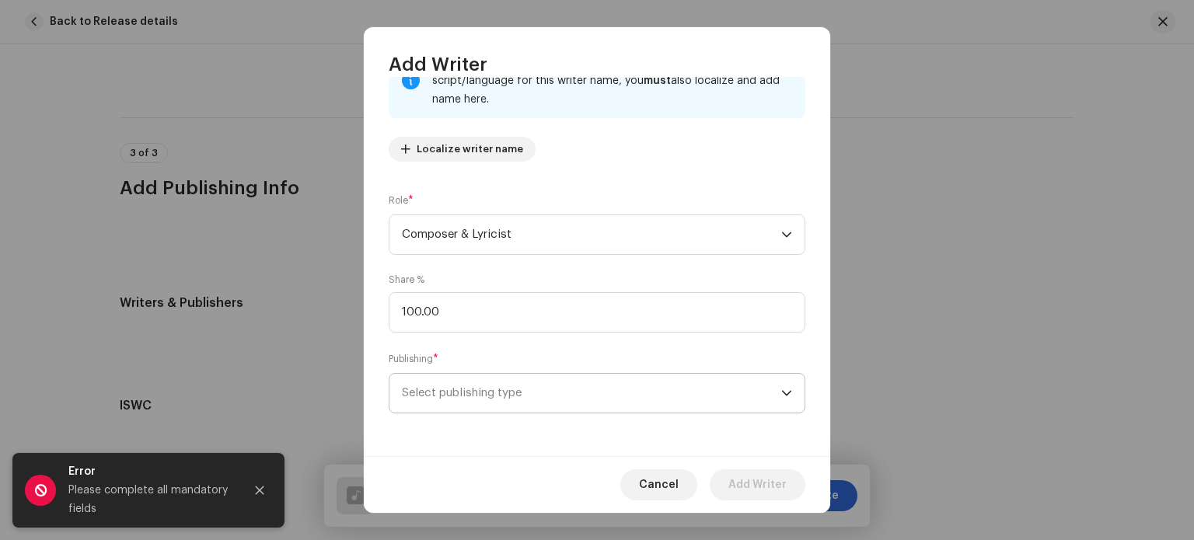
click at [505, 394] on span "Select publishing type" at bounding box center [591, 393] width 379 height 39
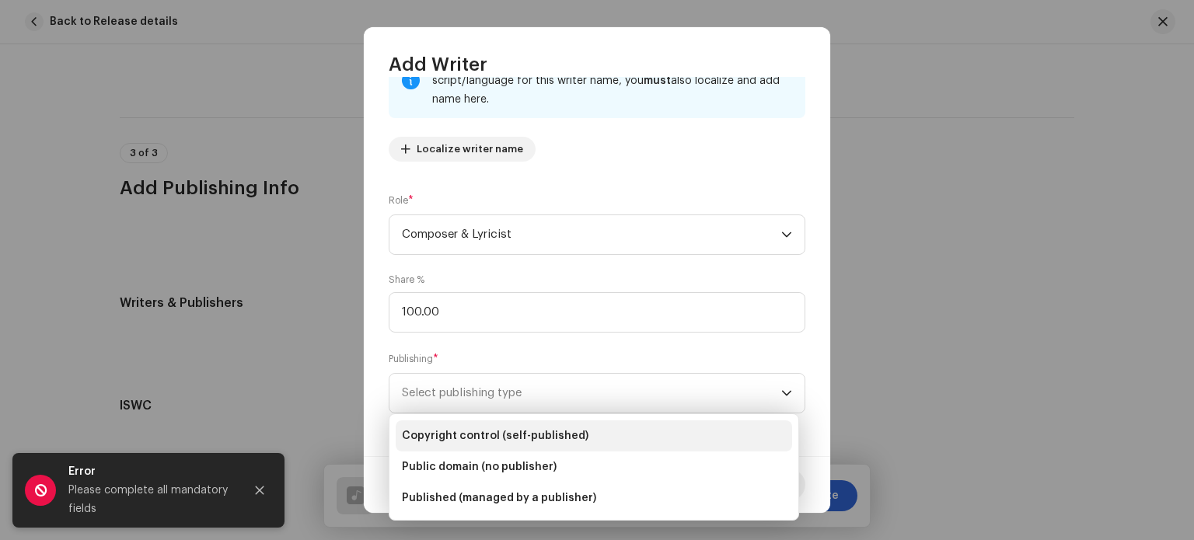
click at [482, 440] on span "Copyright control (self-published)" at bounding box center [495, 436] width 187 height 16
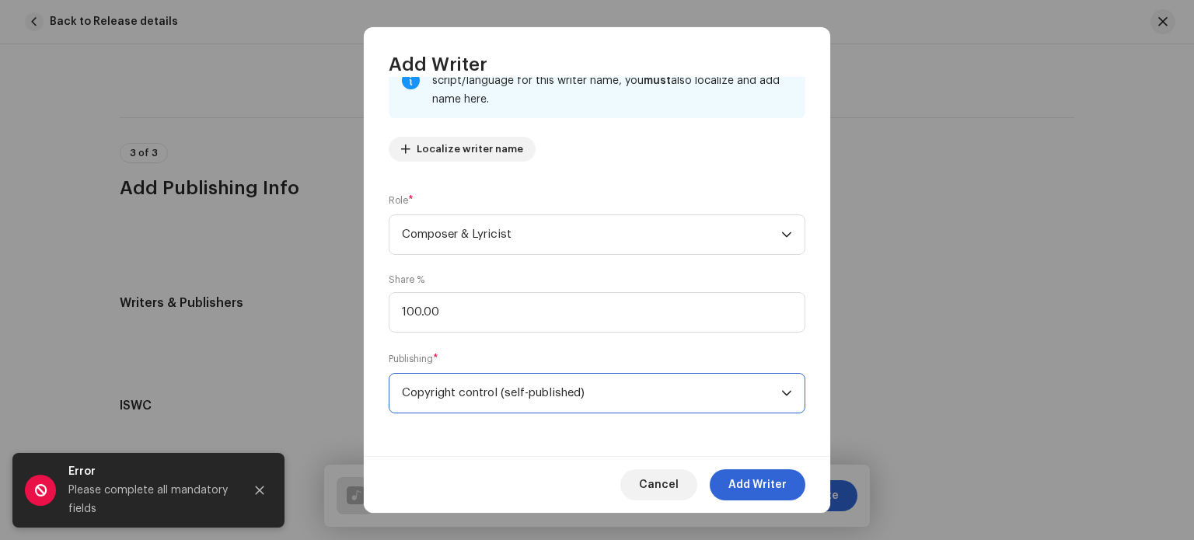
click at [795, 382] on p-select "Copyright control (self-published)" at bounding box center [597, 393] width 417 height 40
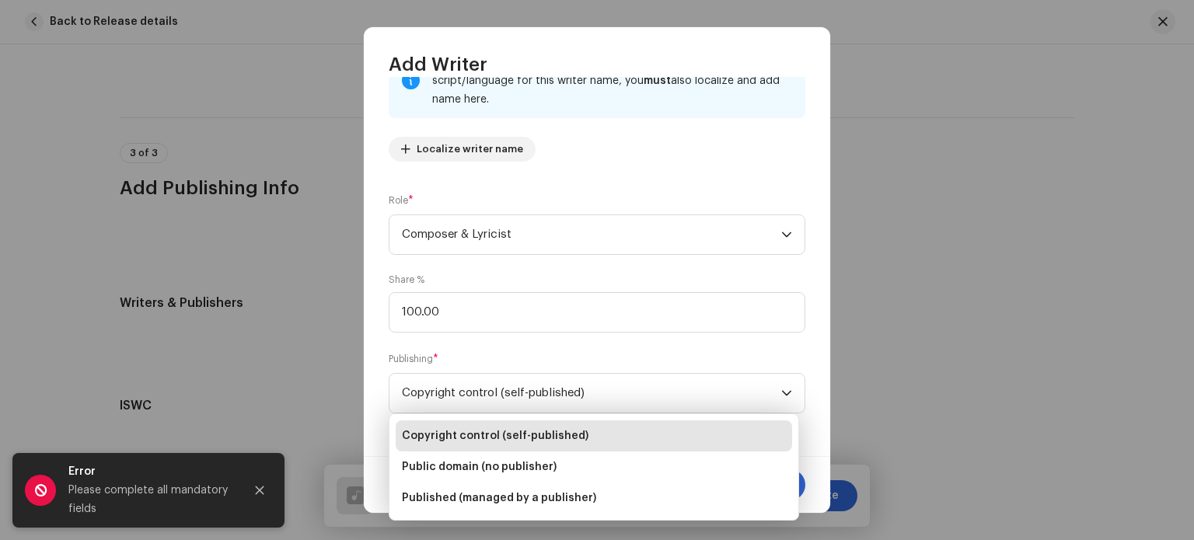
click at [799, 357] on div "Writer Name ( MUST be a person's name and not an artist name) * [PERSON_NAME] d…" at bounding box center [597, 267] width 466 height 380
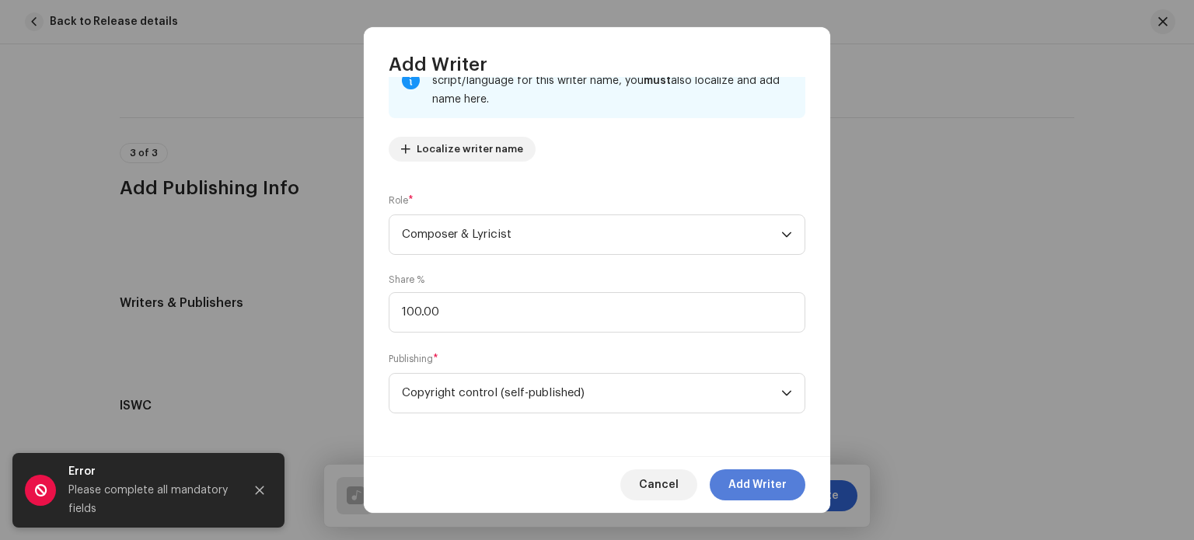
click at [765, 481] on span "Add Writer" at bounding box center [757, 484] width 58 height 31
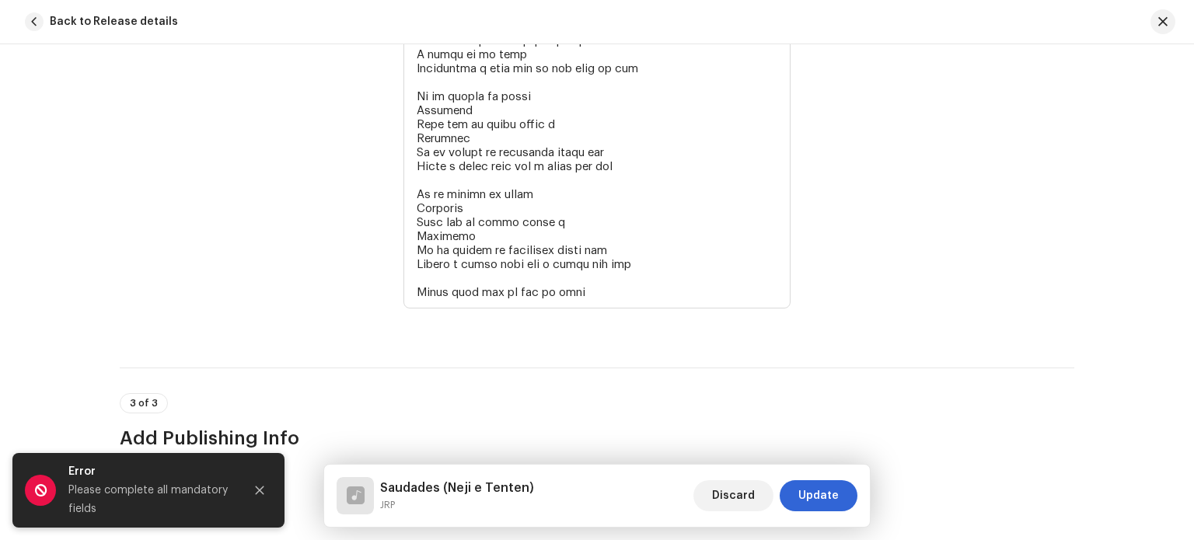
scroll to position [4114, 0]
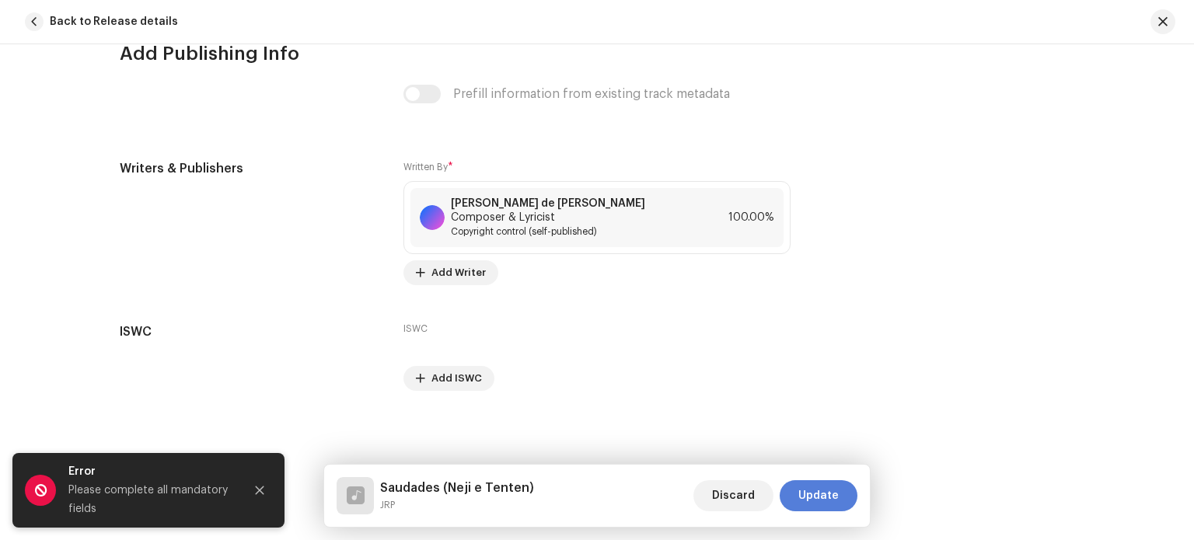
click at [822, 497] on span "Update" at bounding box center [818, 495] width 40 height 31
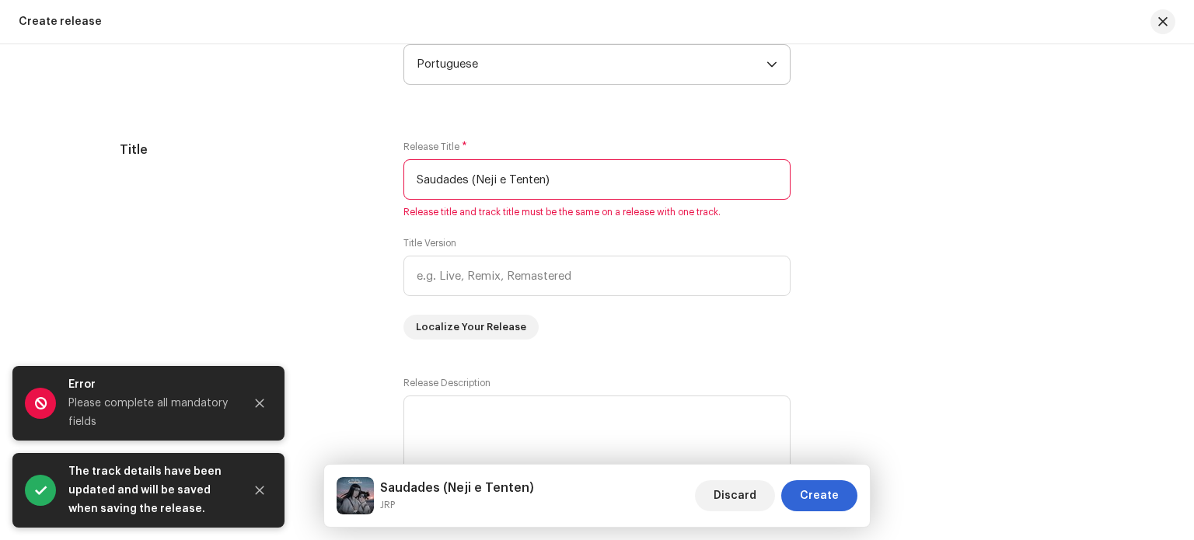
scroll to position [1356, 0]
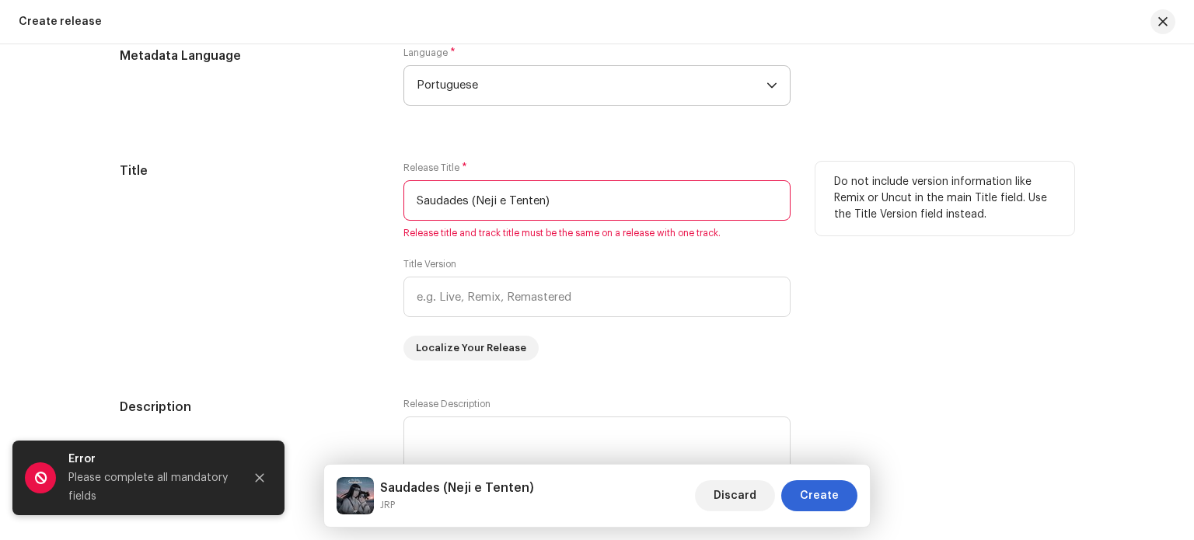
click at [563, 204] on input "Saudades (Neji e Tenten)" at bounding box center [596, 200] width 387 height 40
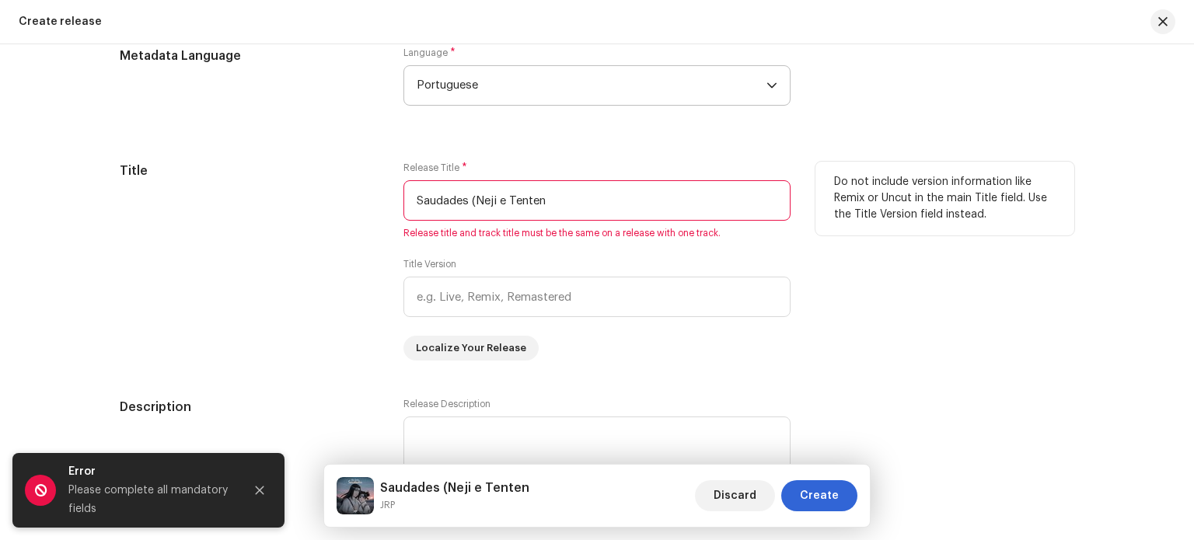
type input "Saudades (Neji e Tenten)"
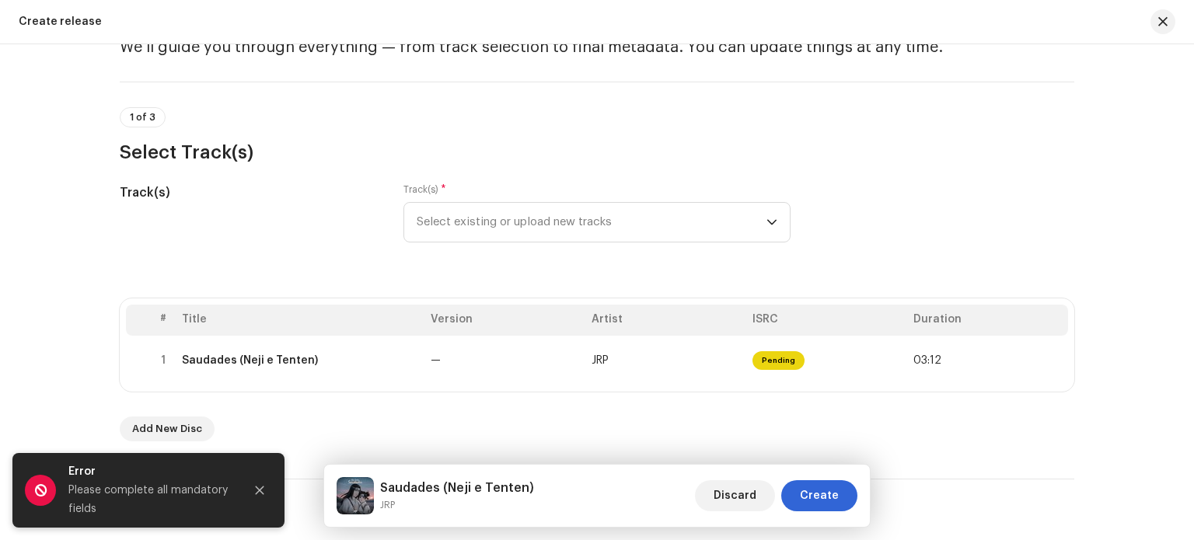
scroll to position [78, 0]
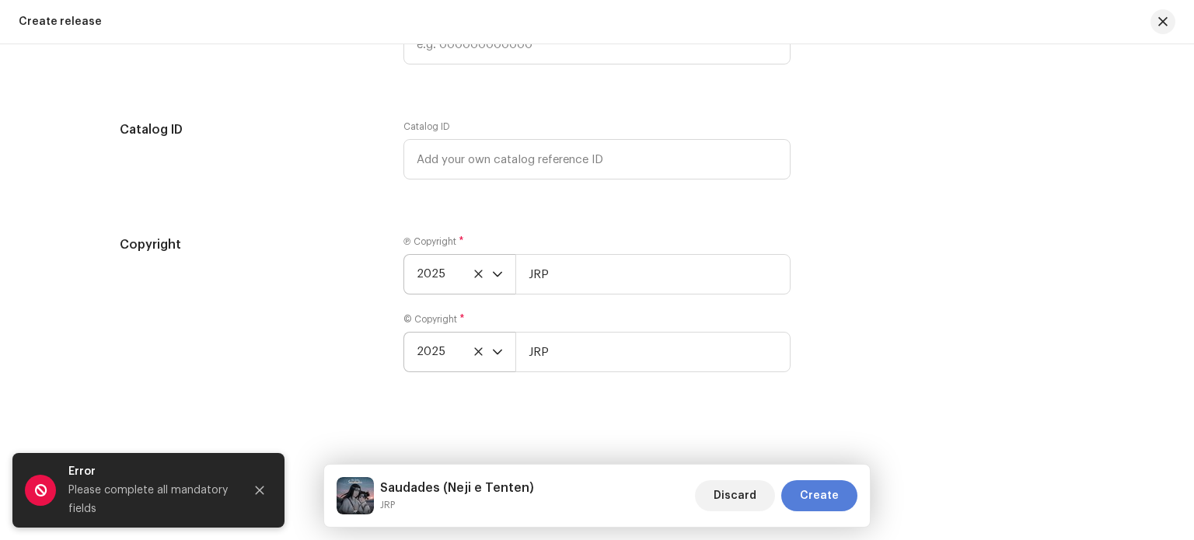
click at [832, 498] on span "Create" at bounding box center [819, 495] width 39 height 31
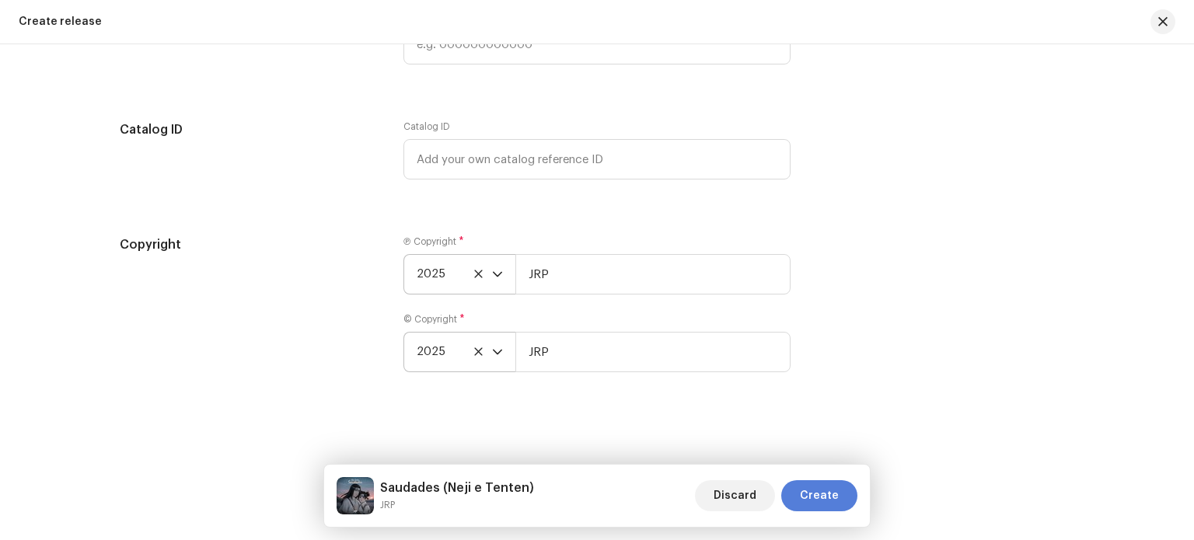
scroll to position [2813, 0]
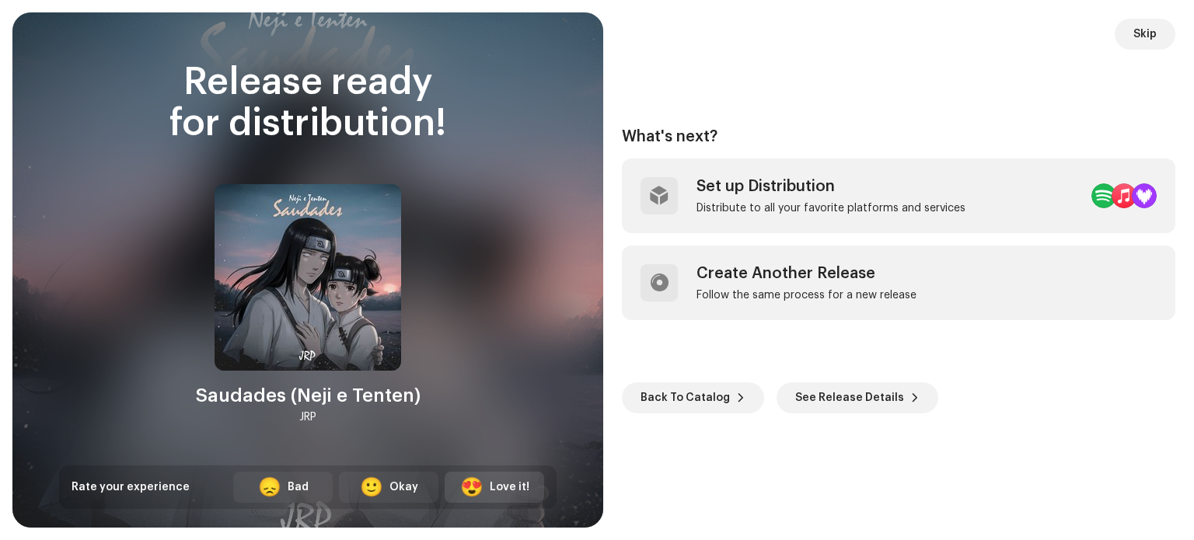
click at [509, 488] on div "Love it!" at bounding box center [510, 488] width 40 height 16
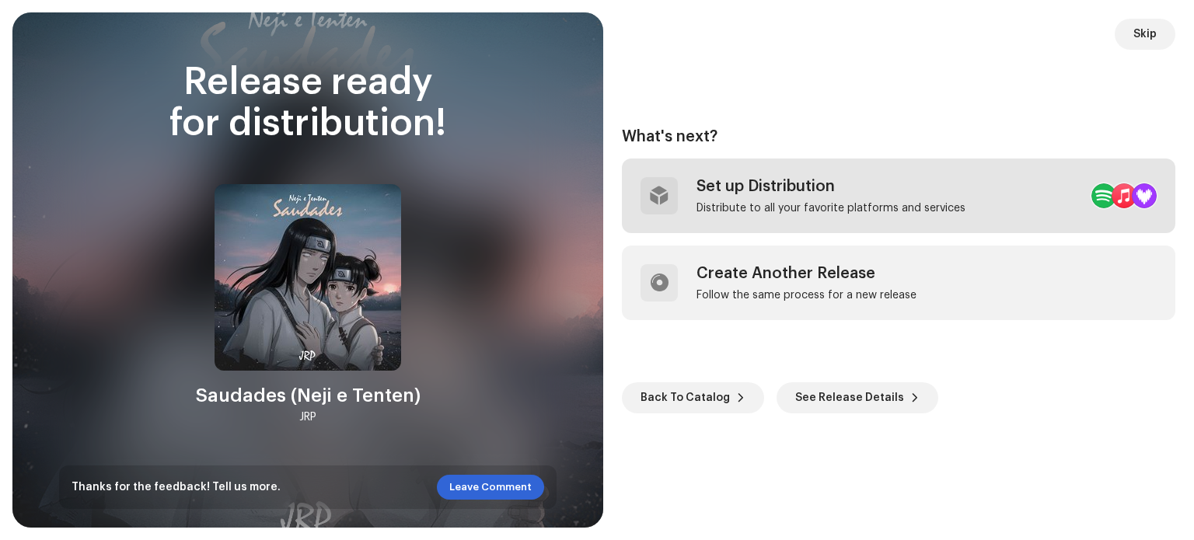
click at [877, 195] on div "Set up Distribution Distribute to all your favorite platforms and services" at bounding box center [830, 195] width 269 height 37
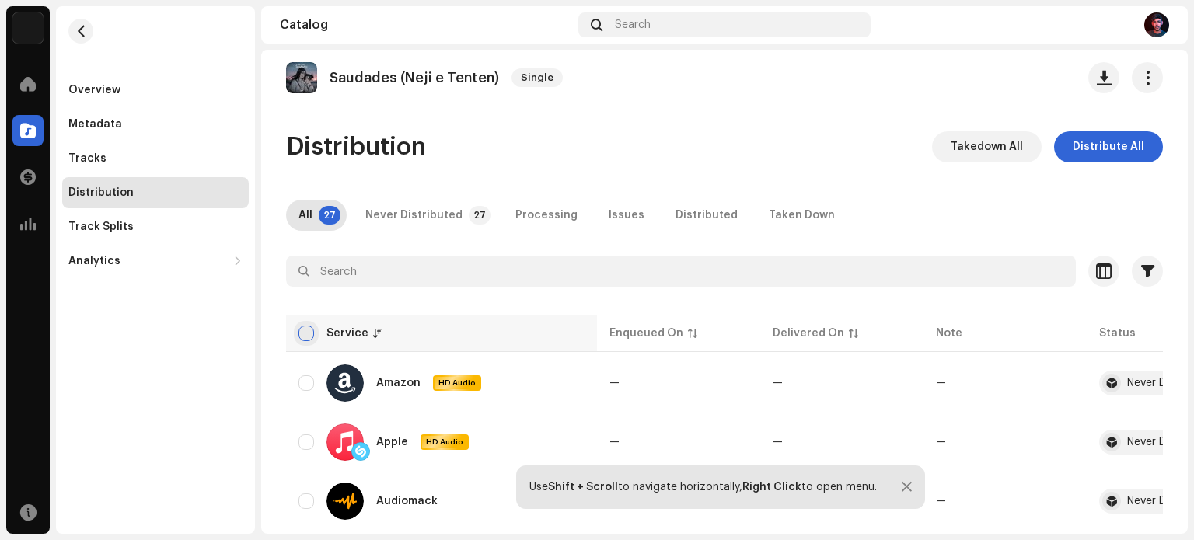
click at [305, 330] on input "checkbox" at bounding box center [306, 334] width 16 height 16
checkbox input "true"
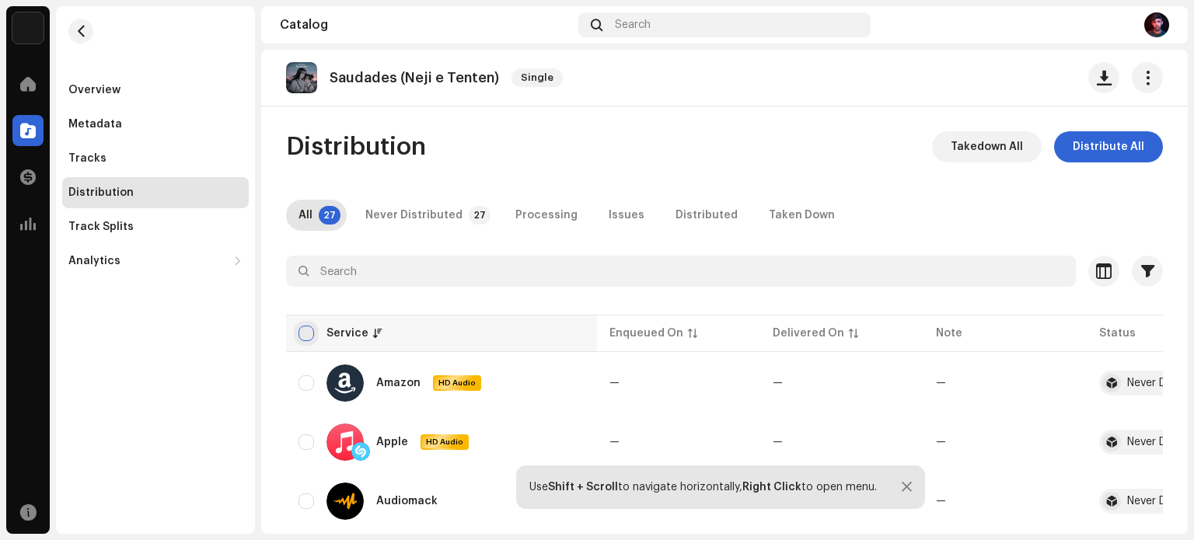
checkbox input "true"
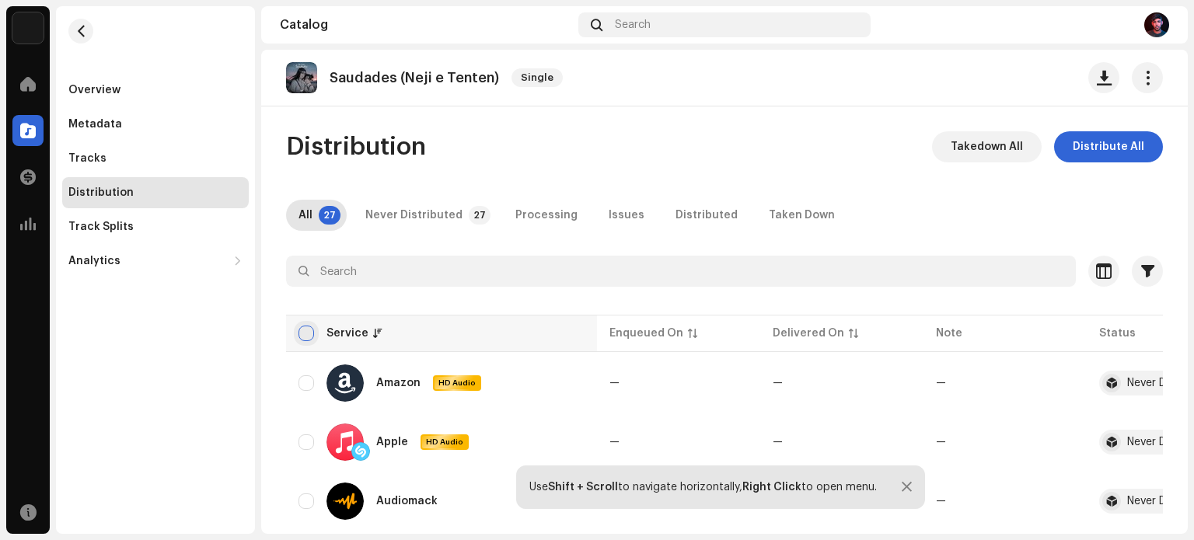
checkbox input "true"
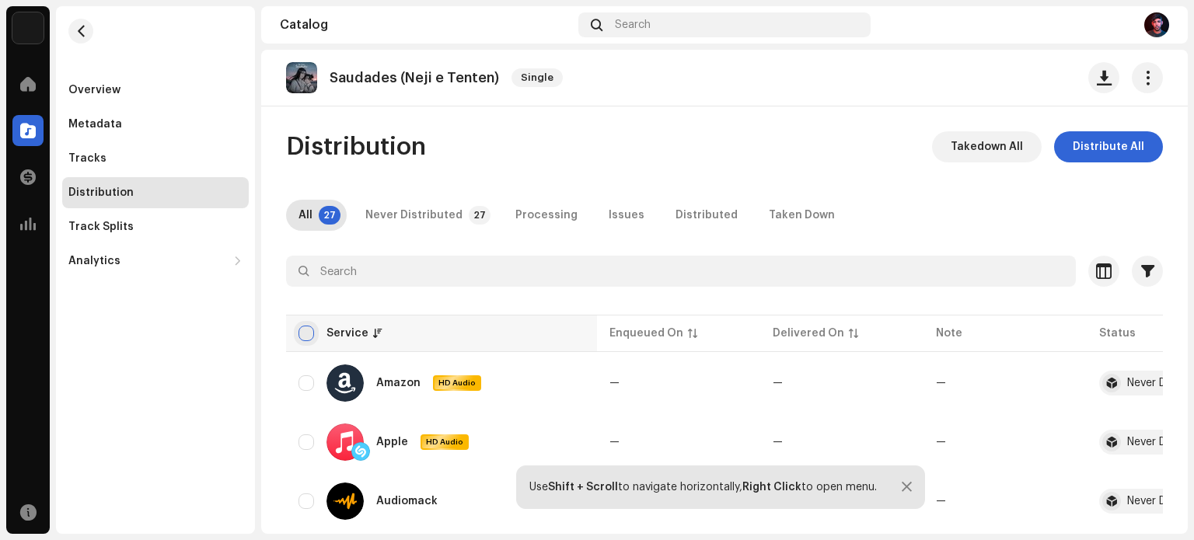
checkbox input "true"
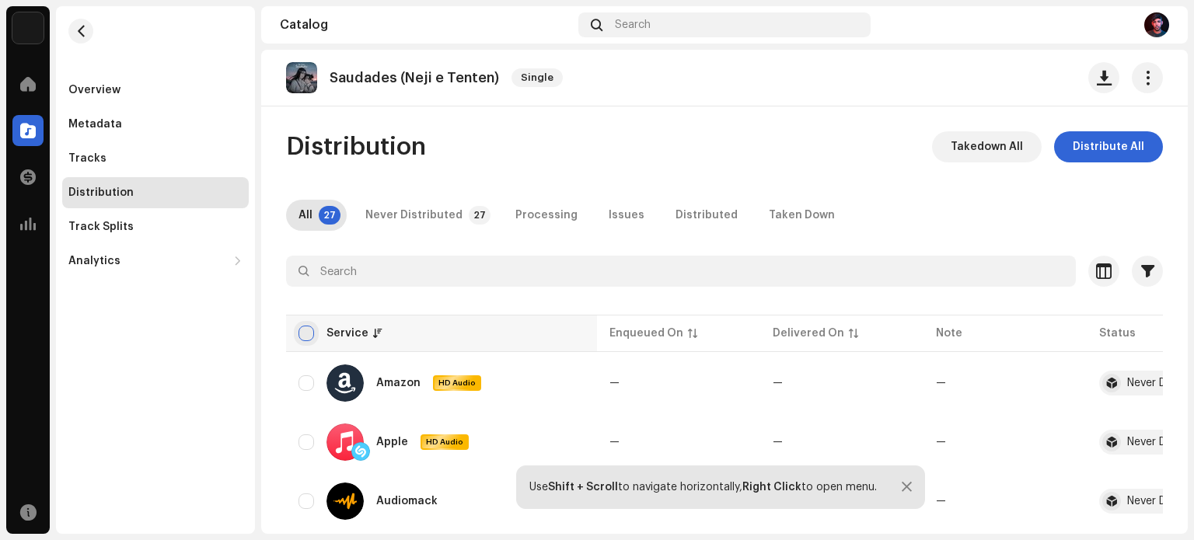
checkbox input "true"
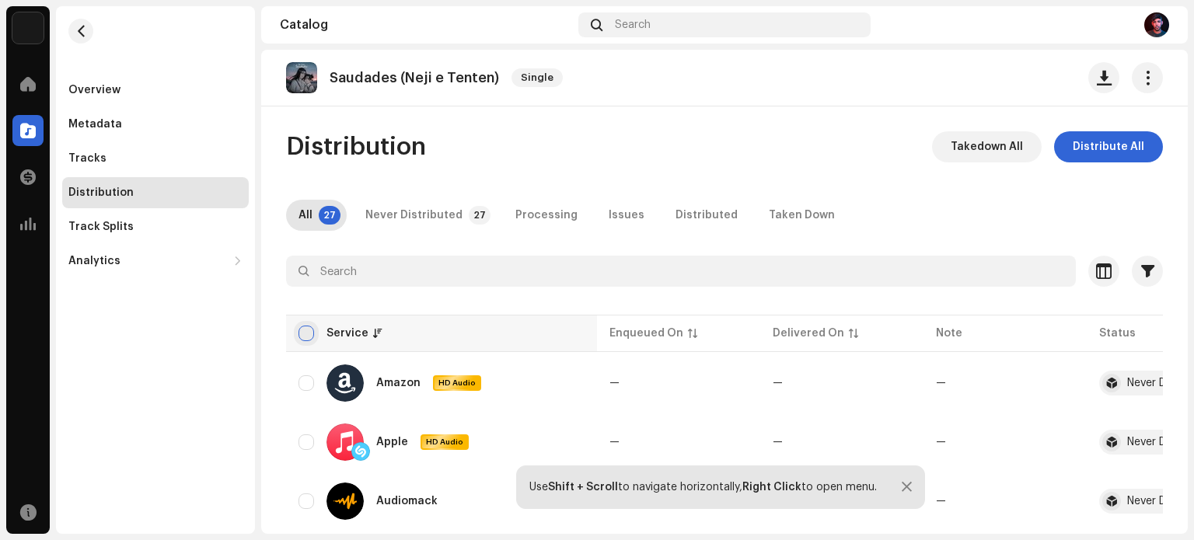
checkbox input "true"
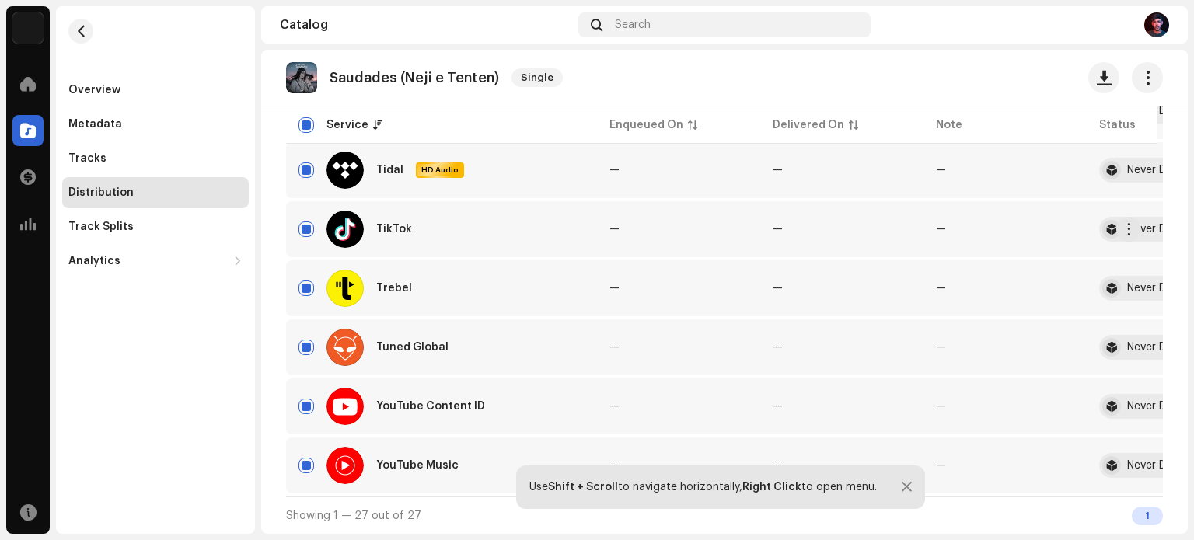
scroll to position [1463, 0]
click at [309, 405] on input "Row Selected" at bounding box center [306, 407] width 16 height 16
checkbox input "false"
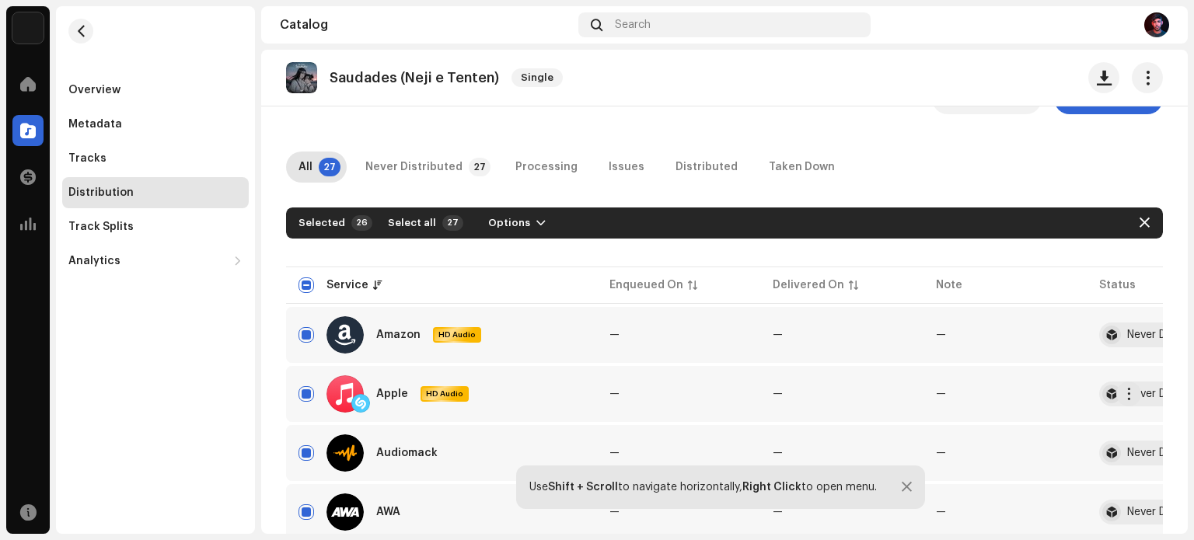
scroll to position [389, 0]
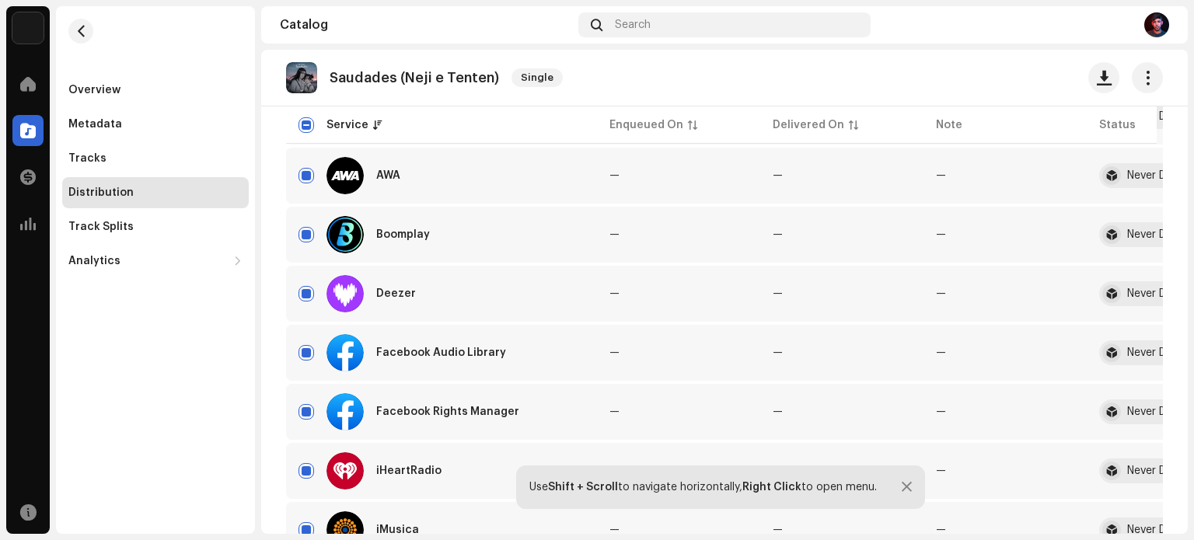
click at [903, 484] on div at bounding box center [907, 487] width 10 height 12
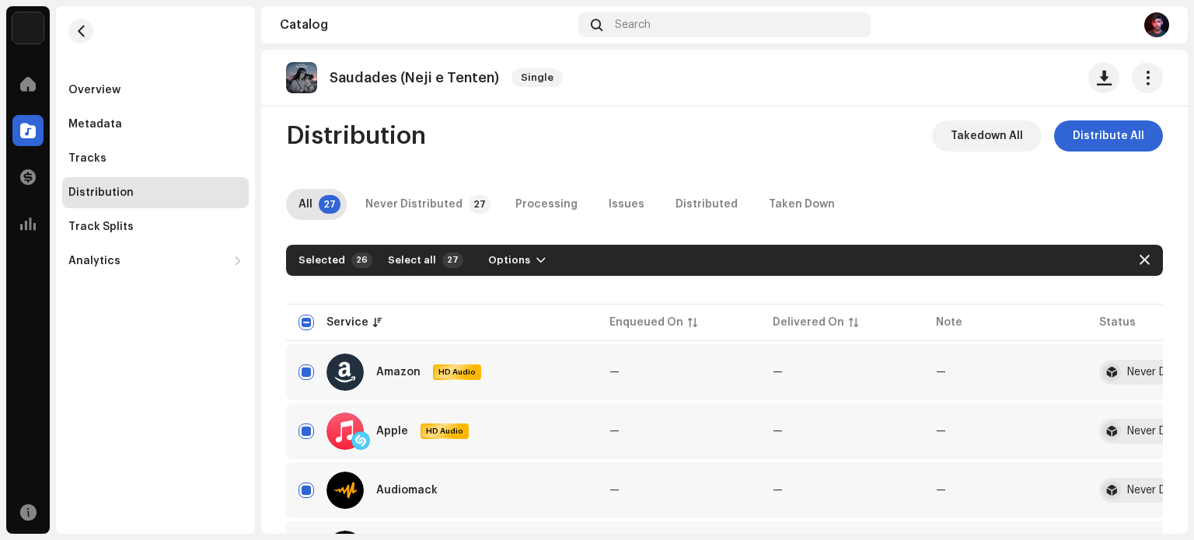
scroll to position [0, 0]
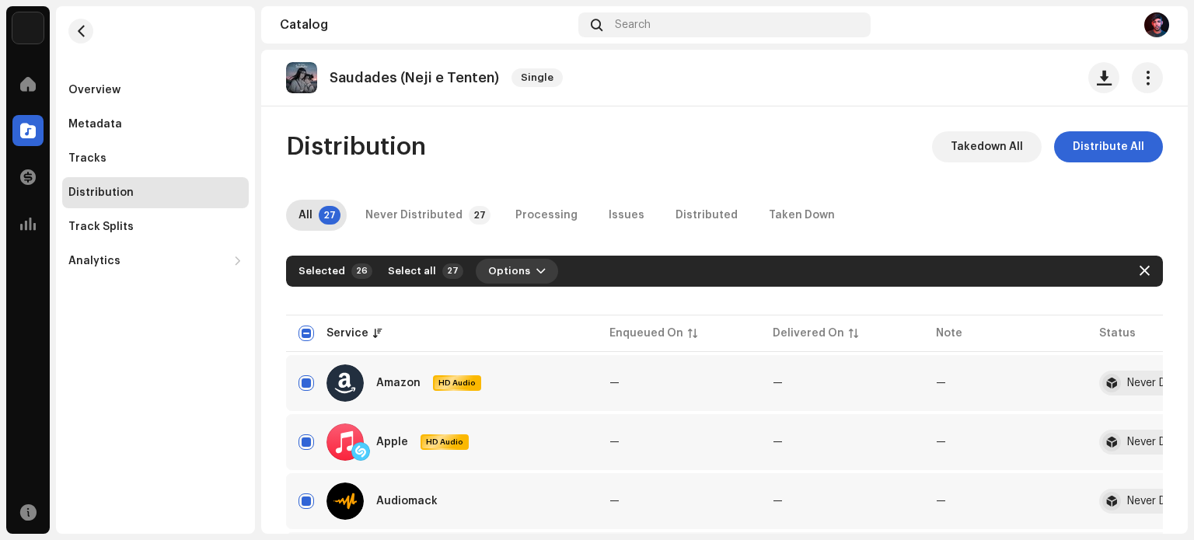
click at [530, 270] on button "Options" at bounding box center [517, 271] width 82 height 25
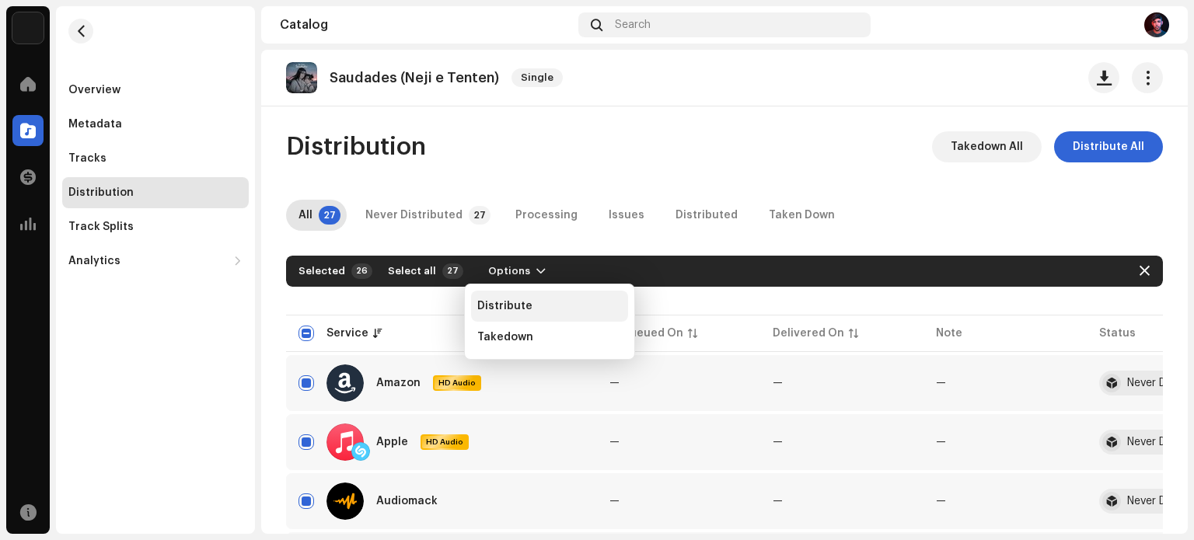
click at [504, 300] on span "Distribute" at bounding box center [504, 306] width 55 height 12
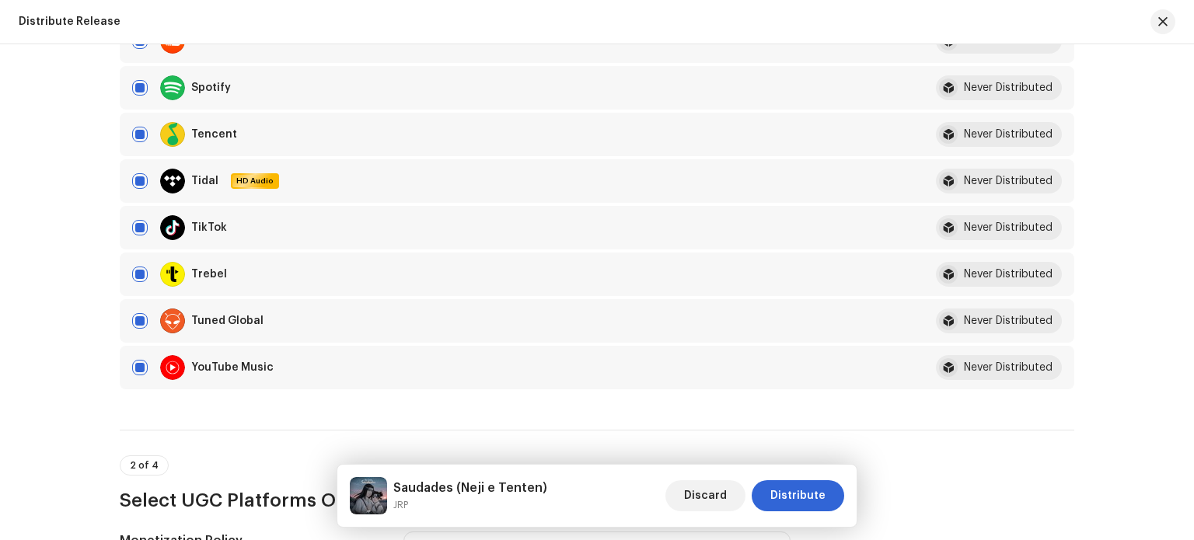
scroll to position [1088, 0]
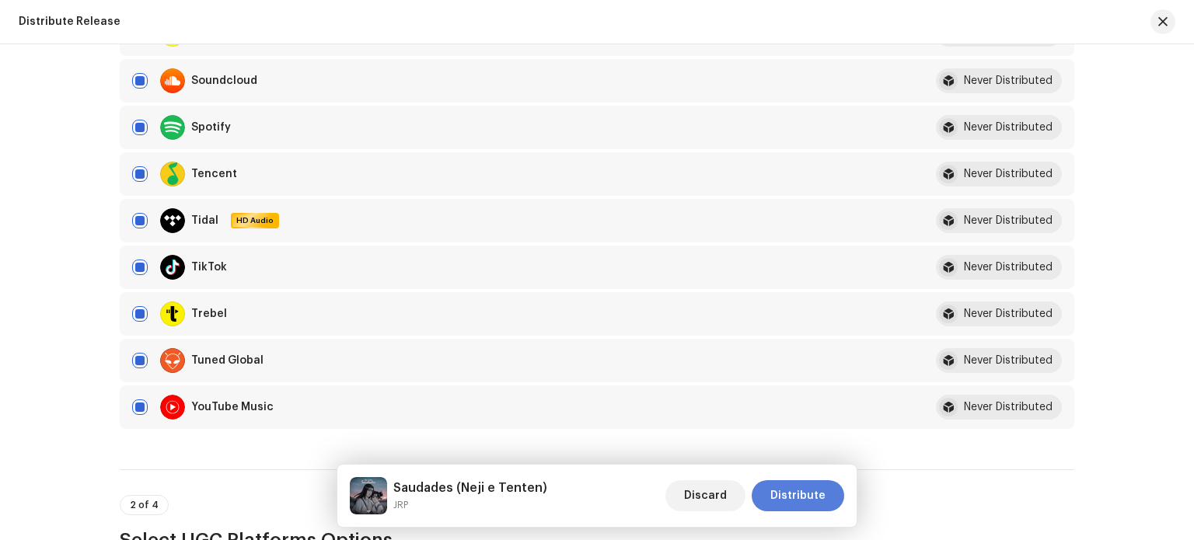
click at [799, 496] on span "Distribute" at bounding box center [797, 495] width 55 height 31
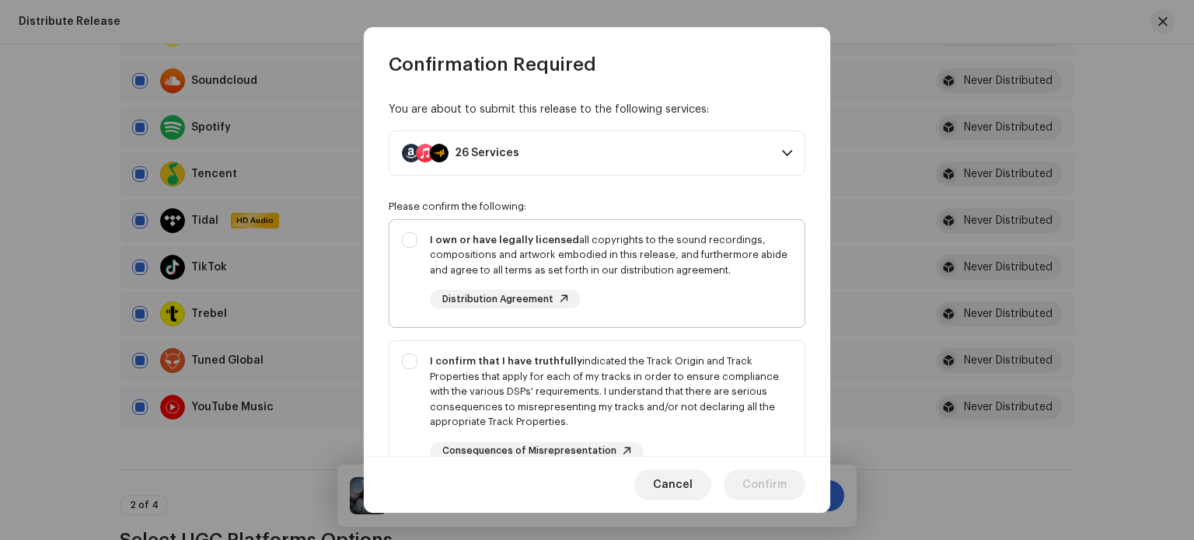
click at [412, 235] on div "I own or have legally licensed all copyrights to the sound recordings, composit…" at bounding box center [596, 271] width 415 height 102
checkbox input "true"
drag, startPoint x: 413, startPoint y: 357, endPoint x: 423, endPoint y: 358, distance: 9.4
click at [415, 358] on div "I confirm that I have truthfully indicated the Track Origin and Track Propertie…" at bounding box center [596, 407] width 415 height 132
checkbox input "true"
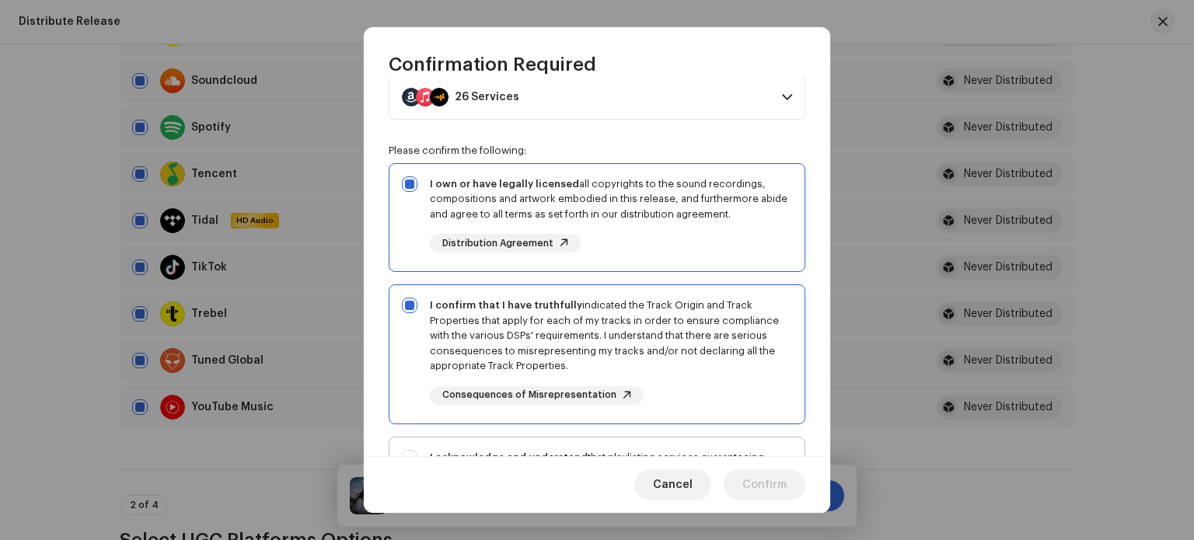
scroll to position [289, 0]
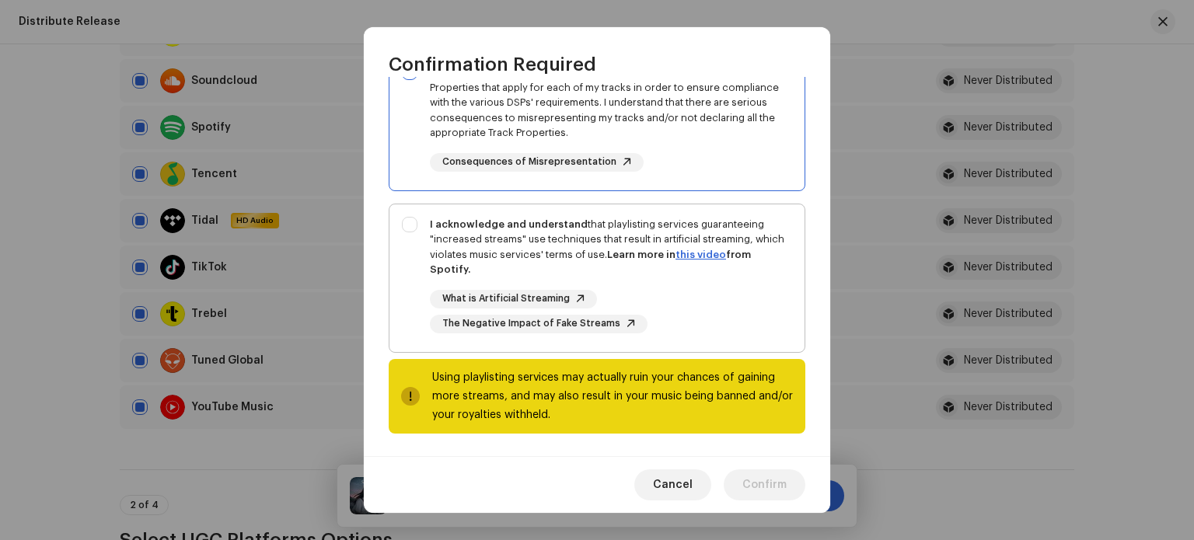
click at [406, 223] on div "I acknowledge and understand that playlisting services guaranteeing "increased …" at bounding box center [596, 274] width 415 height 141
checkbox input "true"
click at [763, 485] on span "Confirm" at bounding box center [764, 484] width 44 height 31
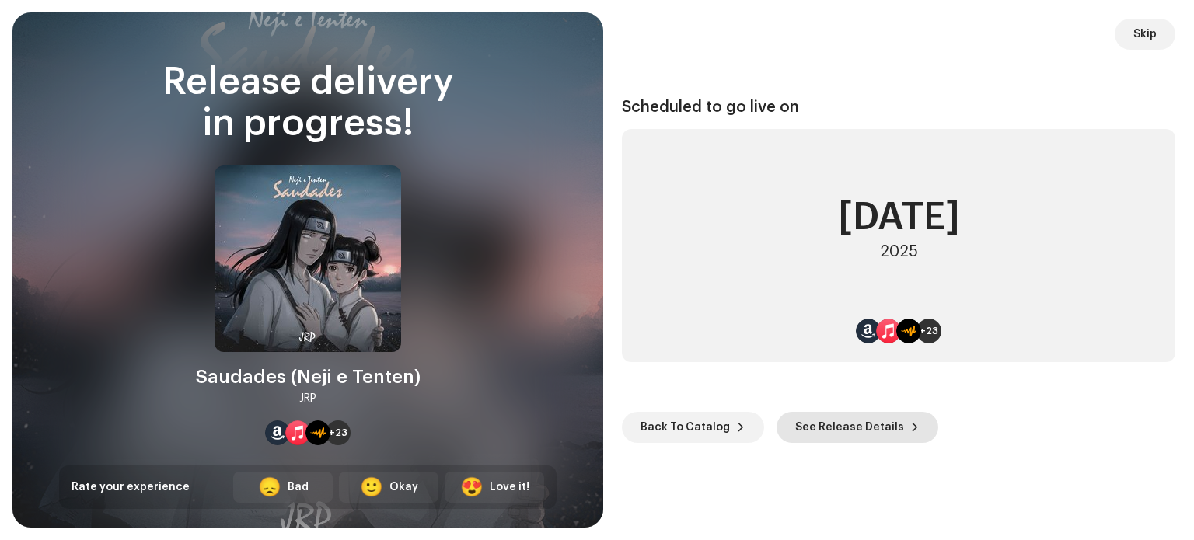
click at [833, 432] on span "See Release Details" at bounding box center [849, 427] width 109 height 31
